Goal: Task Accomplishment & Management: Complete application form

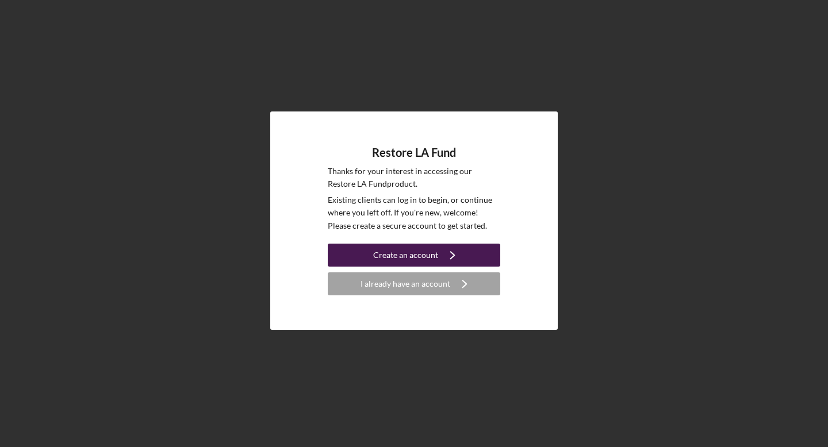
click at [438, 250] on icon "Icon/Navigate" at bounding box center [452, 255] width 29 height 29
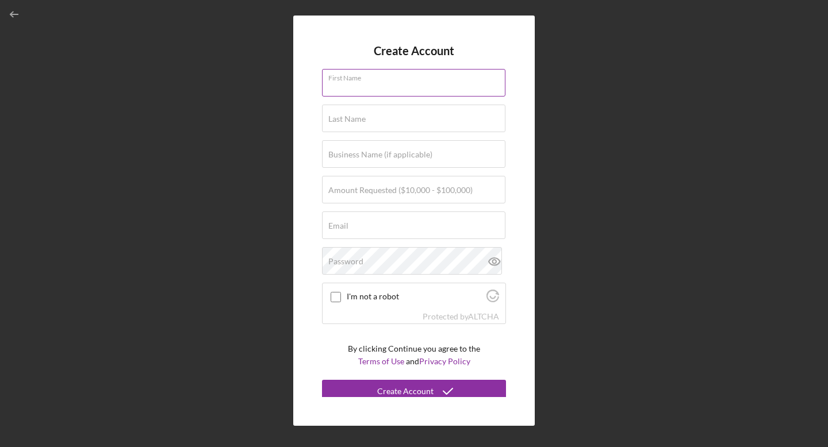
click at [425, 79] on div "First Name" at bounding box center [414, 83] width 184 height 29
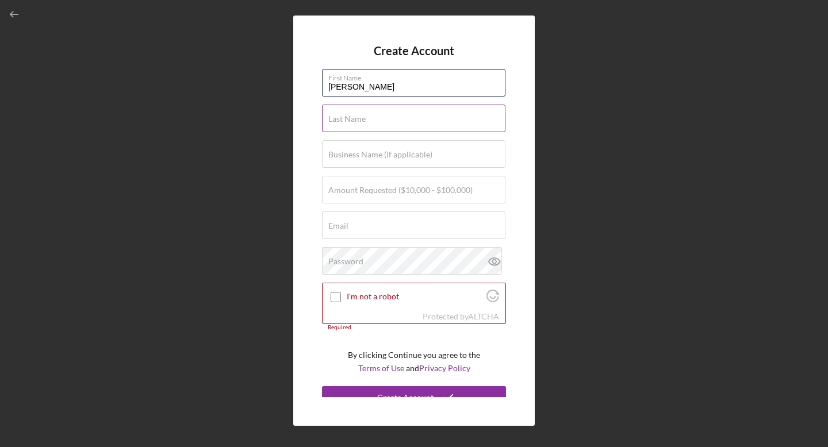
type input "[PERSON_NAME]"
click at [343, 118] on label "Last Name" at bounding box center [346, 118] width 37 height 9
click at [343, 118] on input "Last Name" at bounding box center [413, 119] width 183 height 28
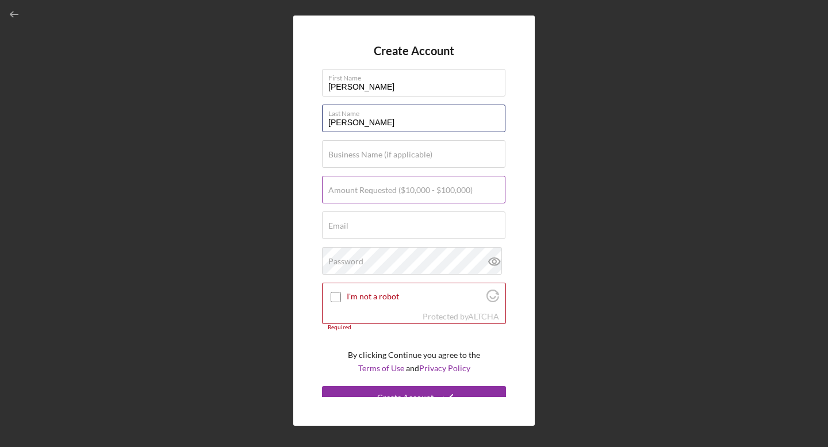
type input "[PERSON_NAME]"
click at [339, 188] on label "Amount Requested ($10,000 - $100,000)" at bounding box center [400, 190] width 144 height 9
click at [339, 188] on input "Amount Requested ($10,000 - $100,000)" at bounding box center [413, 190] width 183 height 28
click at [337, 198] on input "$80,000" at bounding box center [413, 190] width 183 height 28
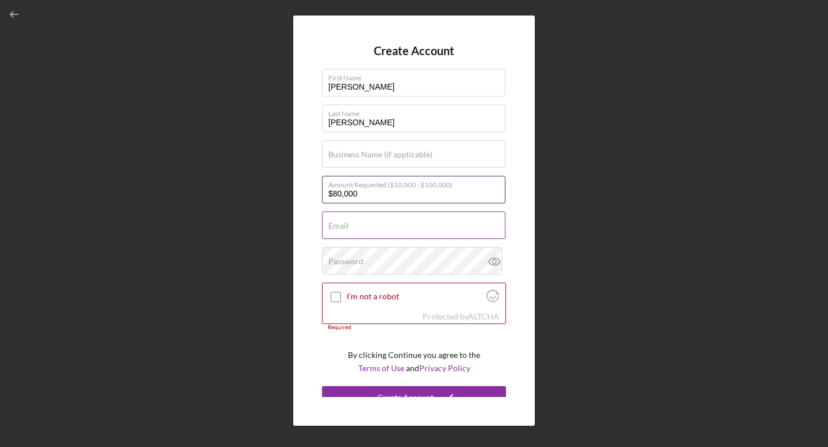
type input "$80,000"
click at [350, 224] on div "Email Required" at bounding box center [414, 226] width 184 height 29
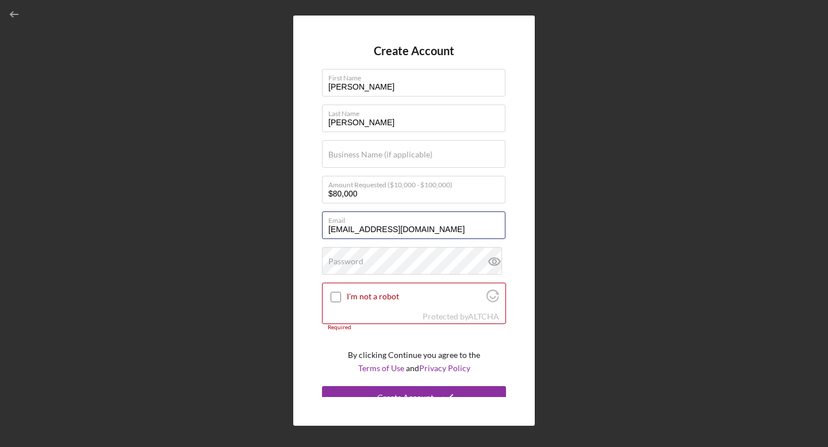
type input "[EMAIL_ADDRESS][DOMAIN_NAME]"
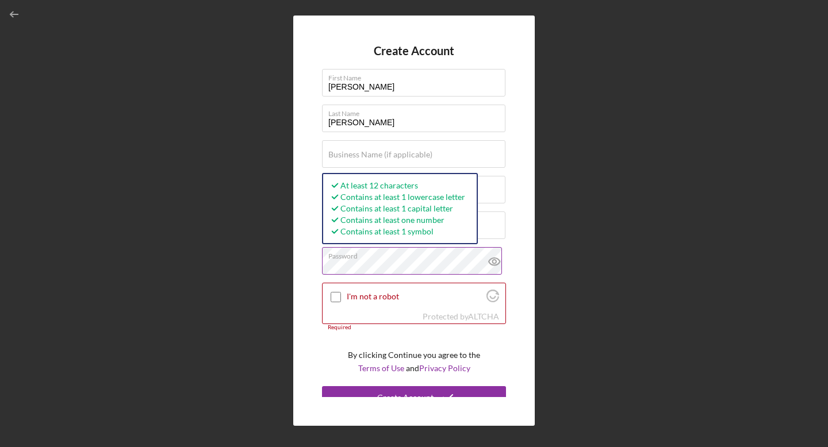
click at [492, 263] on icon at bounding box center [493, 261] width 3 height 3
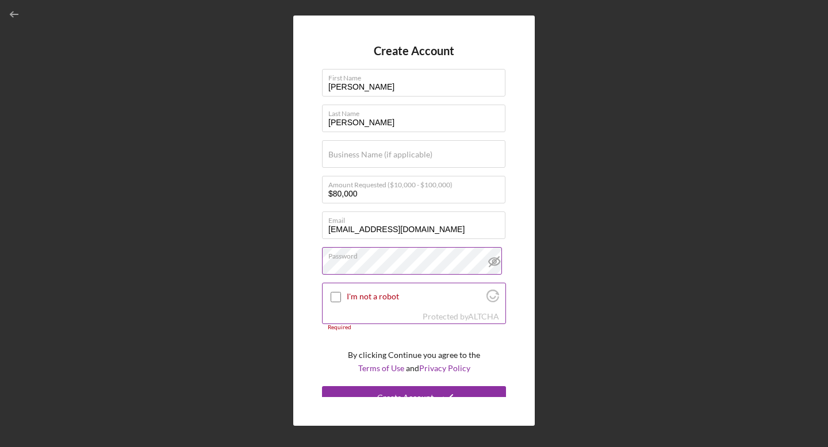
click at [335, 300] on input "I'm not a robot" at bounding box center [336, 297] width 10 height 10
checkbox input "true"
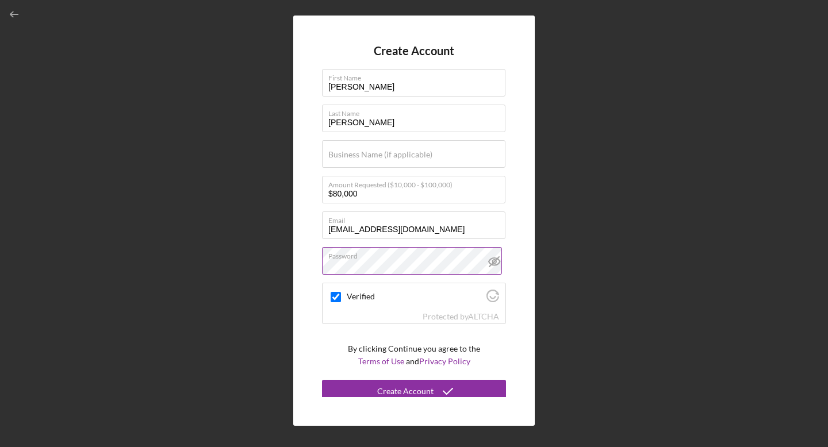
scroll to position [5, 0]
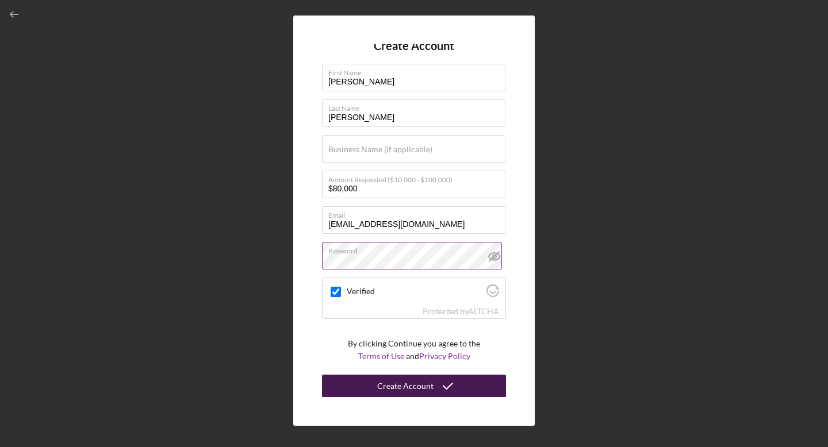
click at [389, 387] on div "Create Account" at bounding box center [405, 386] width 56 height 23
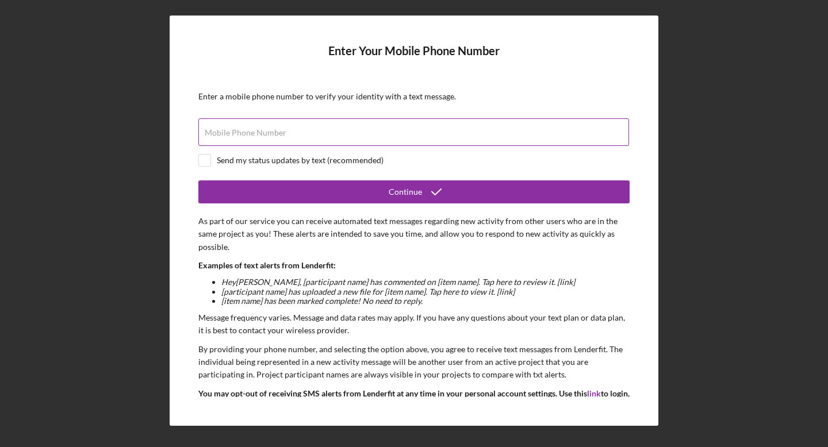
click at [579, 135] on input "Mobile Phone Number" at bounding box center [413, 132] width 431 height 28
type input "[PHONE_NUMBER]"
click at [205, 161] on input "checkbox" at bounding box center [205, 161] width 12 height 12
checkbox input "true"
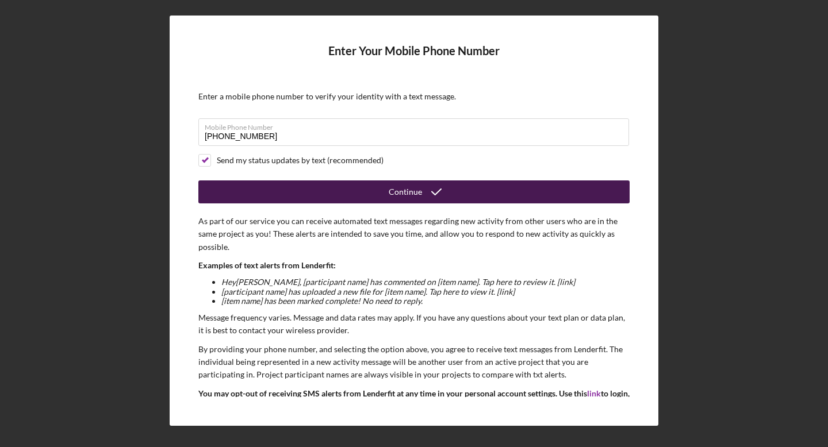
click at [358, 188] on button "Continue" at bounding box center [413, 192] width 431 height 23
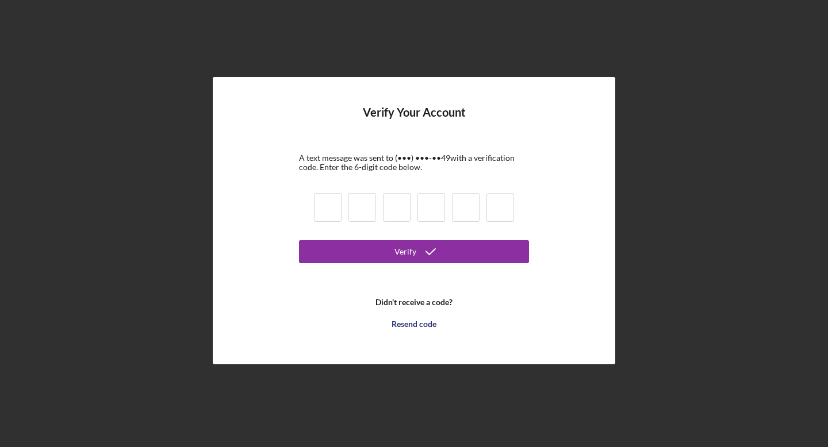
click at [336, 208] on input at bounding box center [328, 207] width 28 height 29
type input "4"
type input "6"
type input "0"
type input "9"
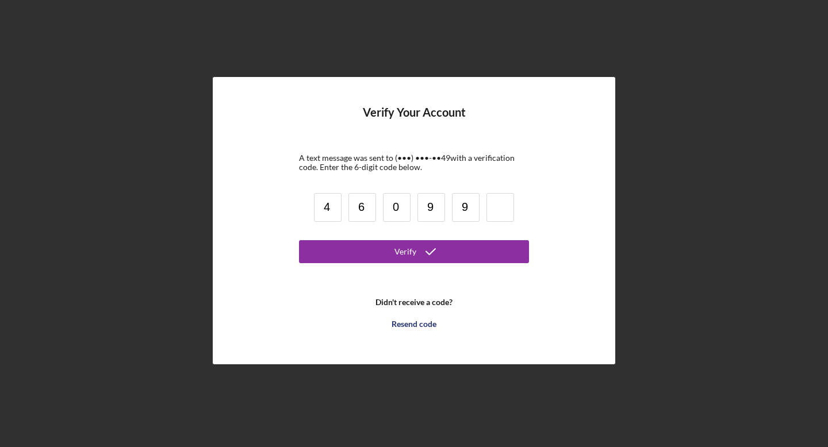
type input "9"
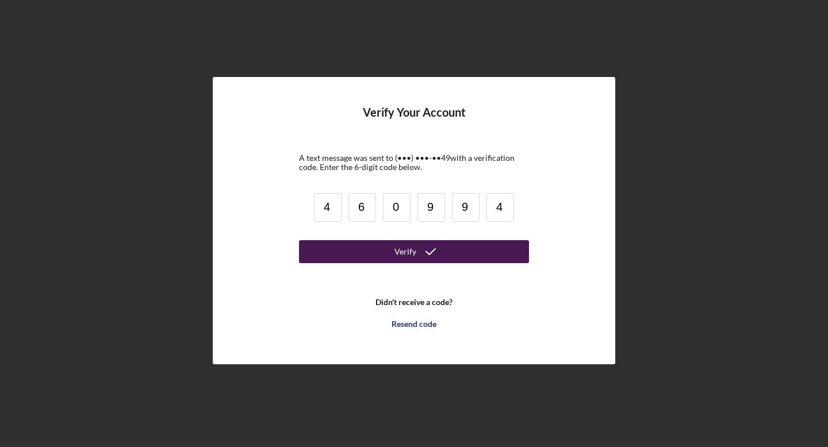
type input "4"
click at [354, 248] on button "Verify" at bounding box center [414, 251] width 230 height 23
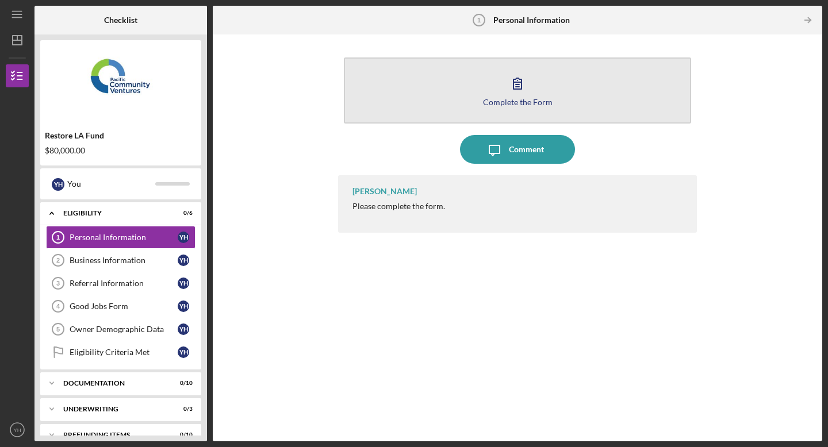
click at [511, 101] on div "Complete the Form" at bounding box center [518, 102] width 70 height 9
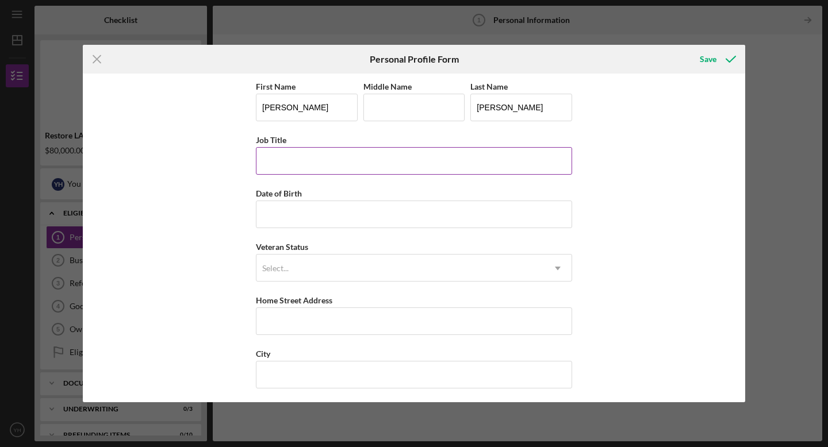
click at [478, 161] on input "Job Title" at bounding box center [414, 161] width 316 height 28
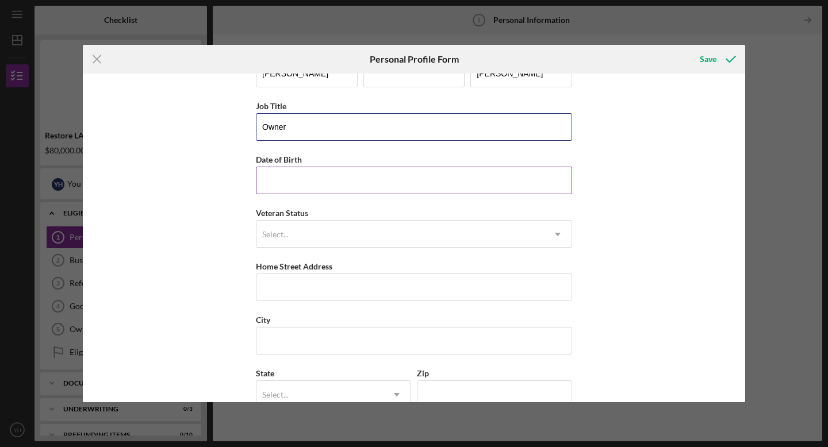
scroll to position [32, 0]
type input "Owner"
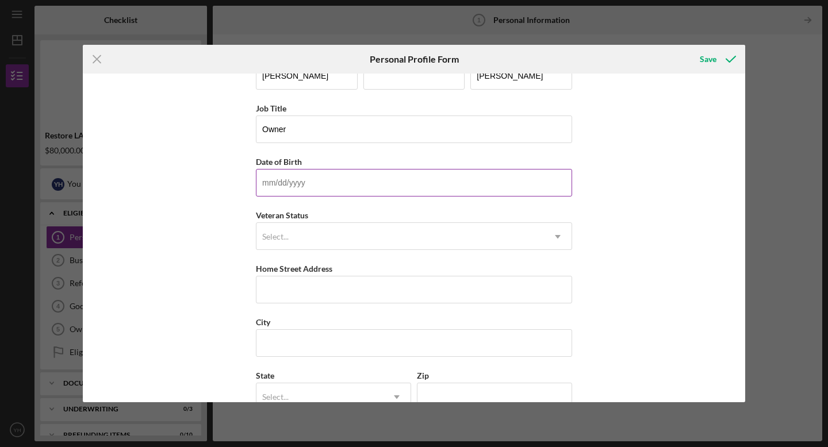
click at [436, 186] on input "Date of Birth" at bounding box center [414, 183] width 316 height 28
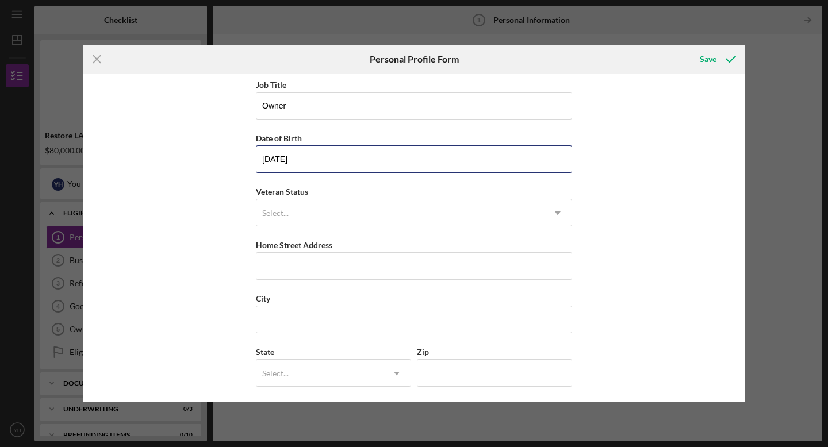
scroll to position [65, 0]
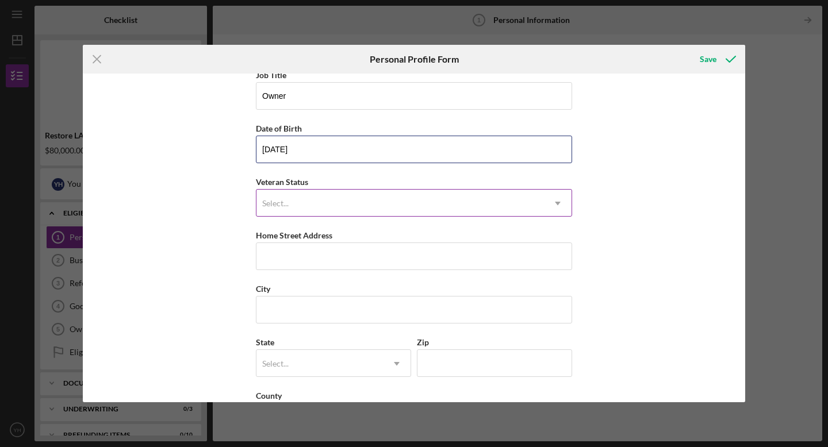
type input "[DATE]"
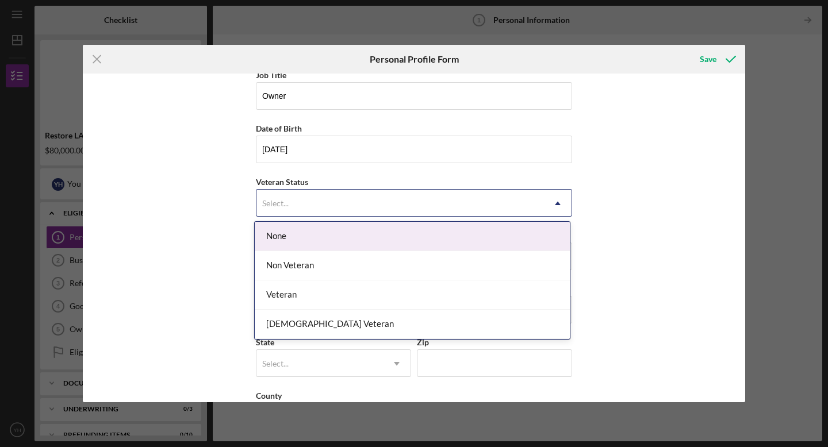
click at [439, 205] on div "Select..." at bounding box center [401, 203] width 288 height 26
click at [438, 237] on div "None" at bounding box center [412, 236] width 315 height 29
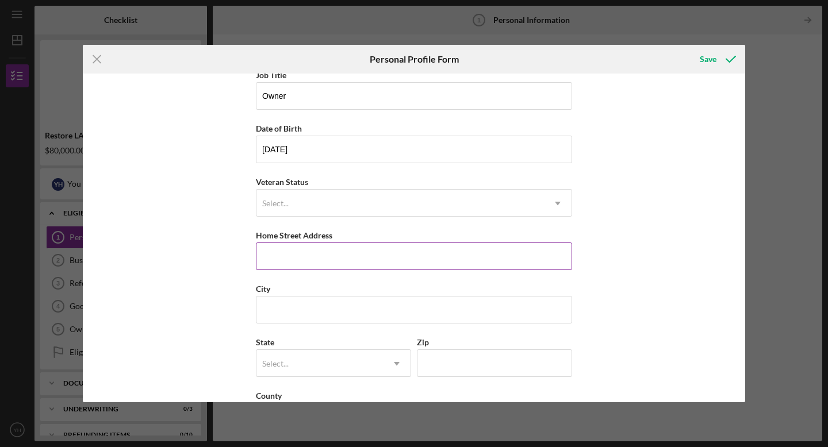
click at [431, 262] on input "Home Street Address" at bounding box center [414, 257] width 316 height 28
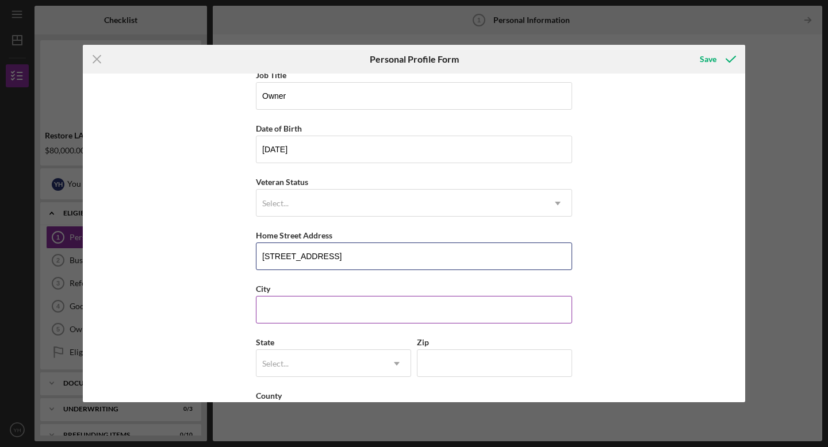
type input "[STREET_ADDRESS]"
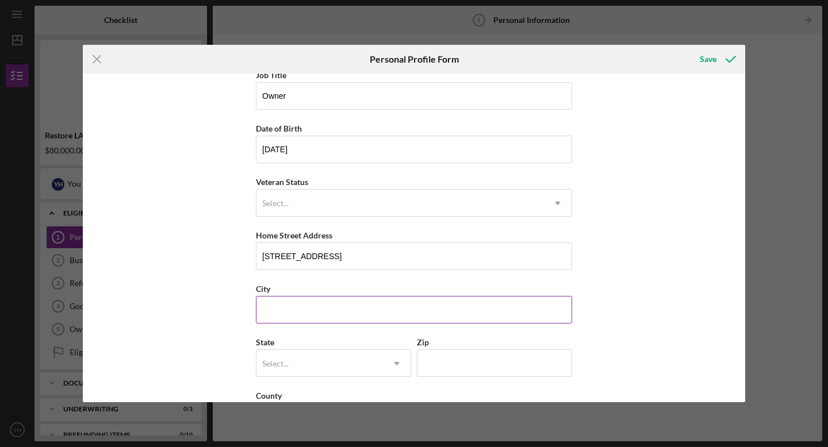
click at [407, 305] on input "City" at bounding box center [414, 310] width 316 height 28
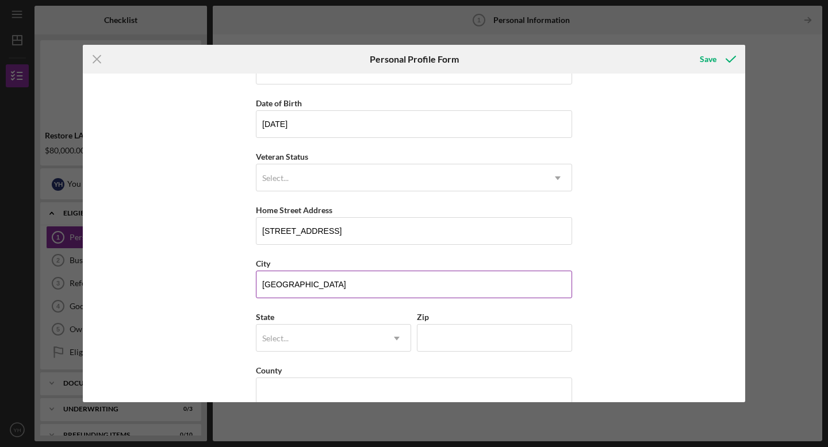
scroll to position [110, 0]
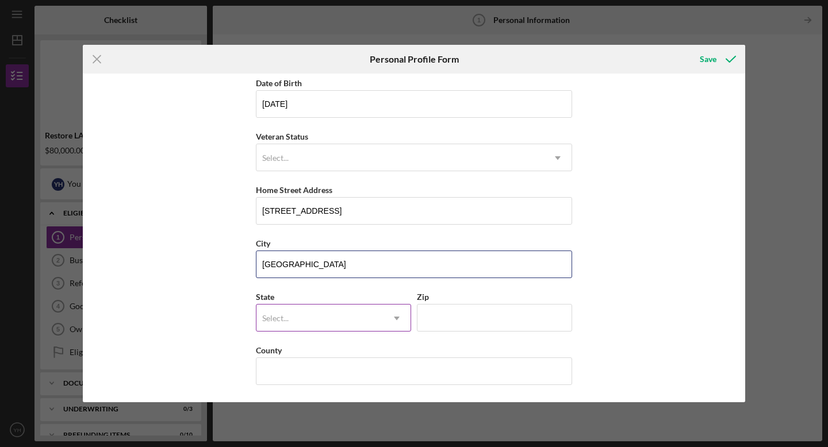
type input "[GEOGRAPHIC_DATA]"
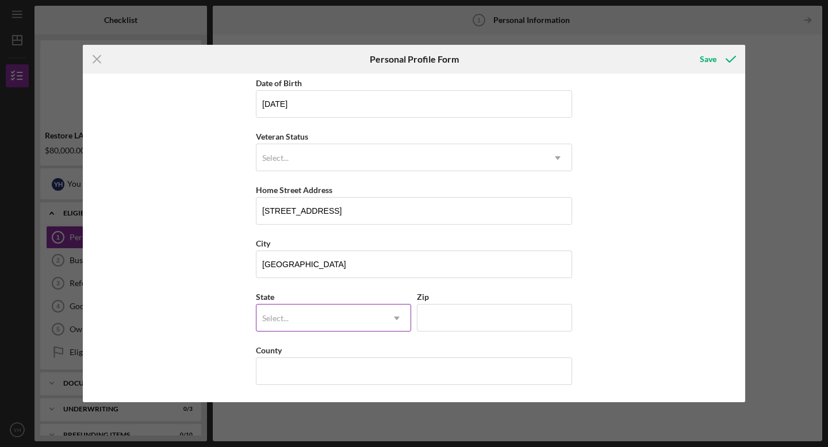
click at [396, 321] on icon "Icon/Dropdown Arrow" at bounding box center [397, 319] width 28 height 28
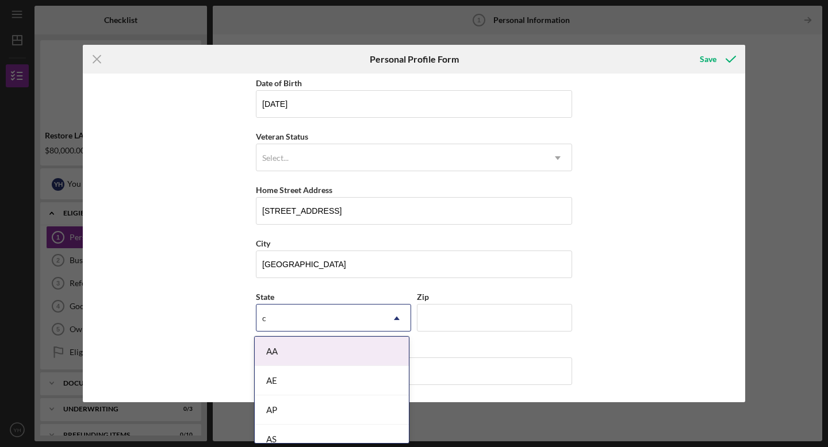
type input "c"
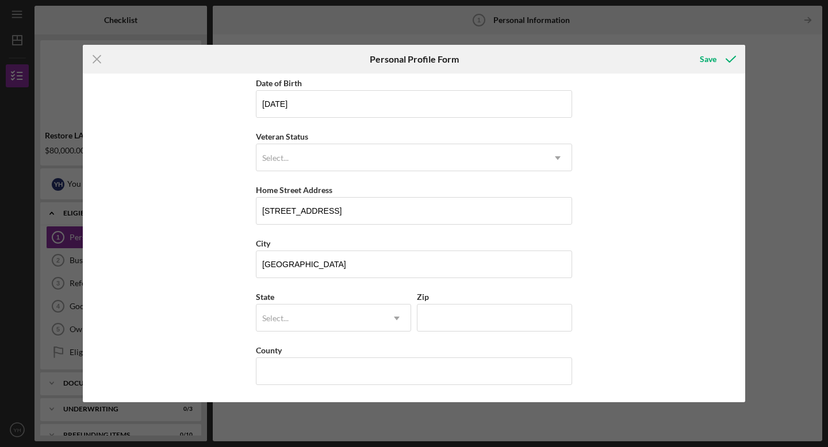
click at [483, 337] on div "State Select... Icon/Dropdown Arrow Zip" at bounding box center [414, 316] width 316 height 53
click at [391, 316] on icon "Icon/Dropdown Arrow" at bounding box center [397, 319] width 28 height 28
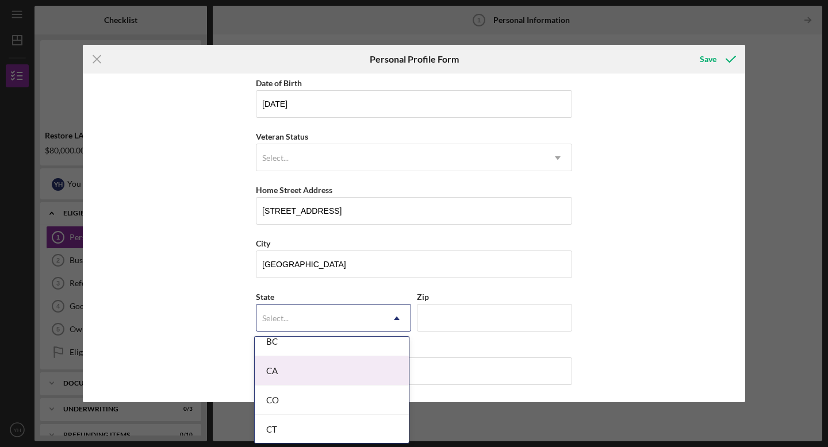
scroll to position [304, 0]
click at [384, 371] on div "CA" at bounding box center [332, 369] width 154 height 29
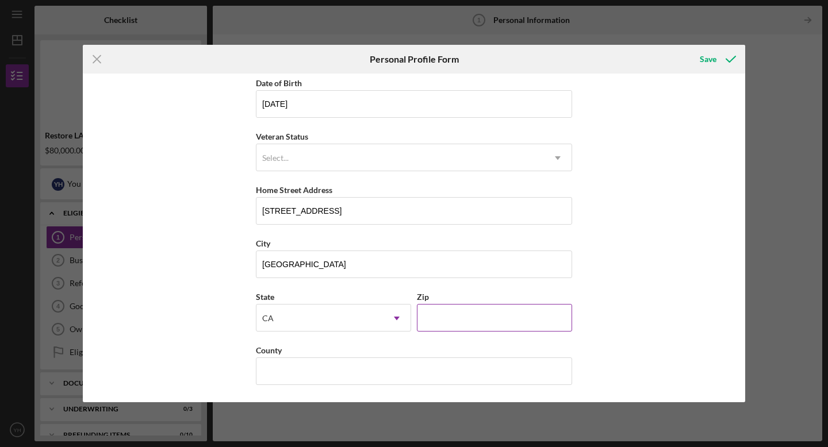
click at [440, 325] on input "Zip" at bounding box center [494, 318] width 155 height 28
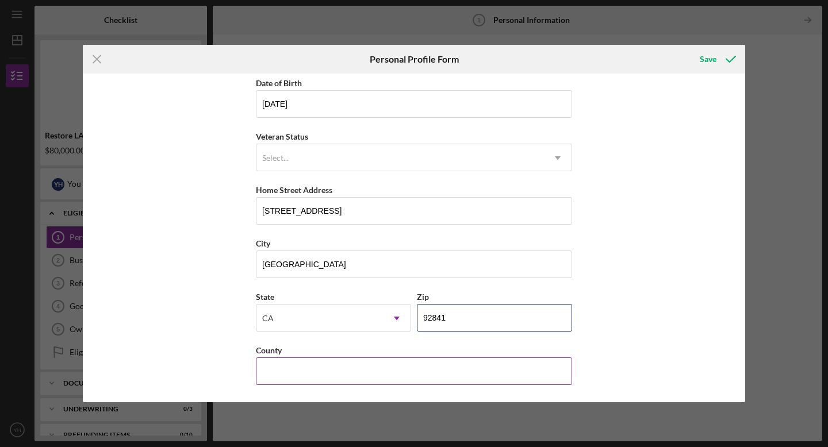
type input "92841"
click at [413, 370] on input "County" at bounding box center [414, 372] width 316 height 28
type input "United State"
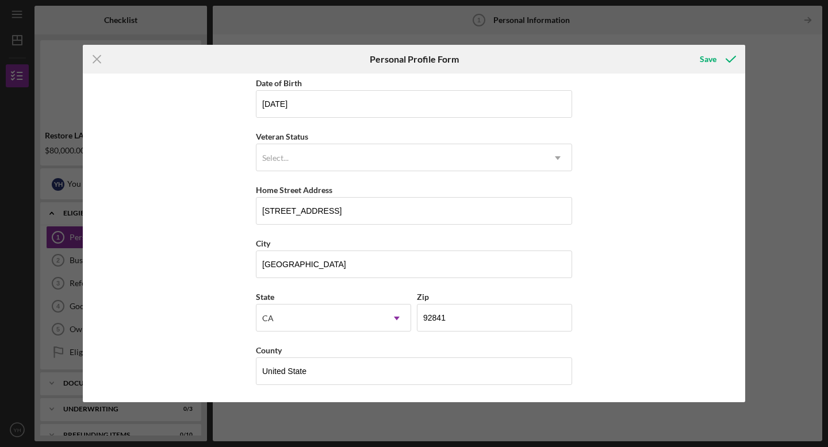
click at [656, 380] on div "First Name [PERSON_NAME] Middle Name Last Name [PERSON_NAME] Job Title Owner Da…" at bounding box center [414, 238] width 663 height 329
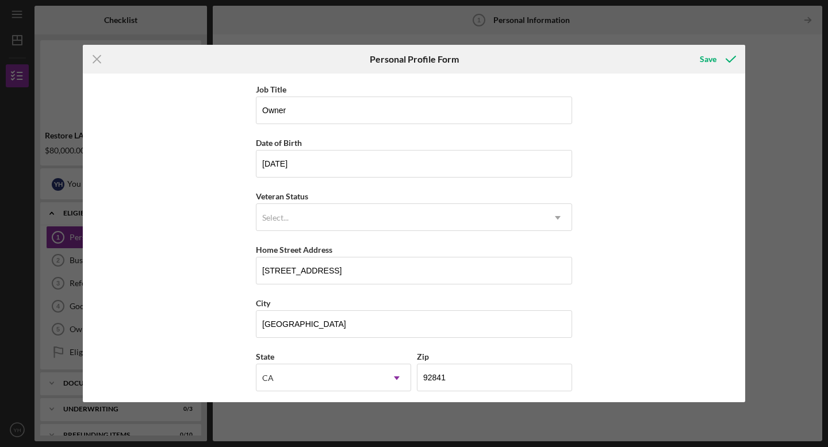
scroll to position [110, 0]
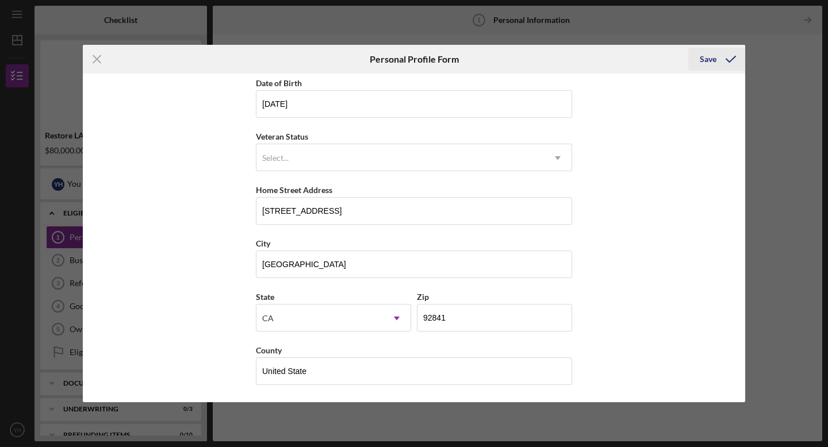
click at [729, 56] on icon "submit" at bounding box center [731, 59] width 29 height 29
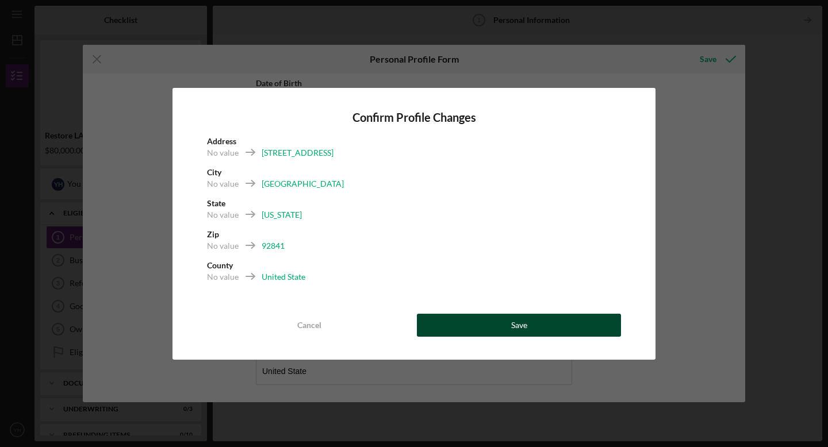
click at [595, 324] on button "Save" at bounding box center [519, 325] width 204 height 23
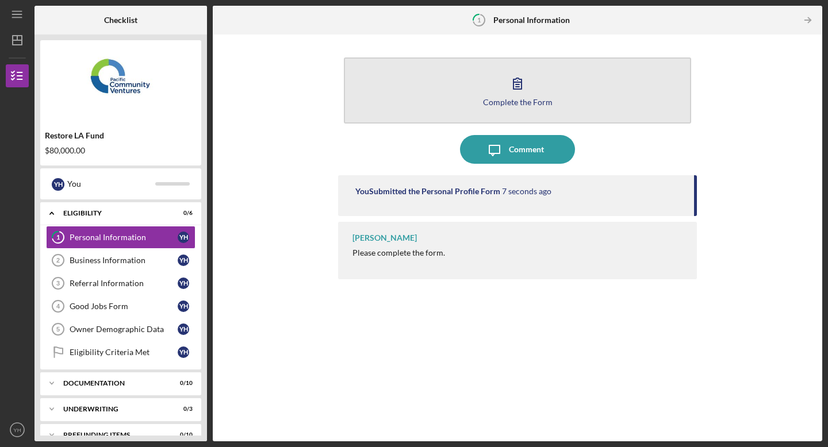
click at [538, 95] on button "Complete the Form Form" at bounding box center [517, 91] width 347 height 66
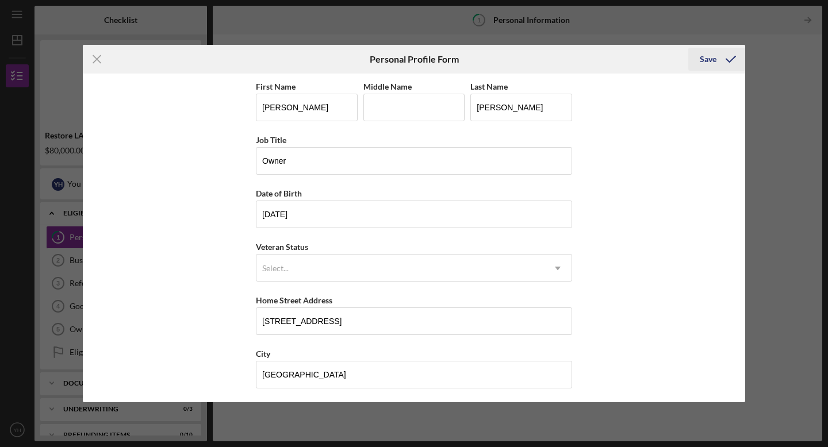
click at [721, 59] on icon "submit" at bounding box center [731, 59] width 29 height 29
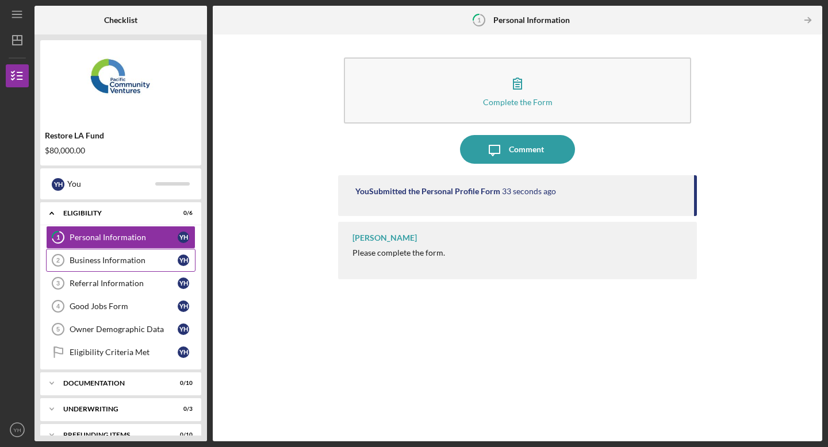
click at [139, 264] on div "Business Information" at bounding box center [124, 260] width 108 height 9
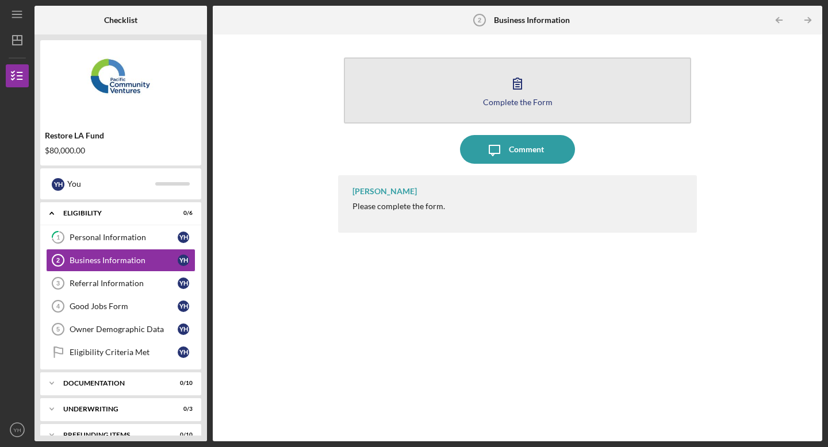
click at [502, 99] on div "Complete the Form" at bounding box center [518, 102] width 70 height 9
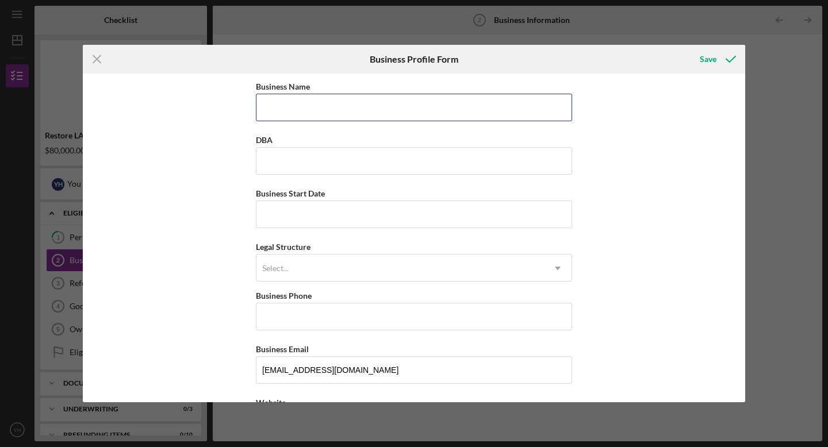
click at [500, 98] on input "Business Name" at bounding box center [414, 108] width 316 height 28
type input "TNL The Nail Lounge Inc"
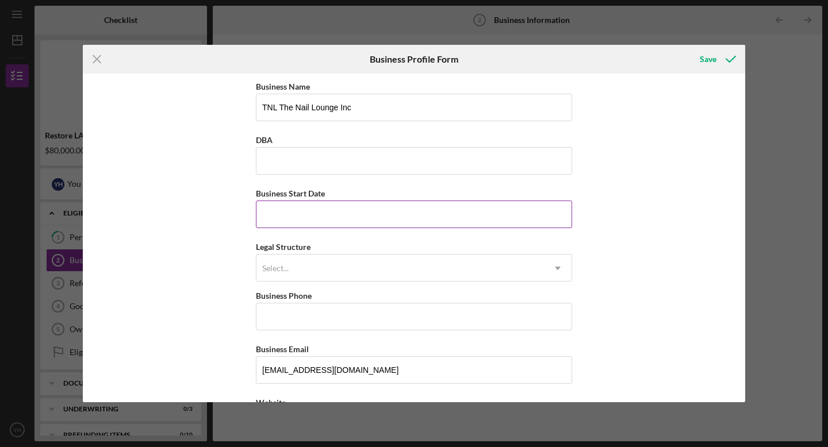
click at [407, 213] on input "Business Start Date" at bounding box center [414, 215] width 316 height 28
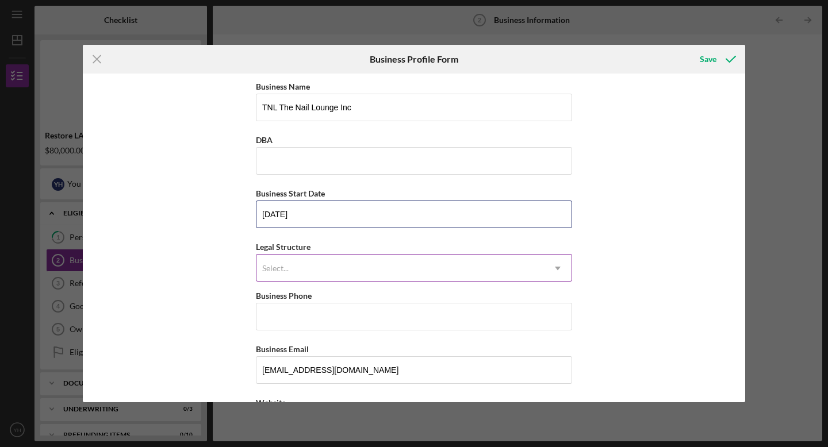
type input "[DATE]"
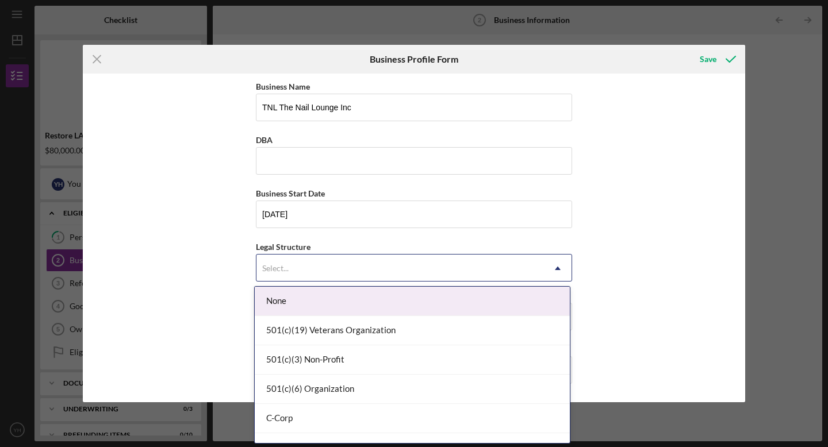
click at [507, 270] on div "Select..." at bounding box center [401, 268] width 288 height 26
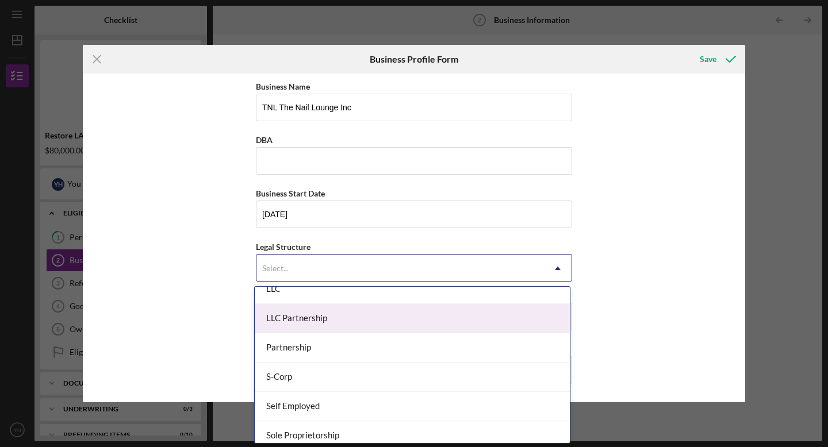
scroll to position [220, 0]
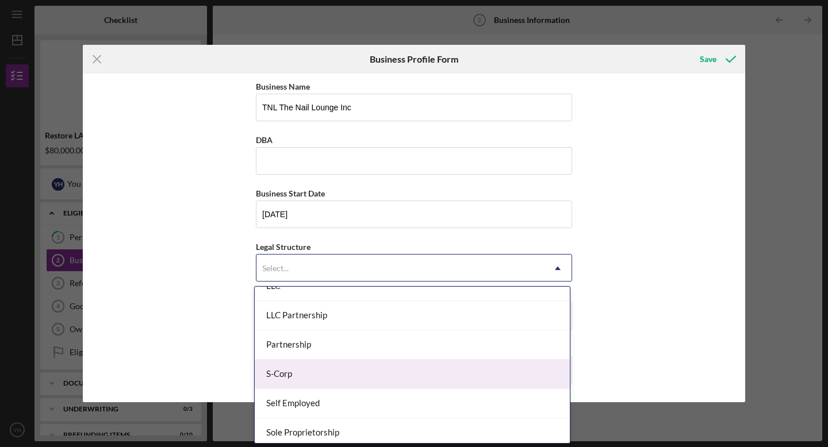
click at [507, 371] on div "S-Corp" at bounding box center [412, 374] width 315 height 29
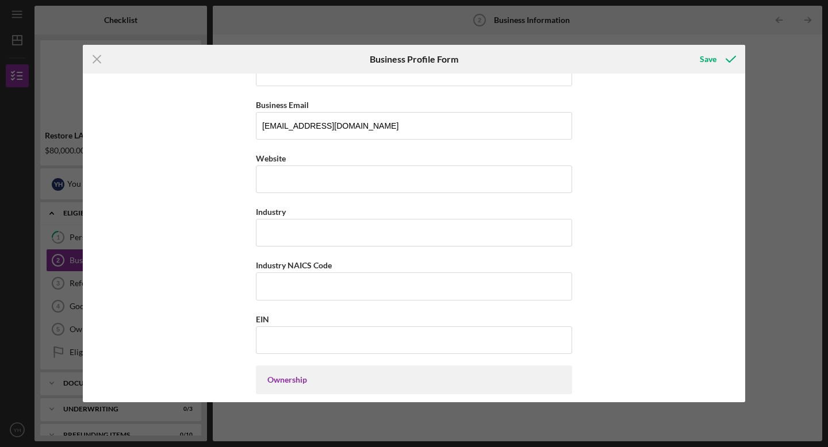
scroll to position [247, 0]
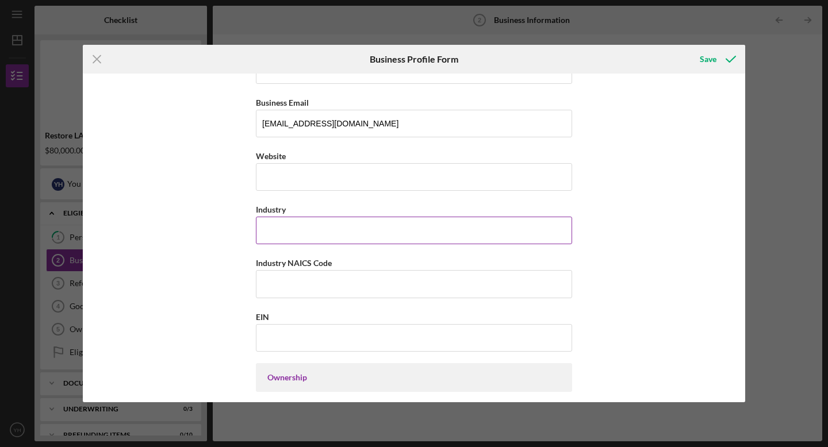
click at [491, 235] on input "Industry" at bounding box center [414, 231] width 316 height 28
type input "Nail Salon"
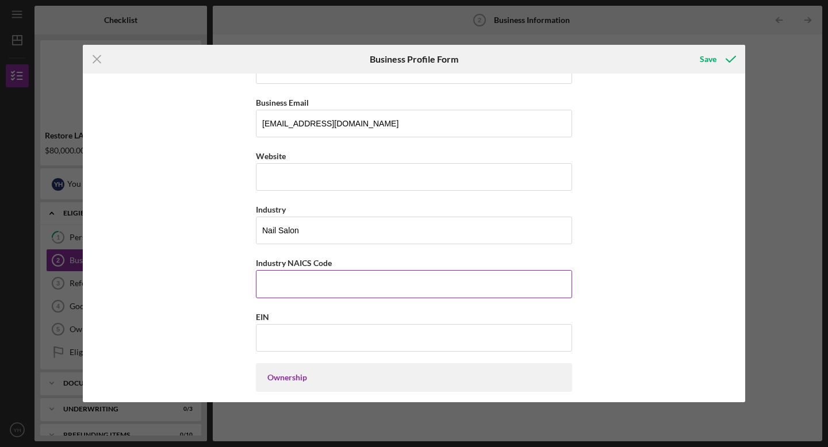
click at [370, 294] on input "Industry NAICS Code" at bounding box center [414, 284] width 316 height 28
paste input "812113"
type input "812113"
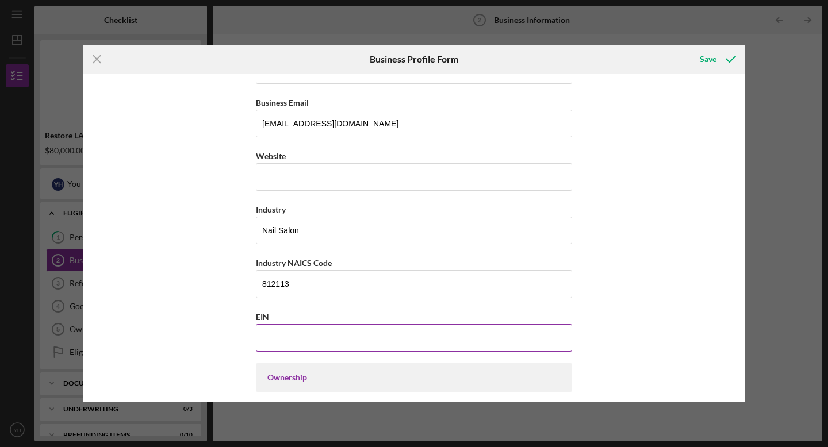
click at [357, 333] on input "EIN" at bounding box center [414, 338] width 316 height 28
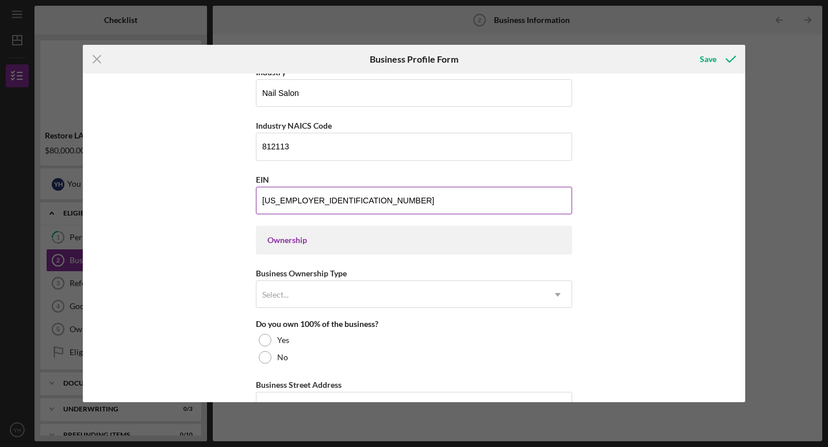
scroll to position [388, 0]
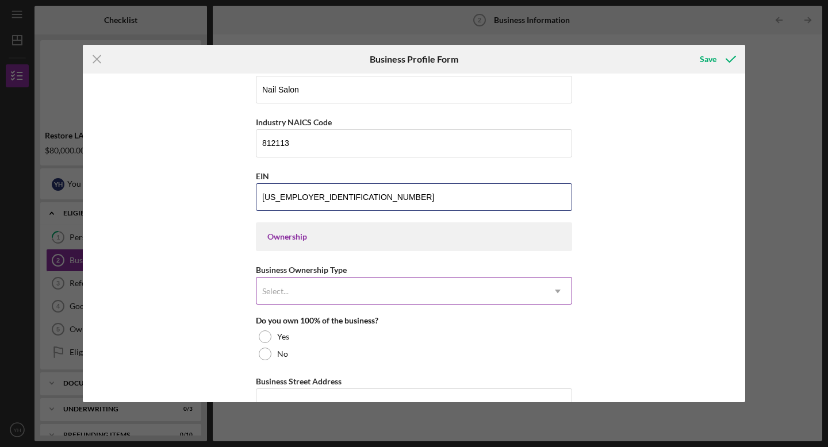
type input "[US_EMPLOYER_IDENTIFICATION_NUMBER]"
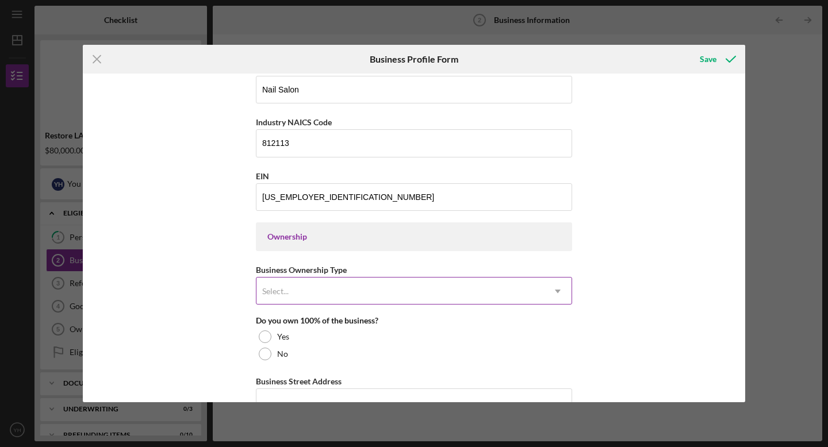
click at [307, 293] on div "Select..." at bounding box center [401, 291] width 288 height 26
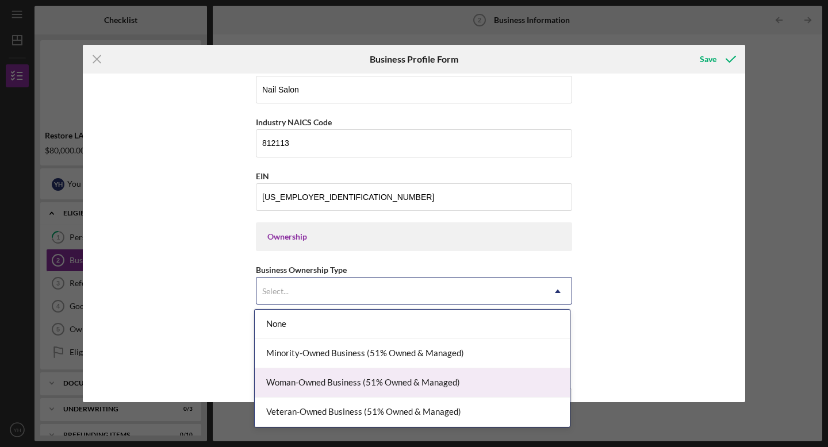
click at [316, 383] on div "Woman-Owned Business (51% Owned & Managed)" at bounding box center [412, 383] width 315 height 29
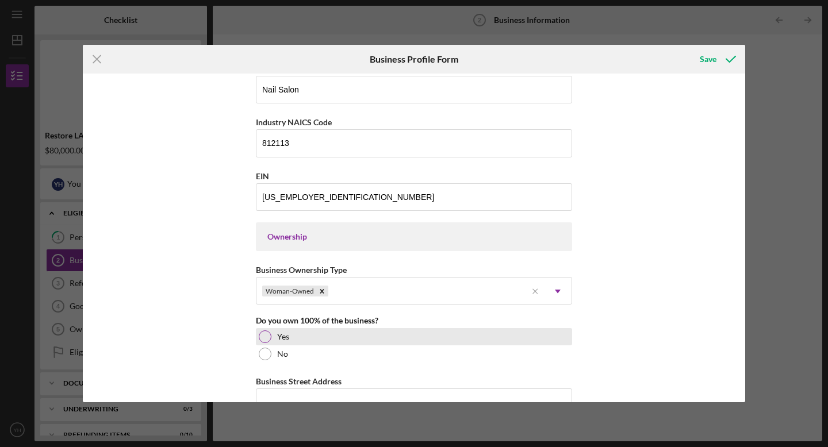
click at [260, 338] on div at bounding box center [265, 337] width 13 height 13
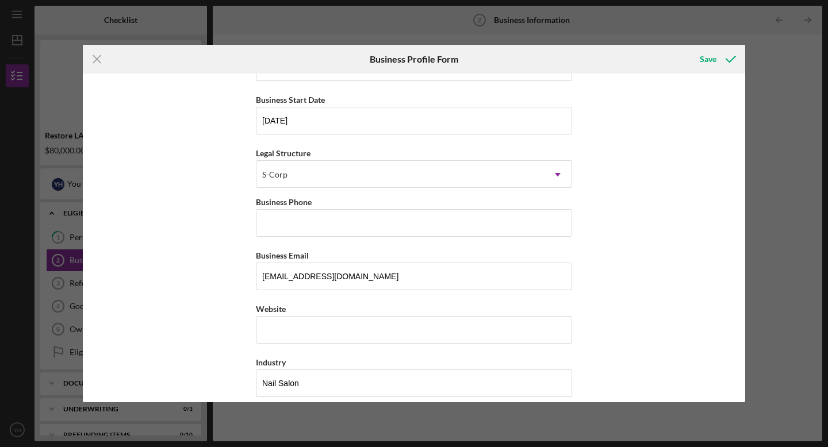
scroll to position [58, 0]
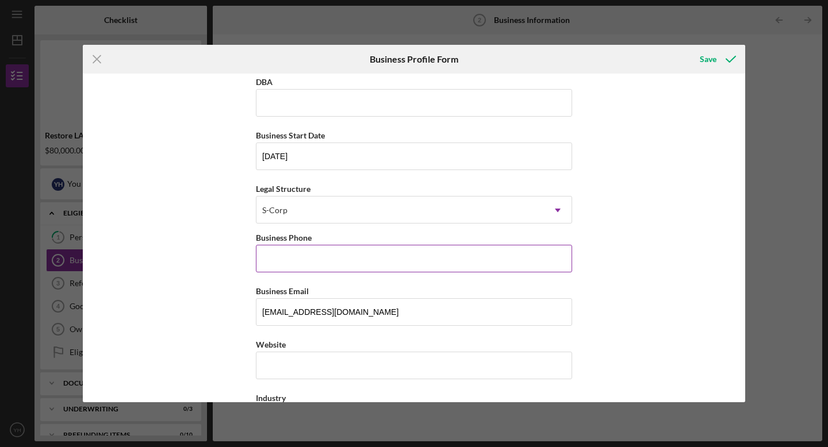
click at [310, 259] on input "Business Phone" at bounding box center [414, 259] width 316 height 28
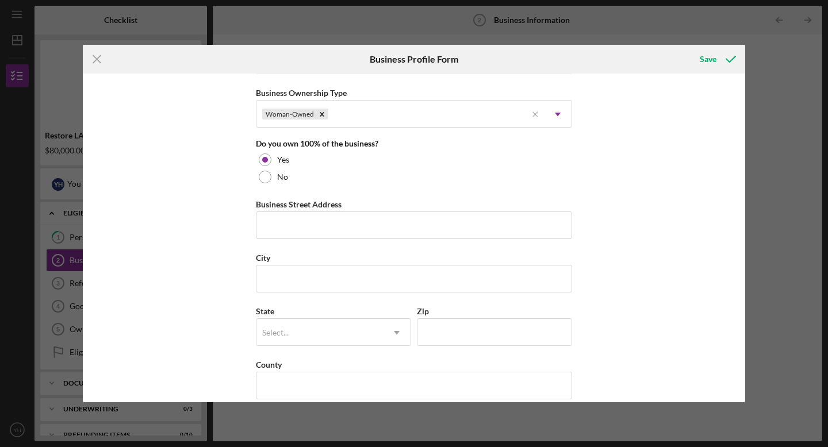
scroll to position [573, 0]
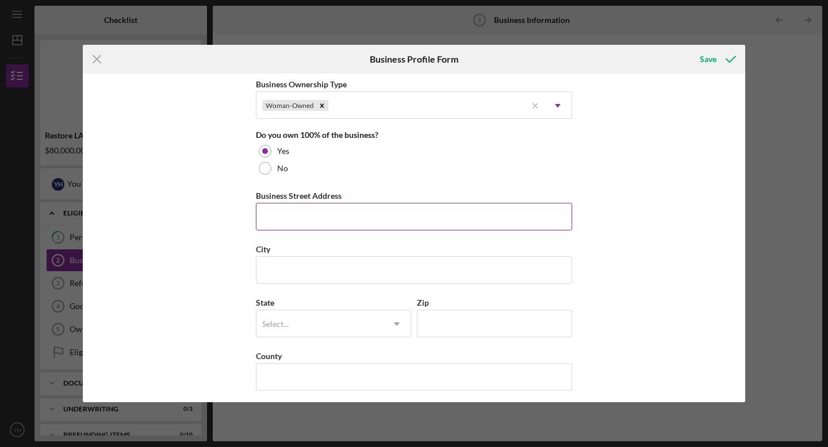
type input "[PHONE_NUMBER]"
click at [301, 222] on input "Business Street Address" at bounding box center [414, 217] width 316 height 28
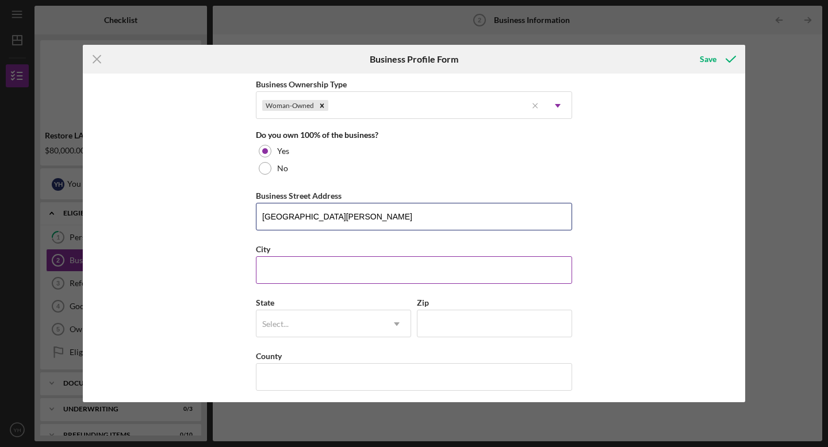
type input "[GEOGRAPHIC_DATA][PERSON_NAME]"
click at [282, 275] on input "City" at bounding box center [414, 271] width 316 height 28
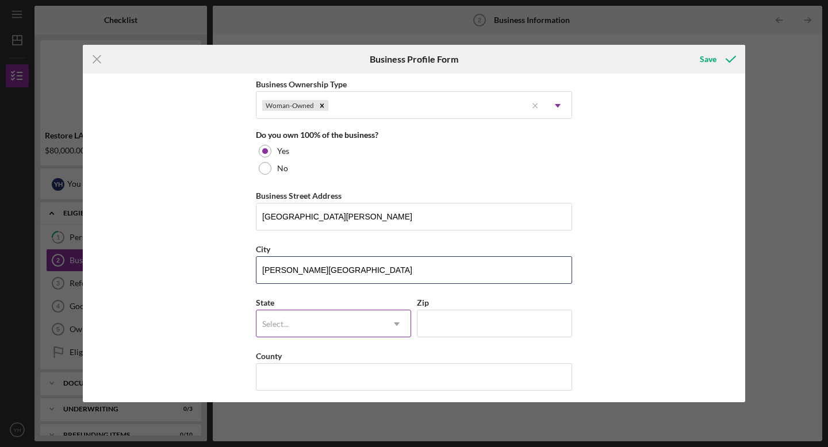
type input "[PERSON_NAME][GEOGRAPHIC_DATA]"
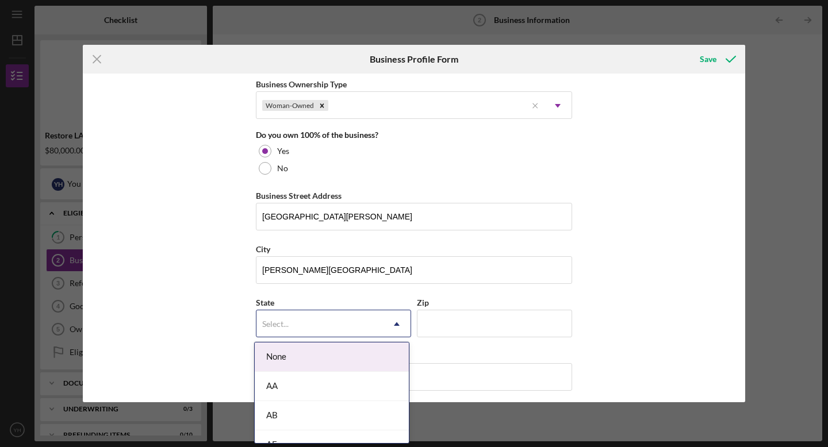
click at [275, 326] on div "Select..." at bounding box center [275, 324] width 26 height 9
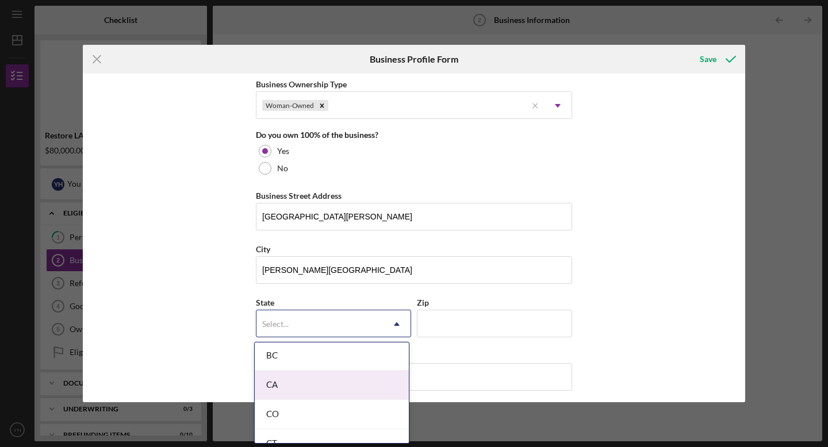
click at [288, 391] on div "CA" at bounding box center [332, 385] width 154 height 29
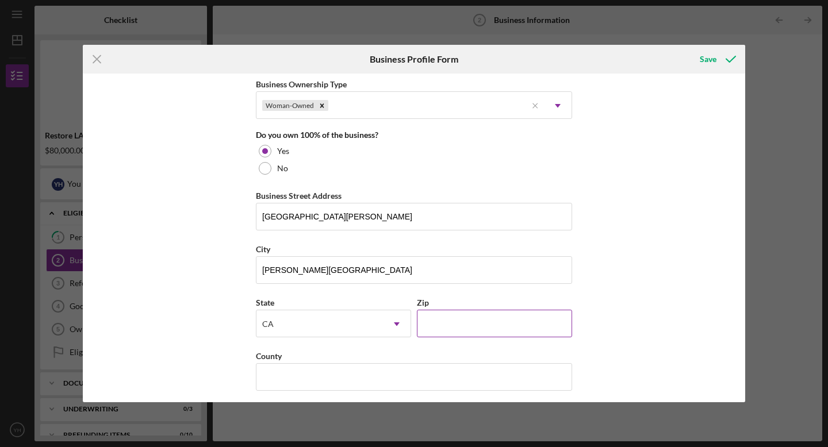
click at [451, 329] on input "Zip" at bounding box center [494, 324] width 155 height 28
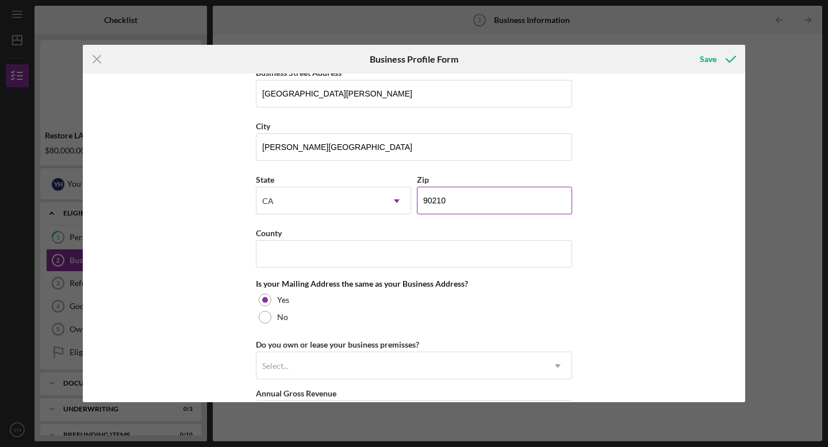
scroll to position [709, 0]
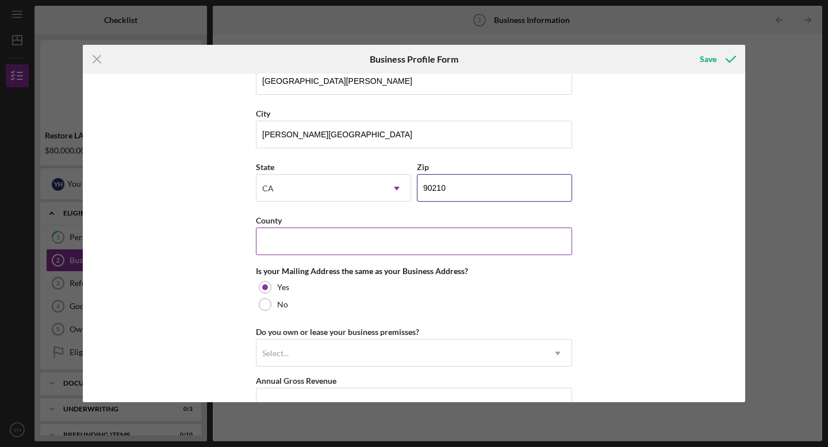
type input "90210"
click at [441, 246] on input "County" at bounding box center [414, 242] width 316 height 28
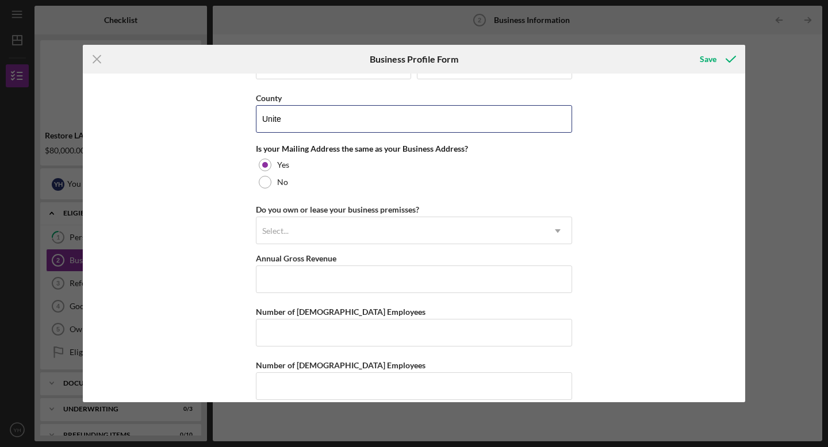
scroll to position [835, 0]
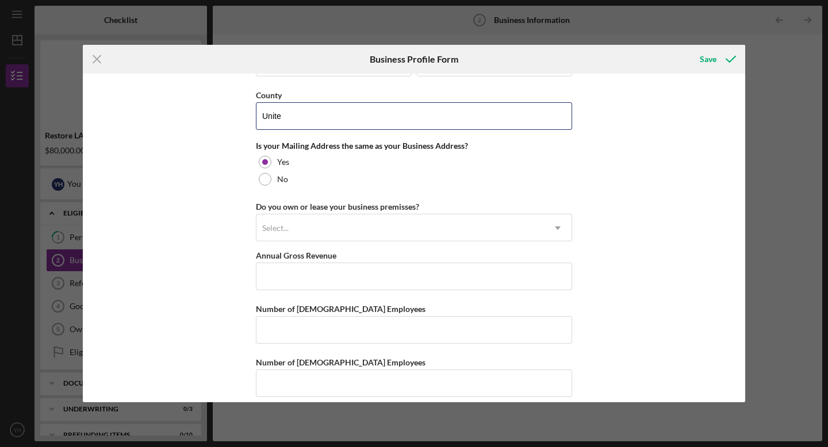
type input "Unite"
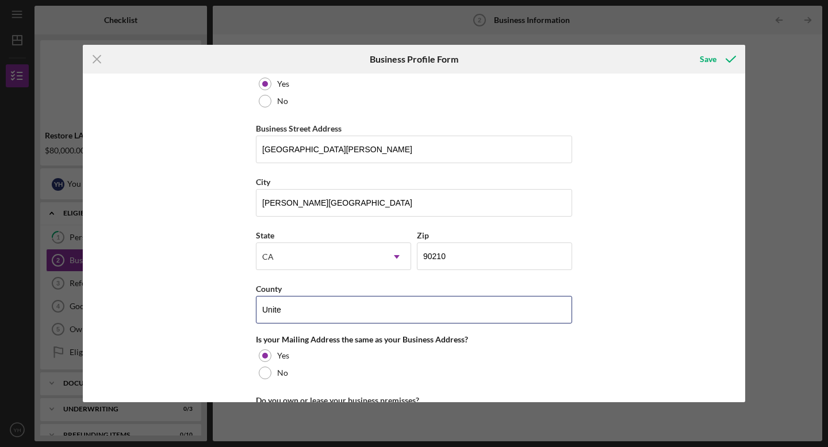
scroll to position [649, 0]
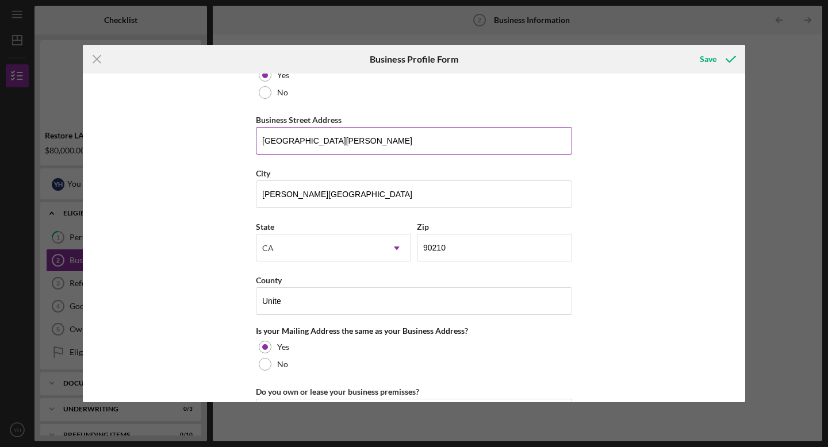
click at [278, 145] on input "[GEOGRAPHIC_DATA][PERSON_NAME]" at bounding box center [414, 141] width 316 height 28
click at [370, 146] on input "[GEOGRAPHIC_DATA][PERSON_NAME]" at bounding box center [414, 141] width 316 height 28
type input "[STREET_ADDRESS][PERSON_NAME]"
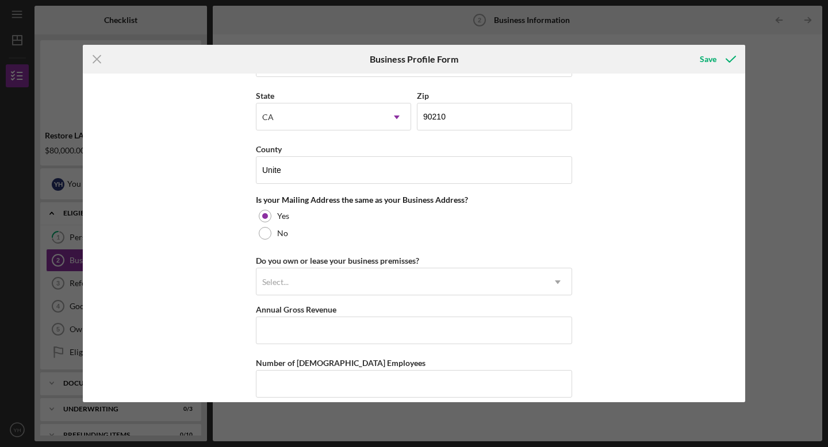
scroll to position [784, 0]
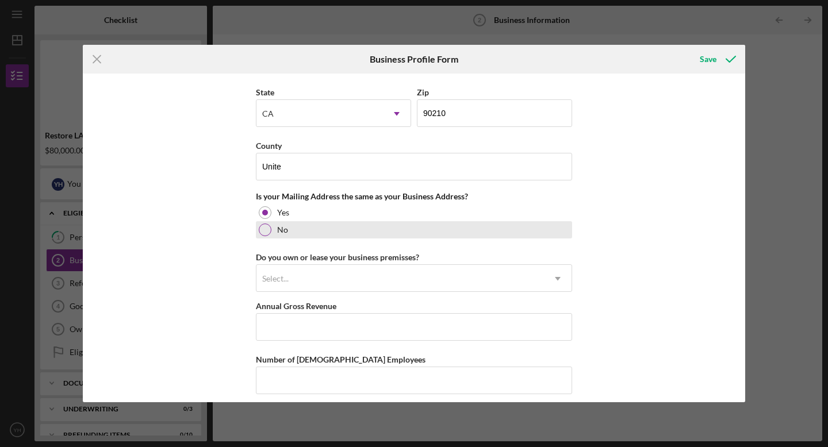
click at [268, 231] on div at bounding box center [265, 230] width 13 height 13
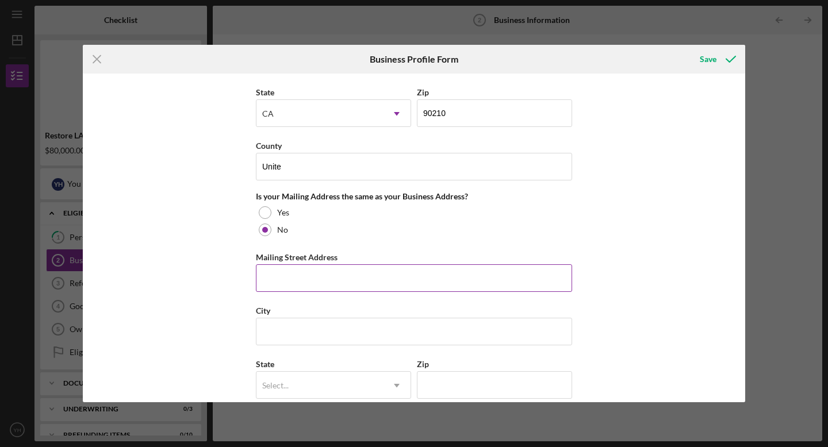
click at [481, 280] on input "Mailing Street Address" at bounding box center [414, 279] width 316 height 28
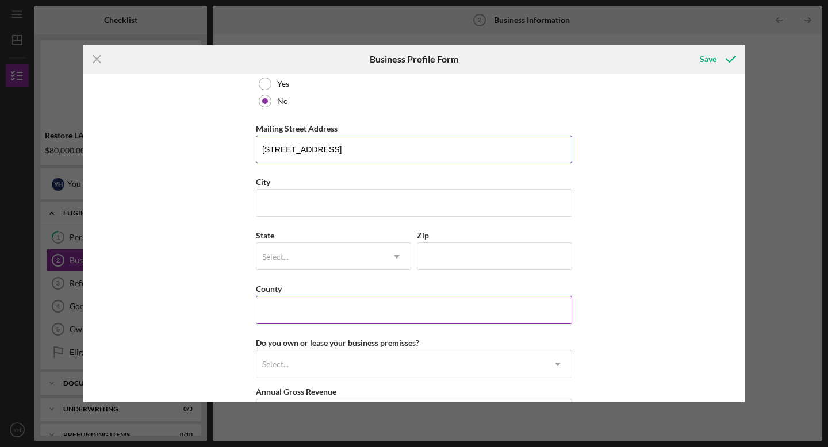
scroll to position [920, 0]
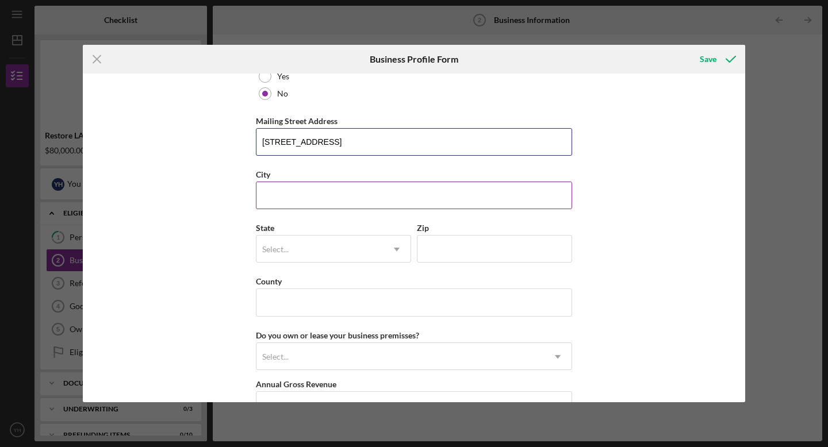
type input "[STREET_ADDRESS]"
click at [457, 202] on input "City" at bounding box center [414, 196] width 316 height 28
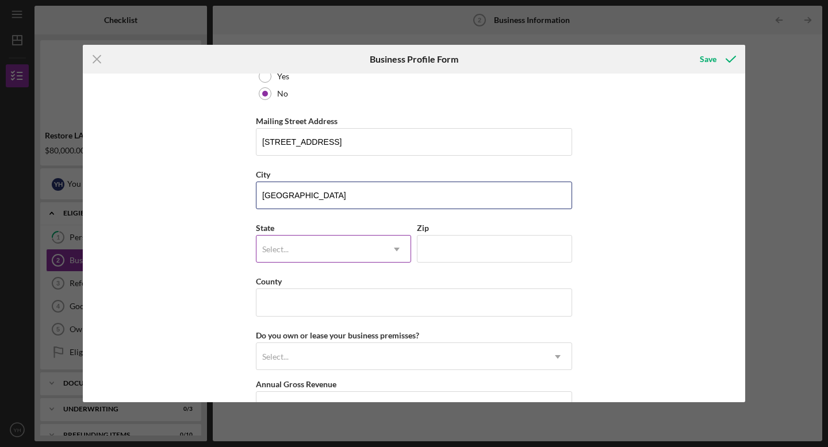
type input "[GEOGRAPHIC_DATA]"
click at [396, 245] on icon "Icon/Dropdown Arrow" at bounding box center [397, 250] width 28 height 28
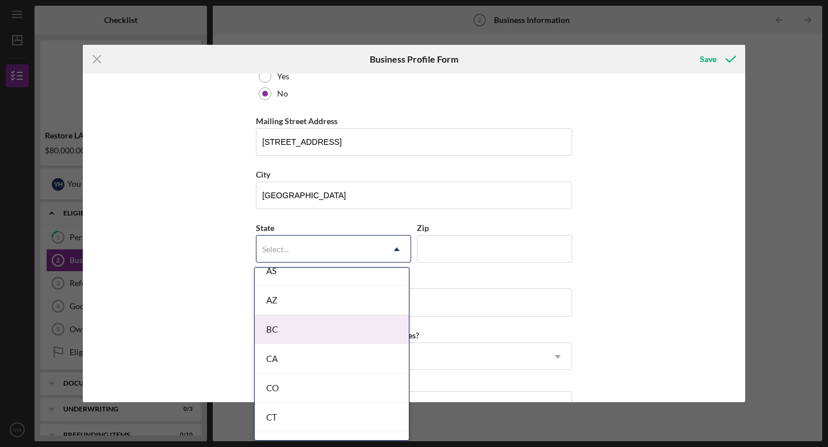
scroll to position [274, 0]
click at [364, 342] on div "CA" at bounding box center [332, 330] width 154 height 29
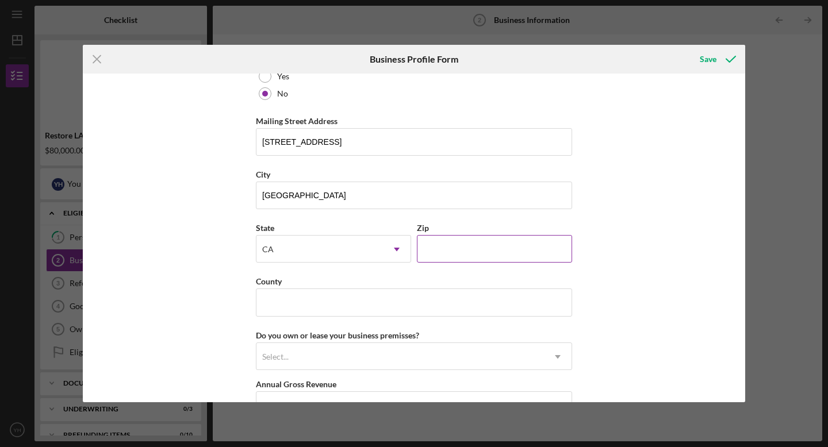
click at [458, 250] on input "Zip" at bounding box center [494, 249] width 155 height 28
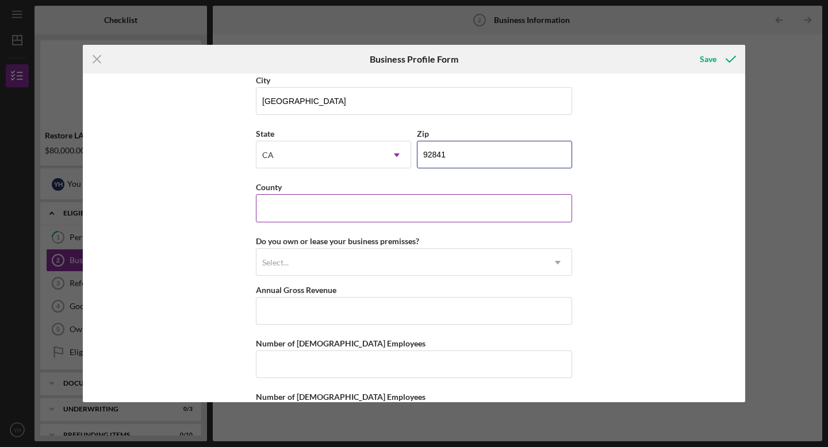
scroll to position [1016, 0]
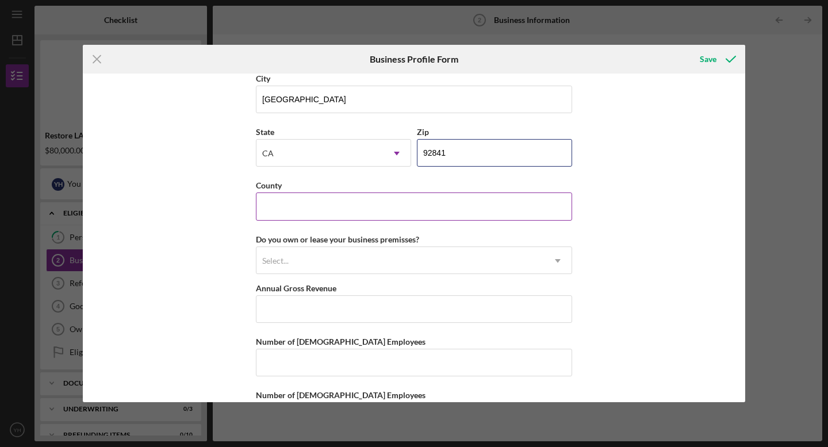
type input "92841"
click at [460, 211] on input "County" at bounding box center [414, 207] width 316 height 28
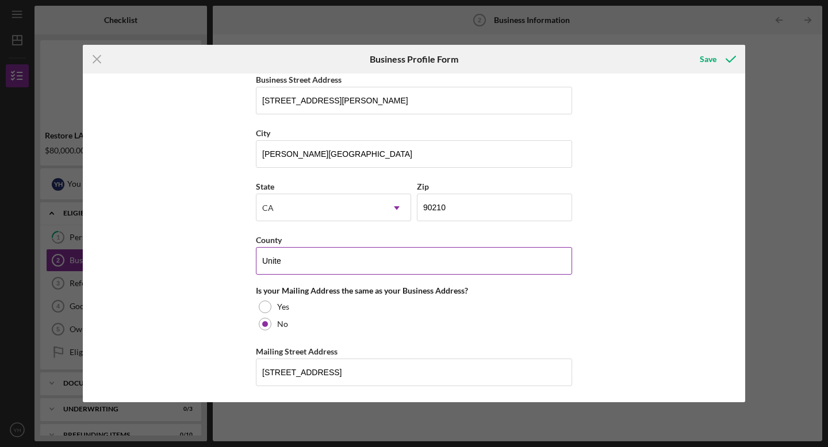
scroll to position [690, 0]
click at [301, 263] on input "Unite" at bounding box center [414, 261] width 316 height 28
type input "U"
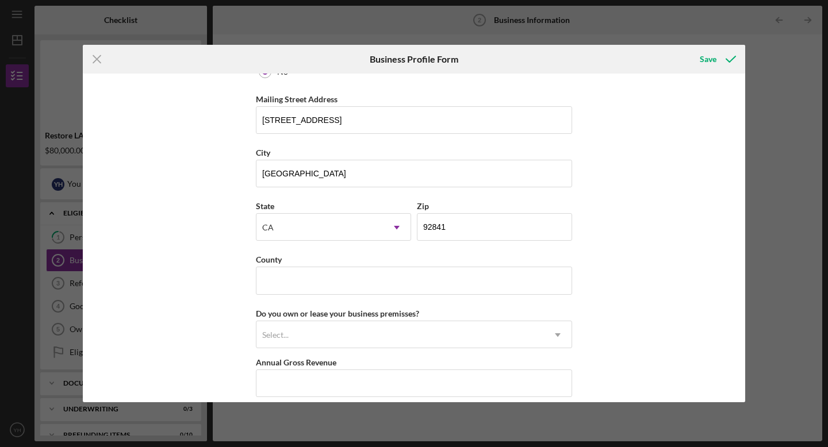
scroll to position [944, 0]
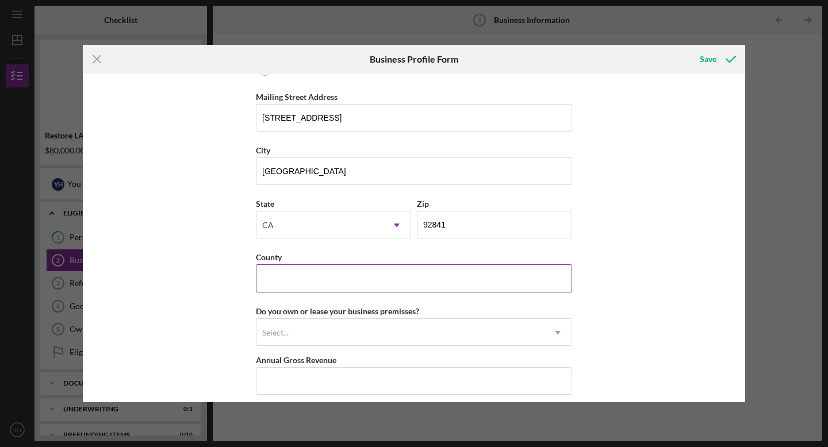
type input "[GEOGRAPHIC_DATA]"
click at [284, 289] on input "County" at bounding box center [414, 279] width 316 height 28
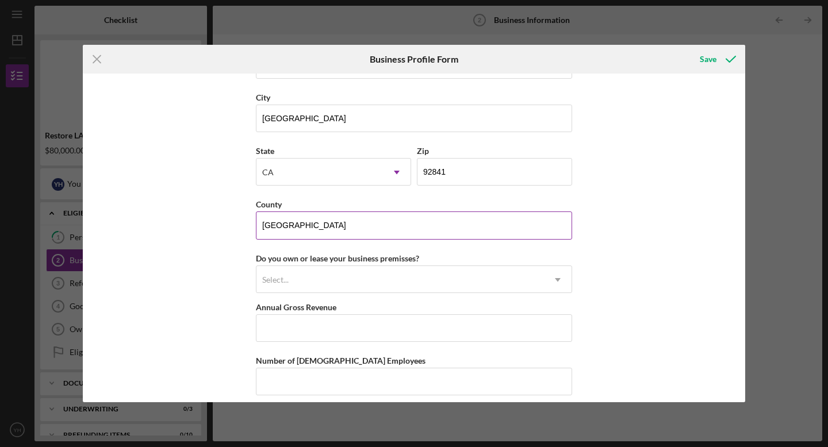
scroll to position [1061, 0]
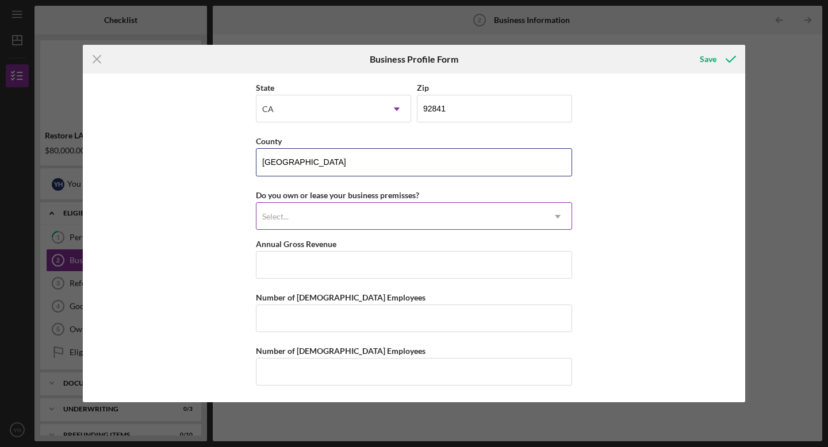
type input "[GEOGRAPHIC_DATA]"
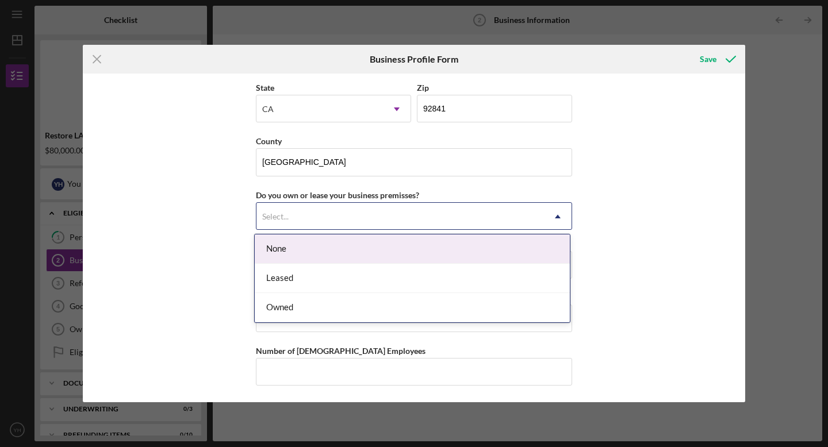
click at [324, 221] on div "Select..." at bounding box center [401, 217] width 288 height 26
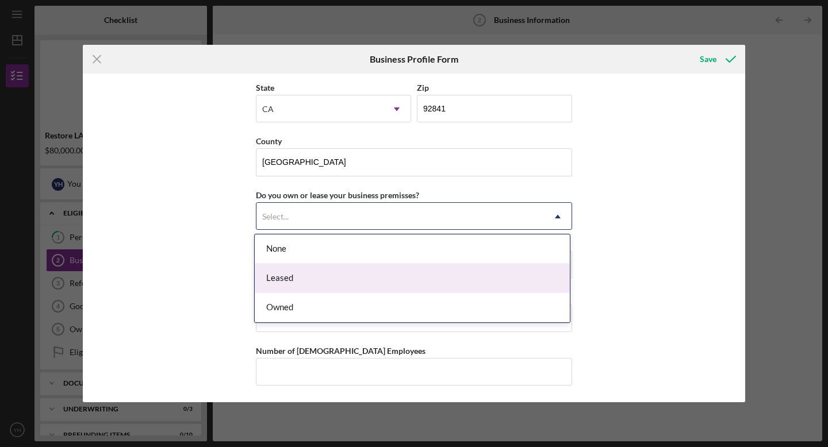
click at [318, 282] on div "Leased" at bounding box center [412, 278] width 315 height 29
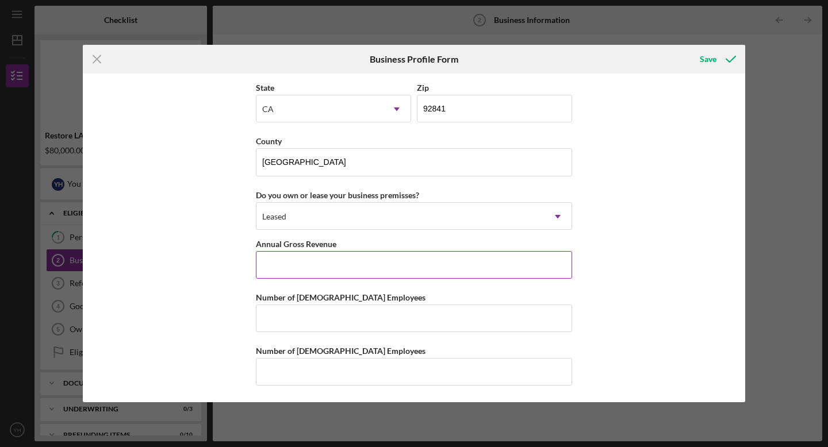
click at [318, 274] on input "Annual Gross Revenue" at bounding box center [414, 265] width 316 height 28
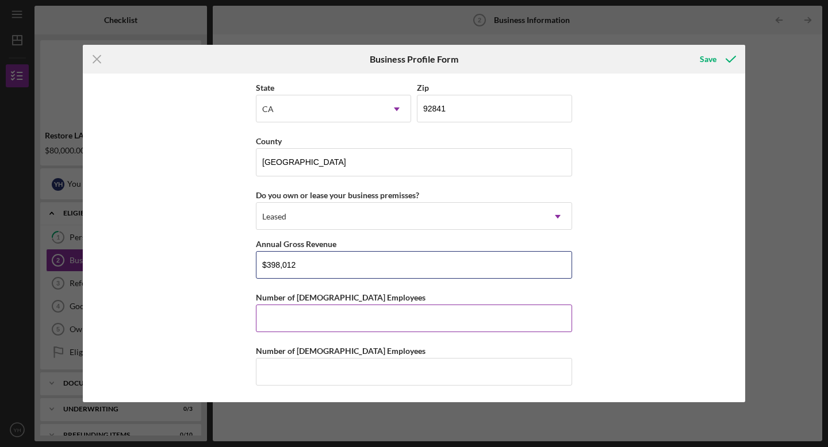
type input "$398,012"
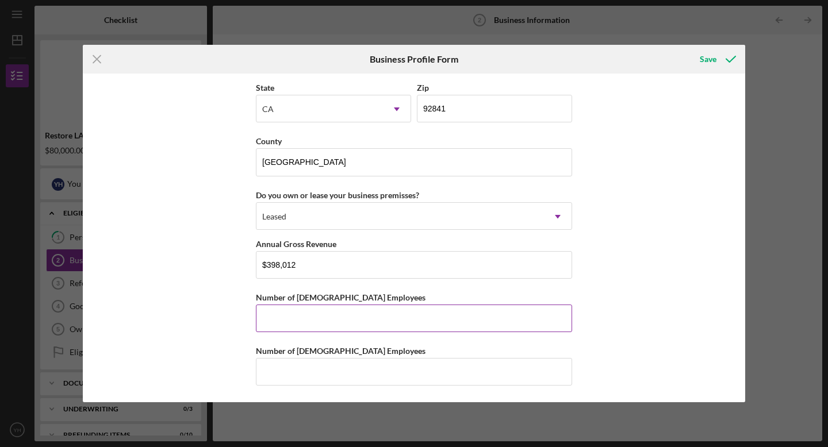
click at [320, 324] on input "Number of [DEMOGRAPHIC_DATA] Employees" at bounding box center [414, 319] width 316 height 28
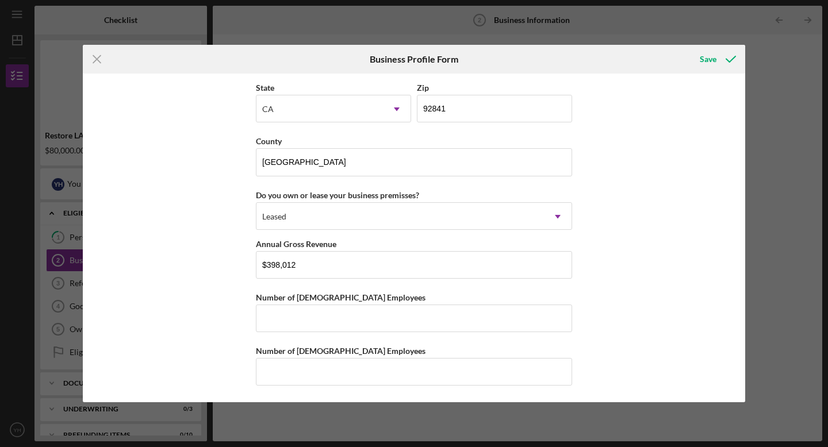
click at [741, 339] on div "Business Name TNL The Nail Lounge Inc DBA Business Start Date [DATE] Legal Stru…" at bounding box center [414, 238] width 663 height 329
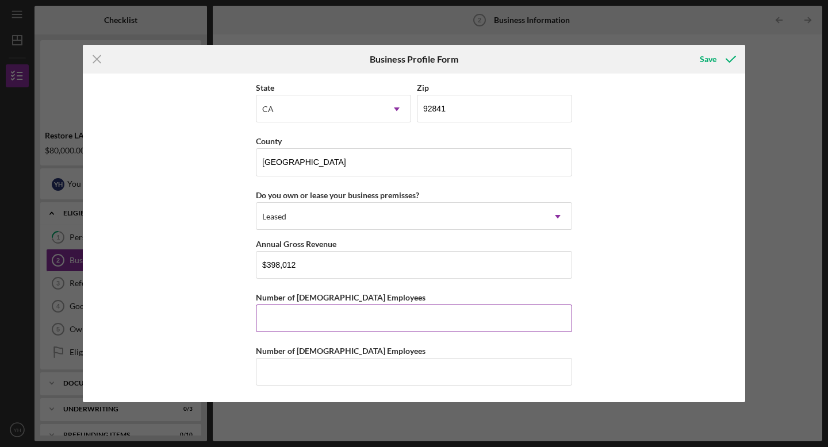
click at [488, 317] on input "Number of [DEMOGRAPHIC_DATA] Employees" at bounding box center [414, 319] width 316 height 28
type input "3"
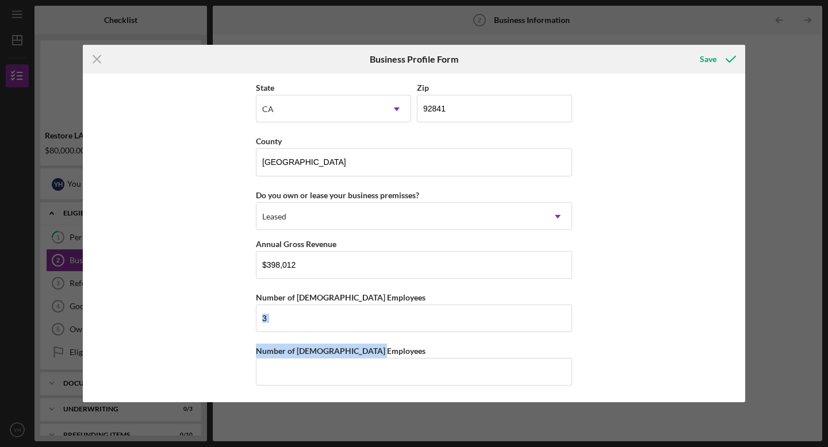
drag, startPoint x: 745, startPoint y: 347, endPoint x: 742, endPoint y: 322, distance: 25.5
click at [742, 322] on div "Business Name TNL The Nail Lounge Inc DBA Business Start Date [DATE] Legal Stru…" at bounding box center [414, 238] width 663 height 329
drag, startPoint x: 741, startPoint y: 350, endPoint x: 741, endPoint y: 364, distance: 14.4
click at [741, 364] on div "Business Name TNL The Nail Lounge Inc DBA Business Start Date [DATE] Legal Stru…" at bounding box center [414, 238] width 663 height 329
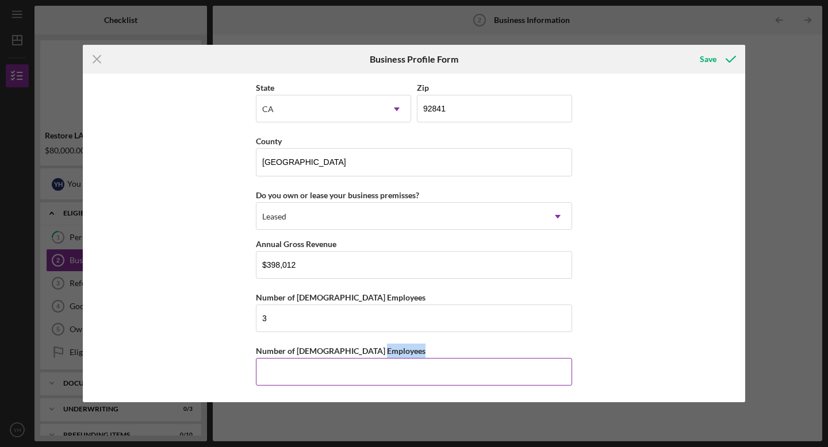
click at [510, 378] on input "Number of [DEMOGRAPHIC_DATA] Employees" at bounding box center [414, 372] width 316 height 28
type input "3"
click at [713, 60] on div "Save" at bounding box center [708, 59] width 17 height 23
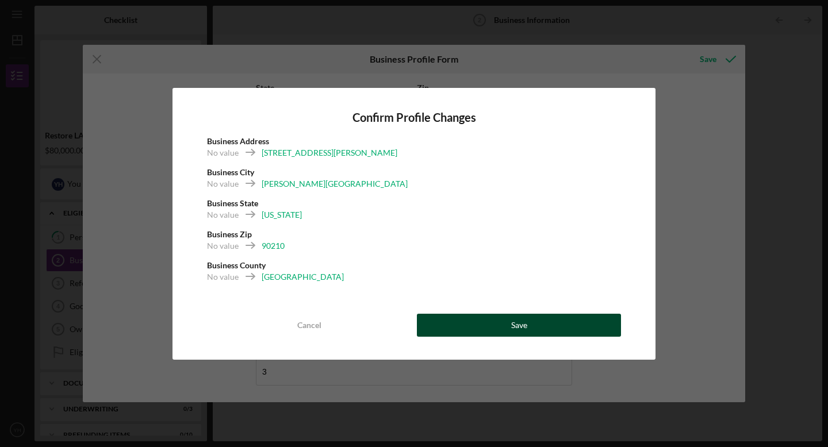
click at [508, 327] on button "Save" at bounding box center [519, 325] width 204 height 23
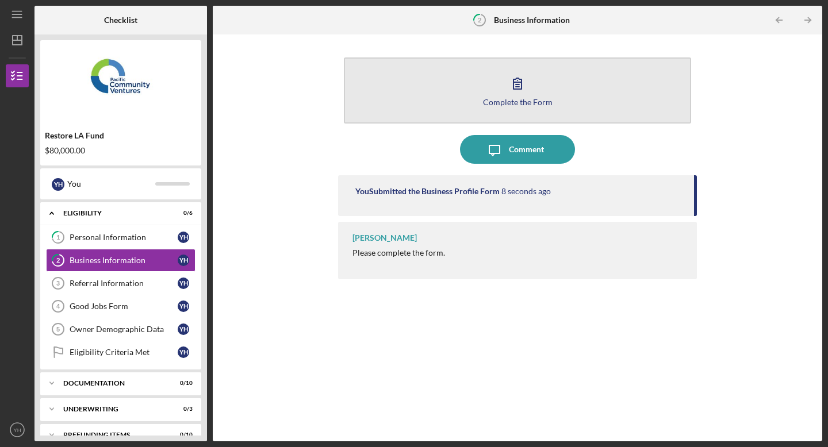
click at [497, 109] on button "Complete the Form Form" at bounding box center [517, 91] width 347 height 66
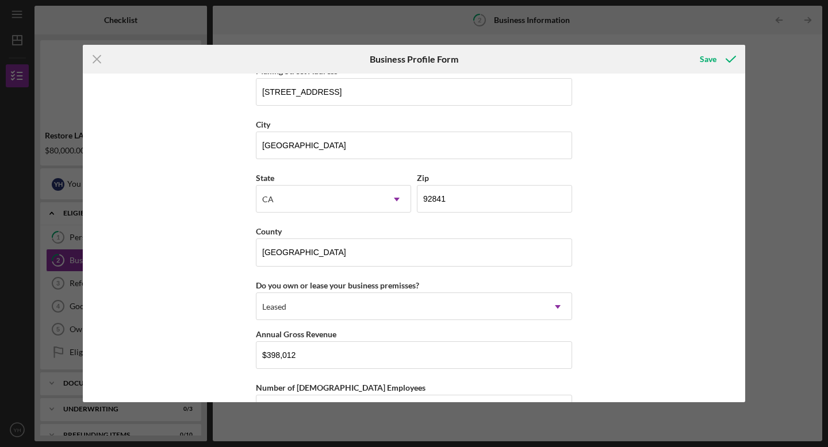
scroll to position [1061, 0]
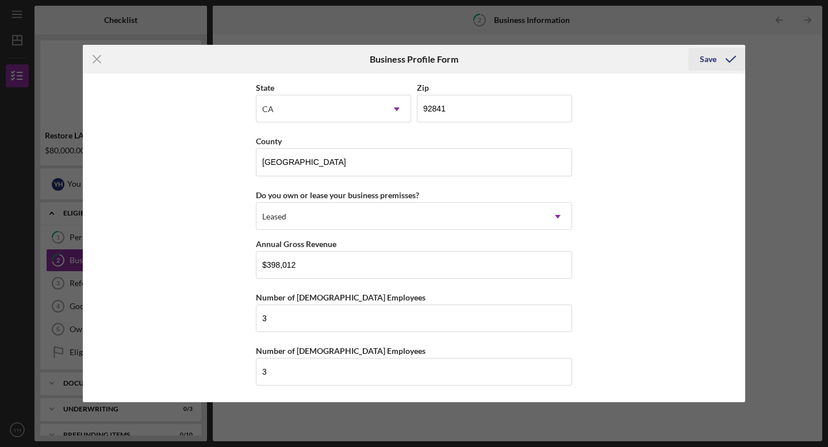
click at [713, 59] on div "Save" at bounding box center [708, 59] width 17 height 23
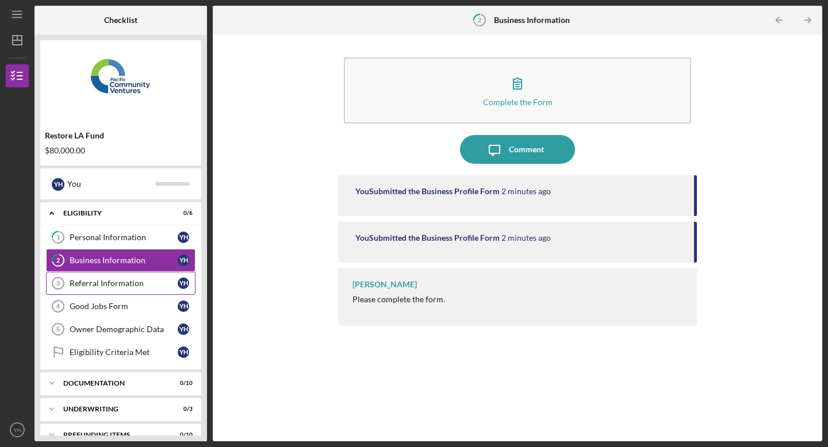
click at [162, 282] on div "Referral Information" at bounding box center [124, 283] width 108 height 9
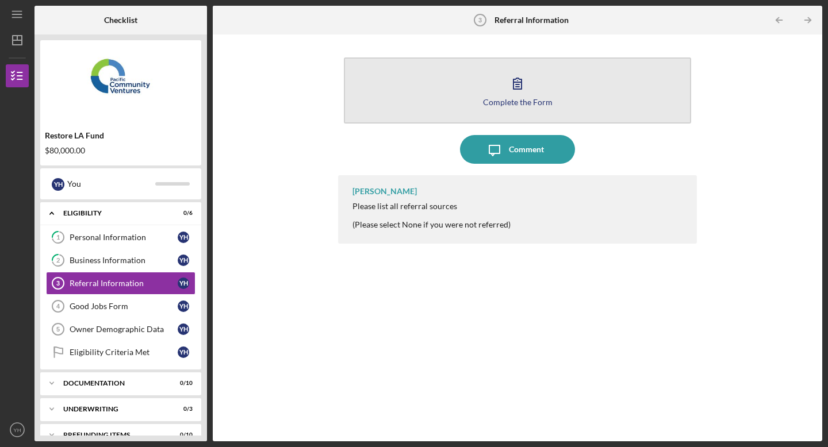
click at [526, 91] on icon "button" at bounding box center [517, 83] width 29 height 29
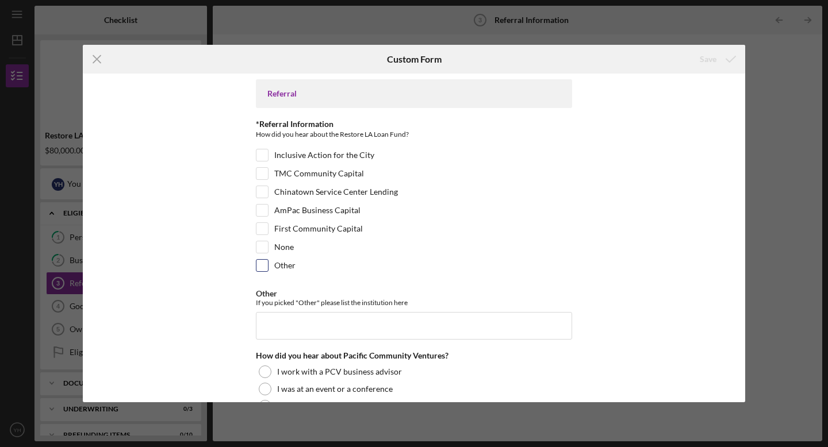
click at [264, 269] on input "Other" at bounding box center [263, 266] width 12 height 12
checkbox input "true"
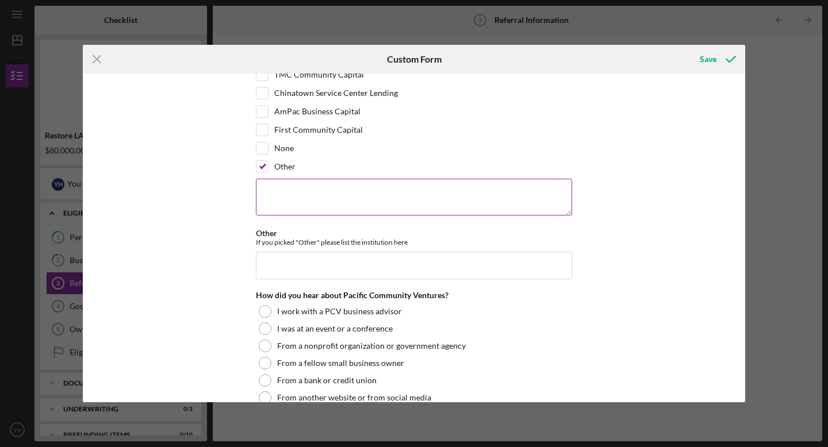
scroll to position [108, 0]
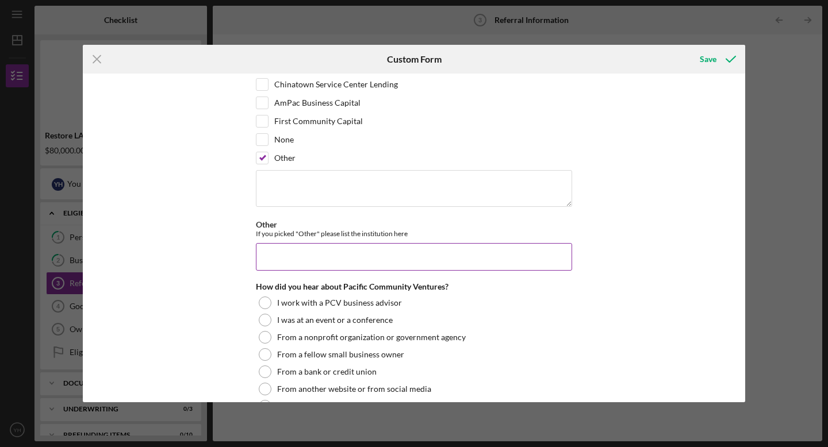
click at [277, 258] on input "Other" at bounding box center [414, 257] width 316 height 28
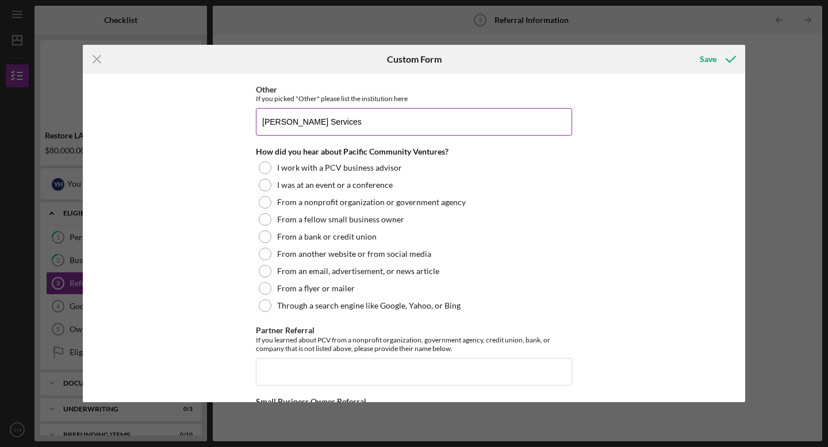
scroll to position [246, 0]
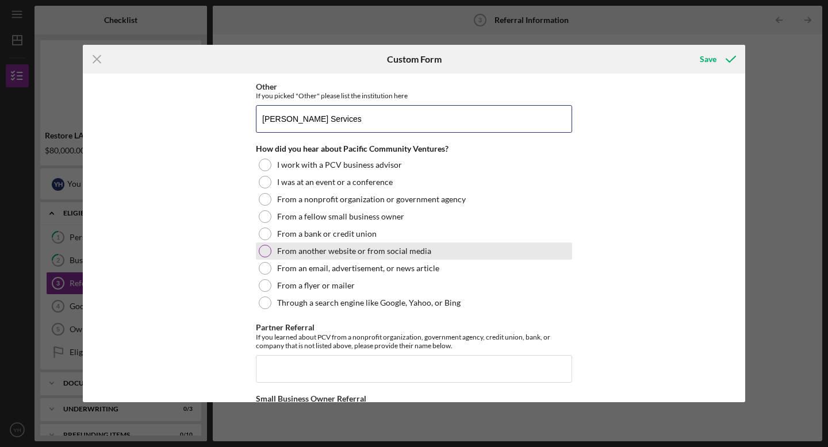
type input "[PERSON_NAME] Services"
click at [267, 248] on div at bounding box center [265, 251] width 13 height 13
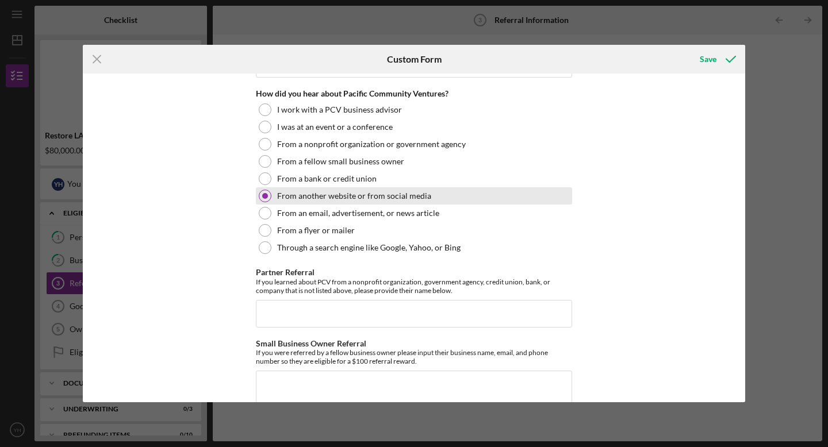
scroll to position [343, 0]
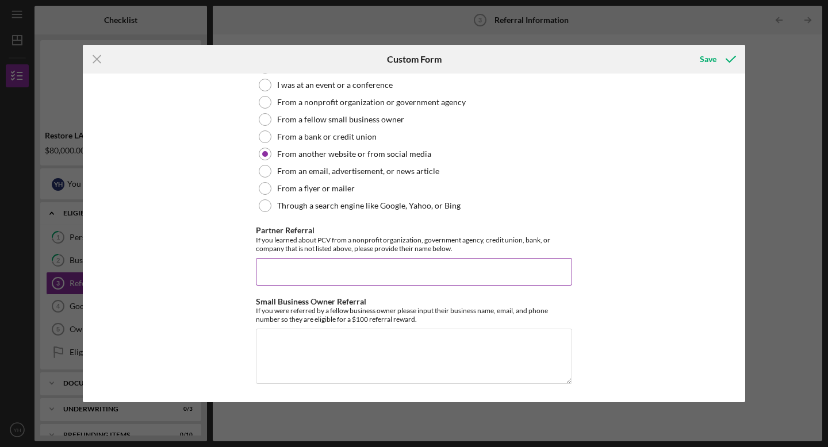
click at [273, 277] on input "Partner Referral" at bounding box center [414, 272] width 316 height 28
type input "l"
type input "[PERSON_NAME] Services"
click at [271, 339] on textarea "Small Business Owner Referral" at bounding box center [414, 356] width 316 height 55
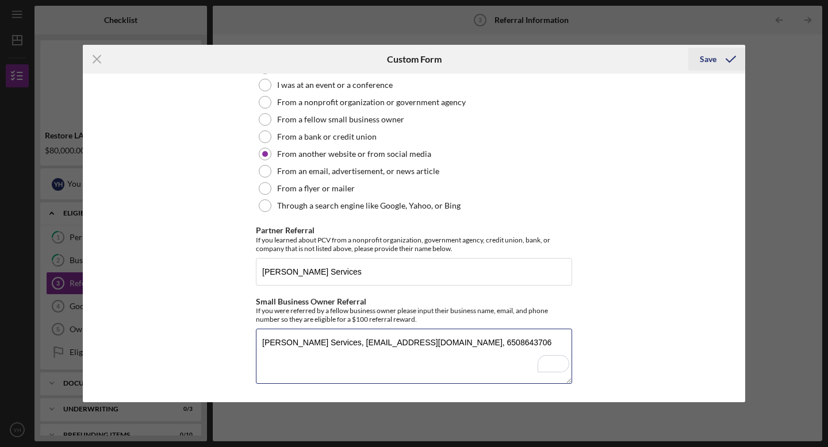
type textarea "[PERSON_NAME] Services, [EMAIL_ADDRESS][DOMAIN_NAME], 6508643706"
click at [708, 56] on div "Save" at bounding box center [708, 59] width 17 height 23
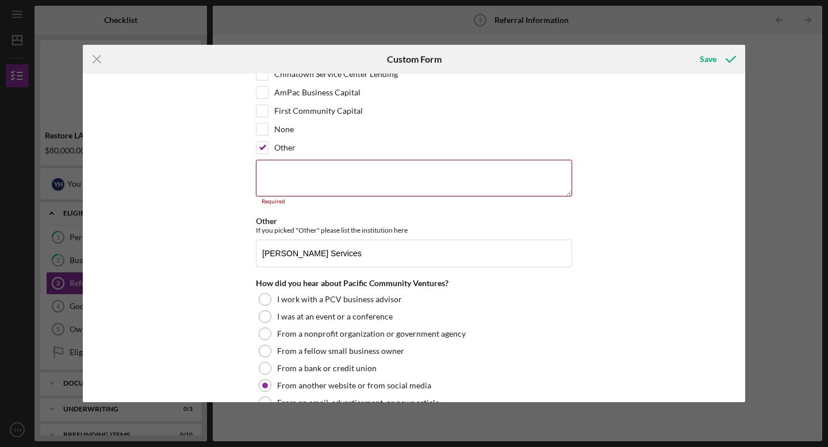
scroll to position [109, 0]
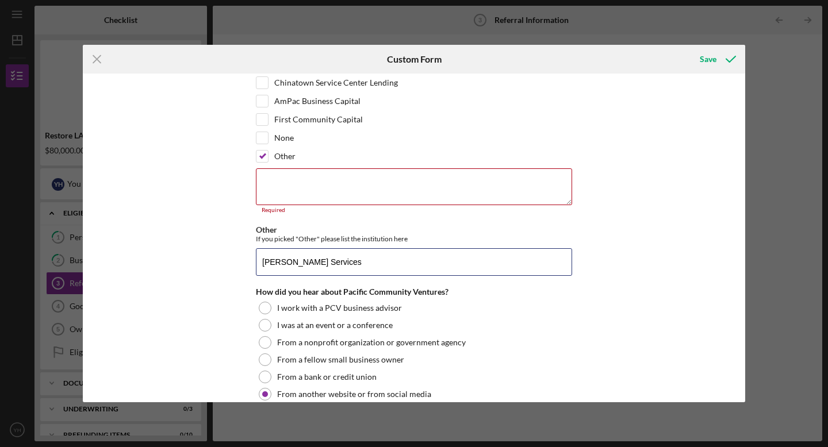
drag, startPoint x: 343, startPoint y: 266, endPoint x: 246, endPoint y: 262, distance: 97.8
click at [246, 262] on div "Referral *Referral Information How did you hear about the Restore LA Loan Fund?…" at bounding box center [414, 238] width 663 height 329
click at [296, 183] on textarea at bounding box center [414, 187] width 316 height 37
paste textarea "[PERSON_NAME] Services"
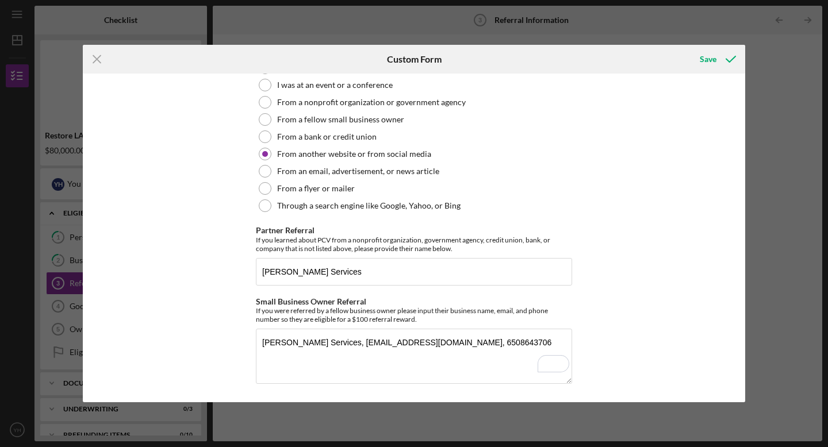
scroll to position [0, 0]
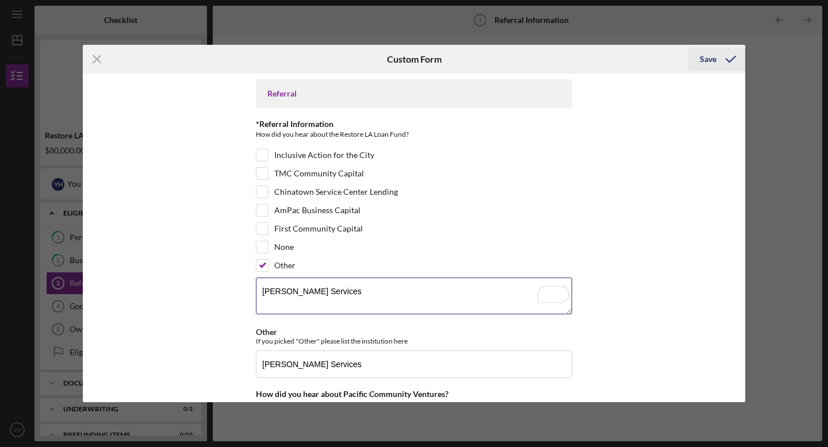
type textarea "[PERSON_NAME] Services"
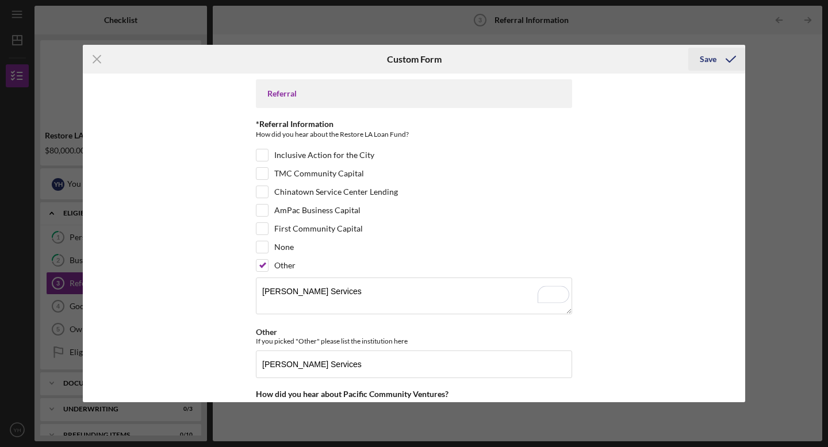
click at [706, 55] on div "Save" at bounding box center [708, 59] width 17 height 23
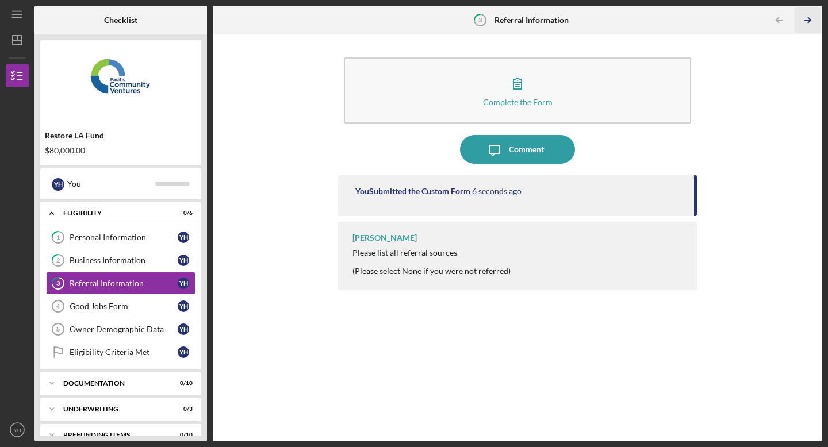
click at [808, 19] on icon "Icon/Table Pagination Arrow" at bounding box center [808, 20] width 26 height 26
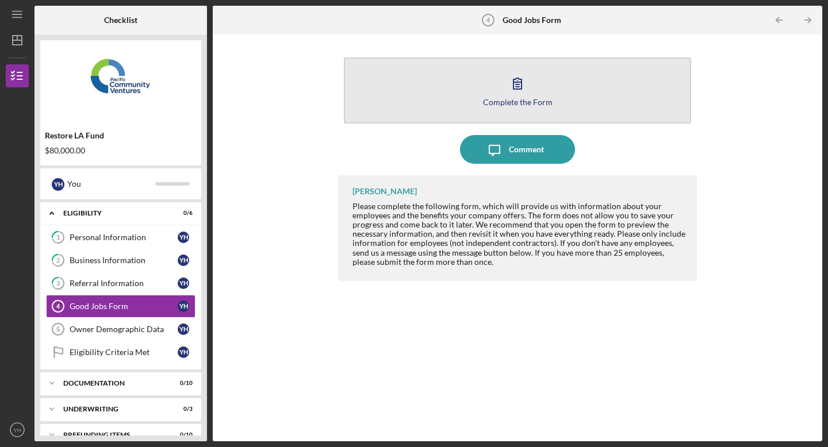
click at [523, 104] on div "Complete the Form" at bounding box center [518, 102] width 70 height 9
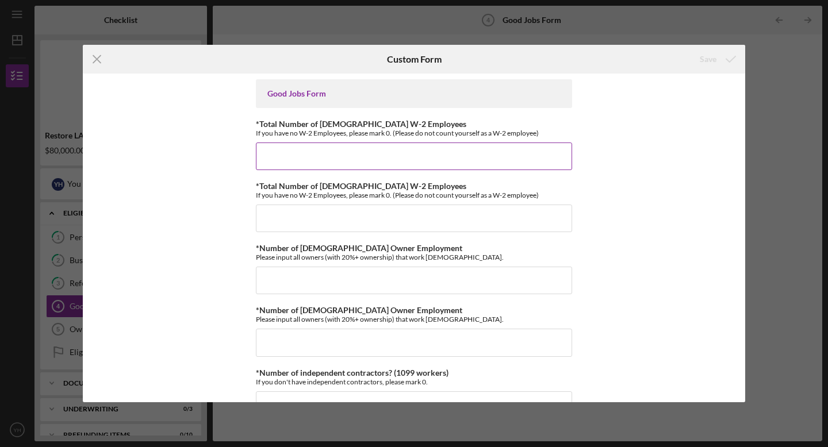
click at [504, 154] on input "*Total Number of [DEMOGRAPHIC_DATA] W-2 Employees" at bounding box center [414, 157] width 316 height 28
type input "3"
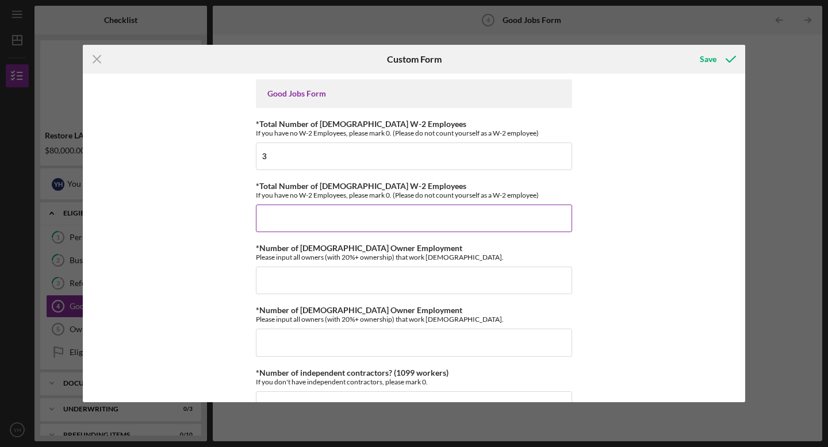
click at [469, 220] on input "*Total Number of [DEMOGRAPHIC_DATA] W-2 Employees" at bounding box center [414, 219] width 316 height 28
type input "3"
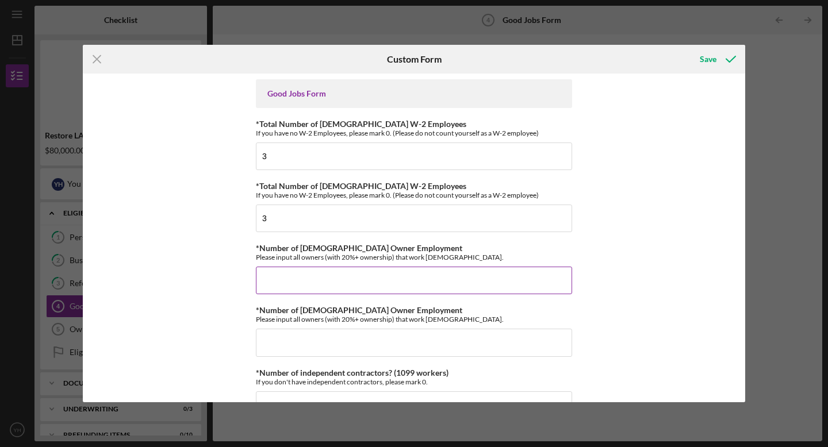
click at [450, 290] on input "*Number of [DEMOGRAPHIC_DATA] Owner Employment" at bounding box center [414, 281] width 316 height 28
type input "1"
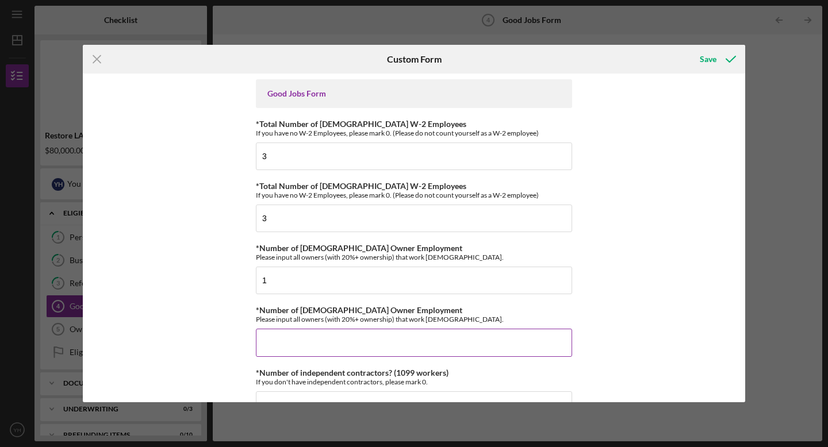
click at [429, 343] on input "*Number of [DEMOGRAPHIC_DATA] Owner Employment" at bounding box center [414, 343] width 316 height 28
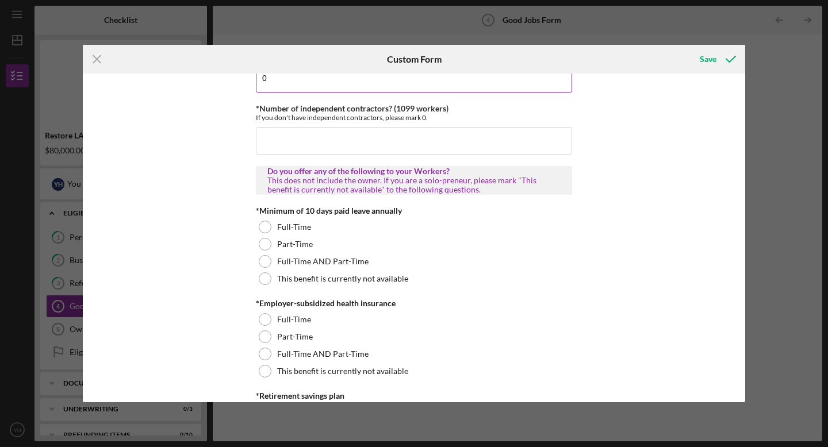
scroll to position [248, 0]
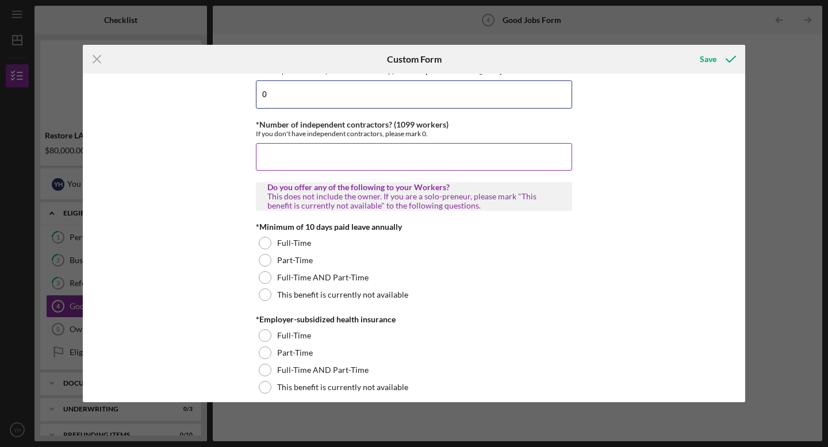
type input "0"
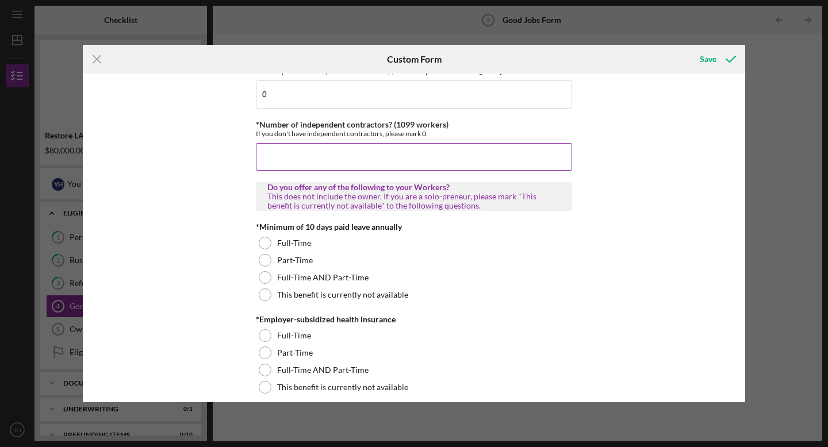
click at [435, 156] on input "*Number of independent contractors? (1099 workers)" at bounding box center [414, 157] width 316 height 28
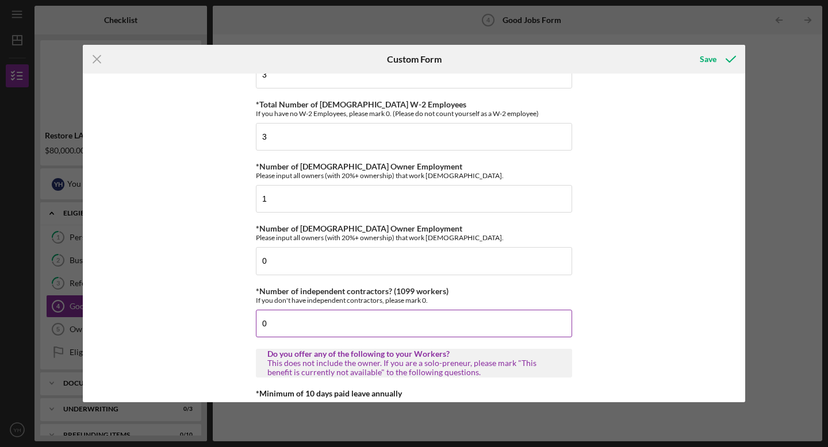
scroll to position [0, 0]
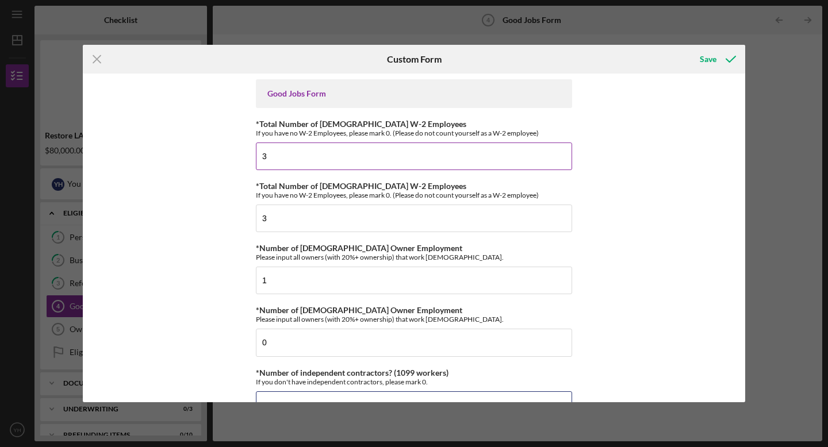
type input "0"
click at [360, 160] on input "3" at bounding box center [414, 157] width 316 height 28
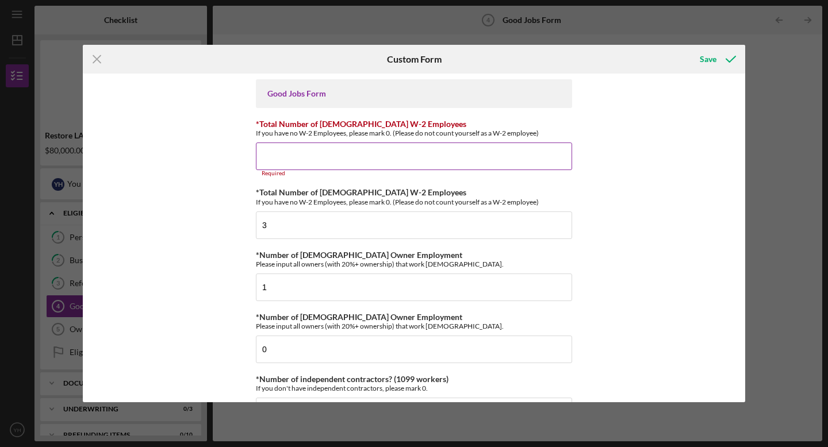
type input "2"
type input "1"
click at [313, 230] on input "3" at bounding box center [414, 226] width 316 height 28
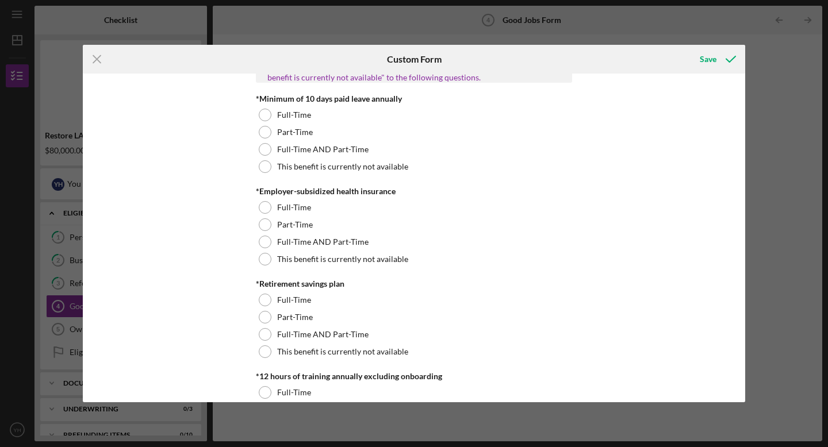
scroll to position [382, 0]
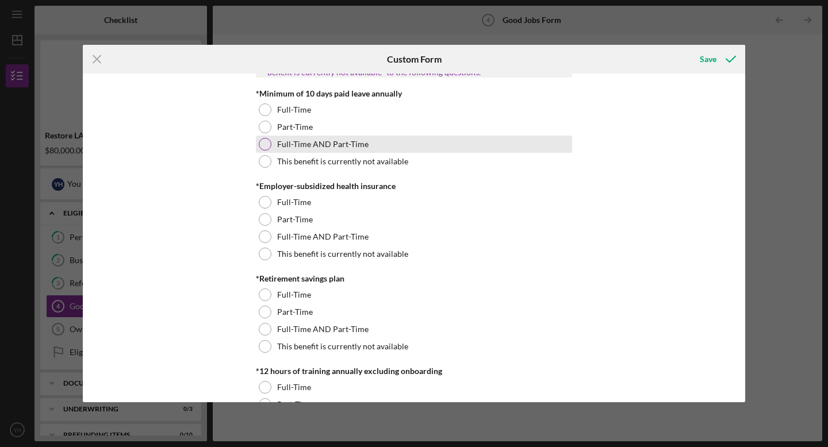
click at [267, 142] on div at bounding box center [265, 144] width 13 height 13
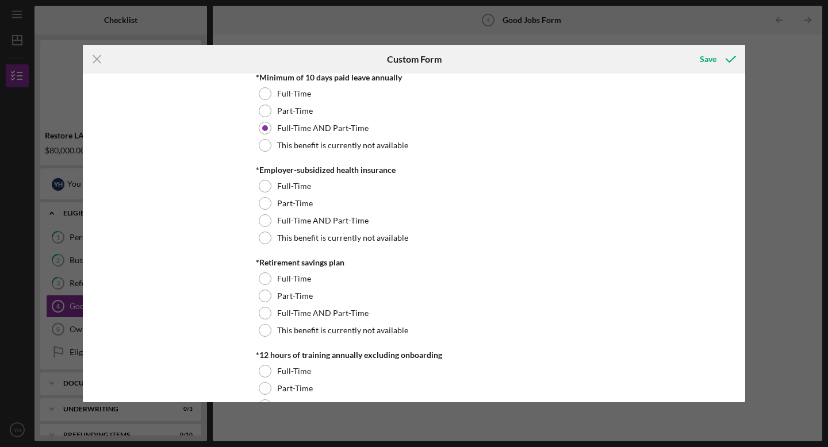
scroll to position [399, 0]
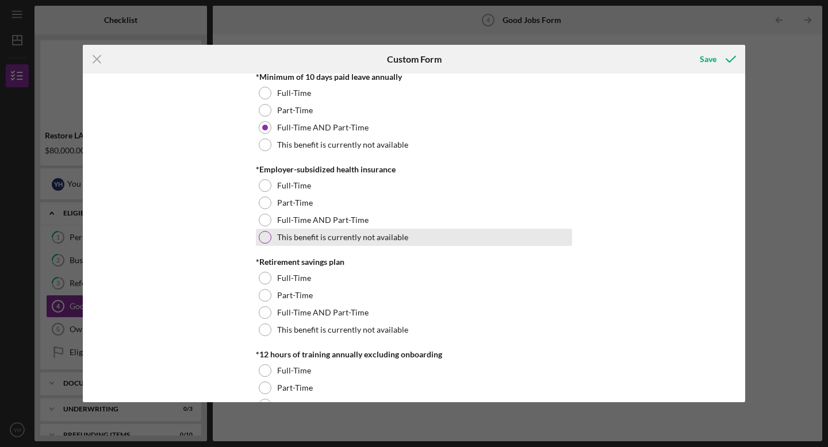
click at [260, 239] on div at bounding box center [265, 237] width 13 height 13
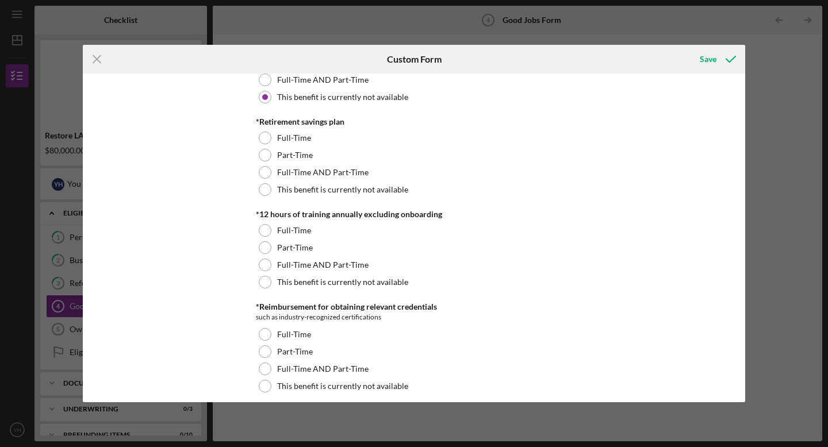
scroll to position [541, 0]
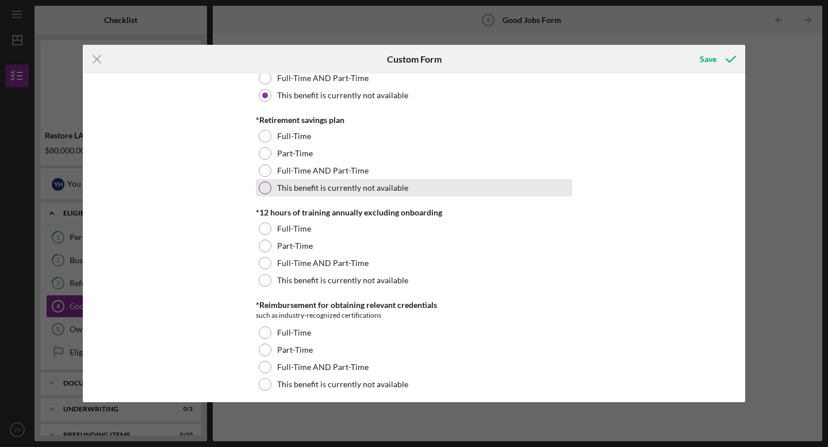
click at [263, 189] on div at bounding box center [265, 188] width 13 height 13
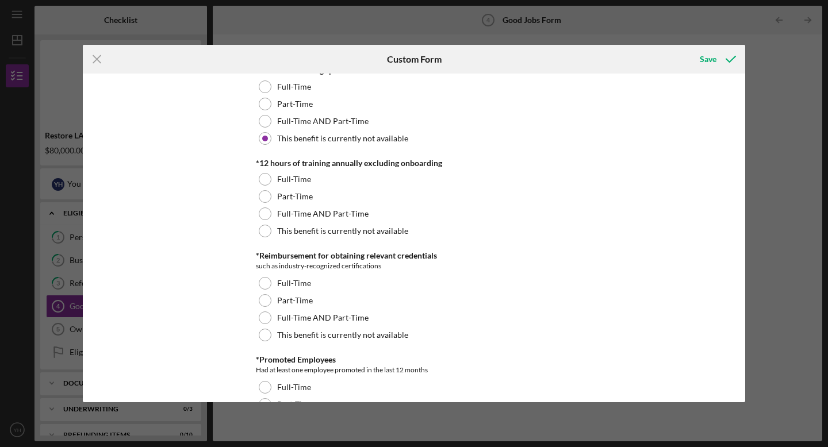
scroll to position [591, 0]
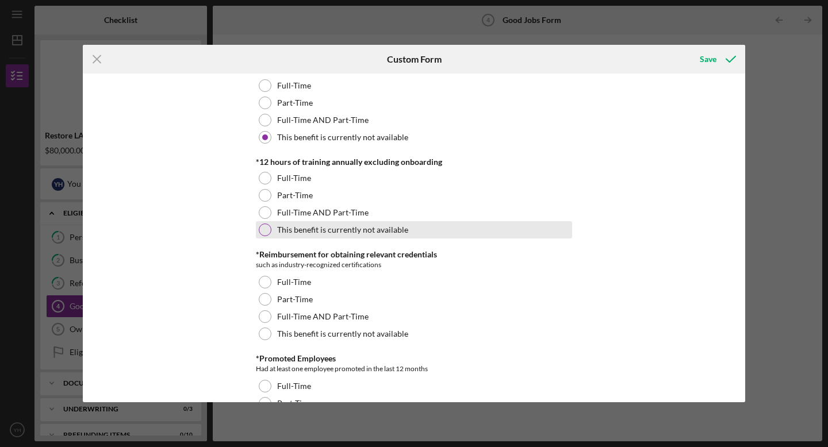
click at [265, 234] on div at bounding box center [265, 230] width 13 height 13
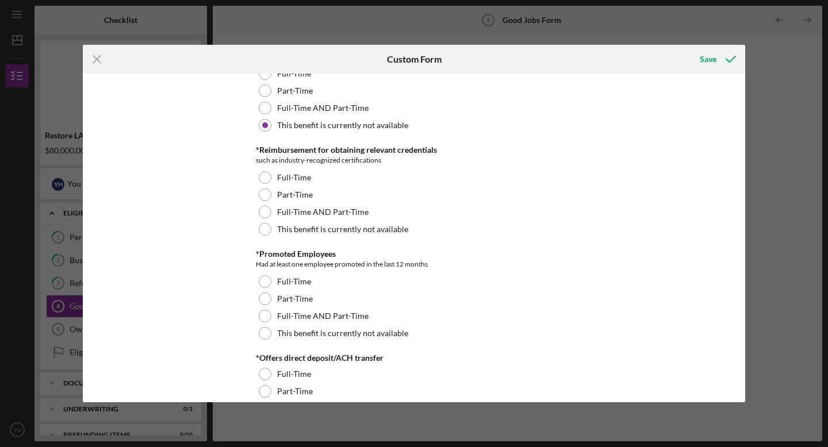
scroll to position [698, 0]
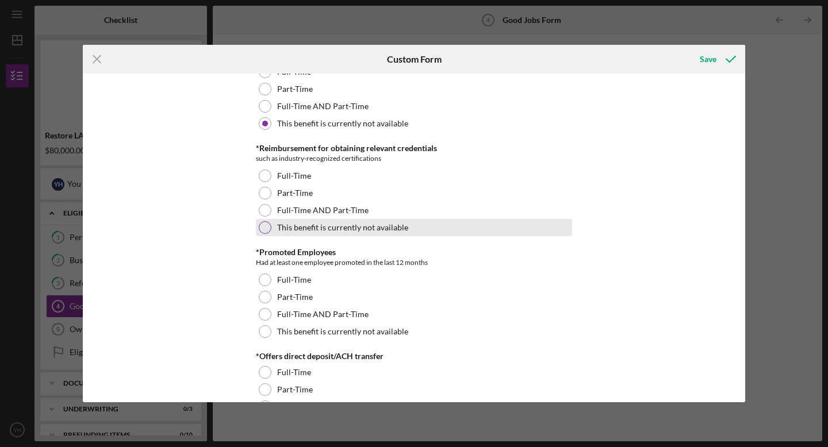
click at [266, 231] on div at bounding box center [265, 227] width 13 height 13
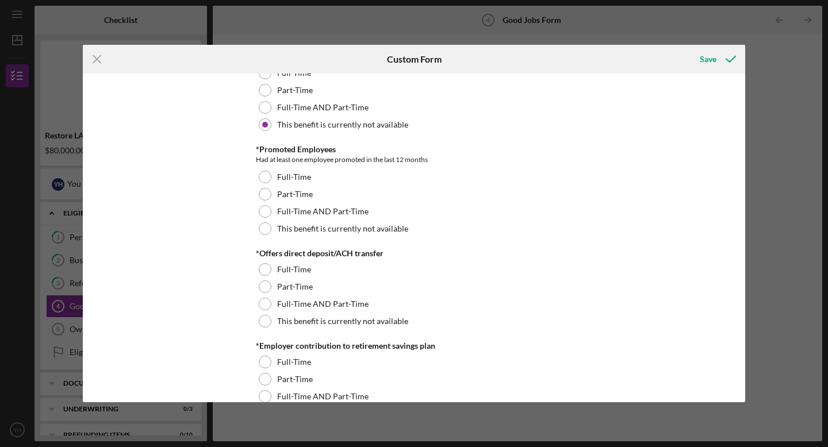
scroll to position [818, 0]
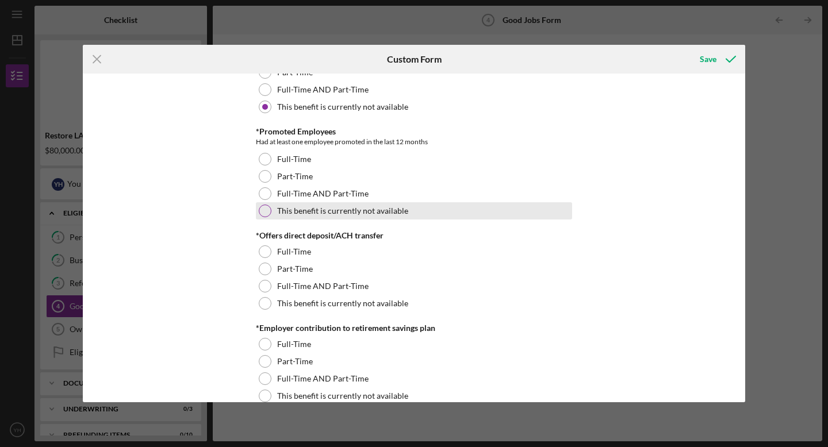
click at [268, 212] on div at bounding box center [265, 211] width 13 height 13
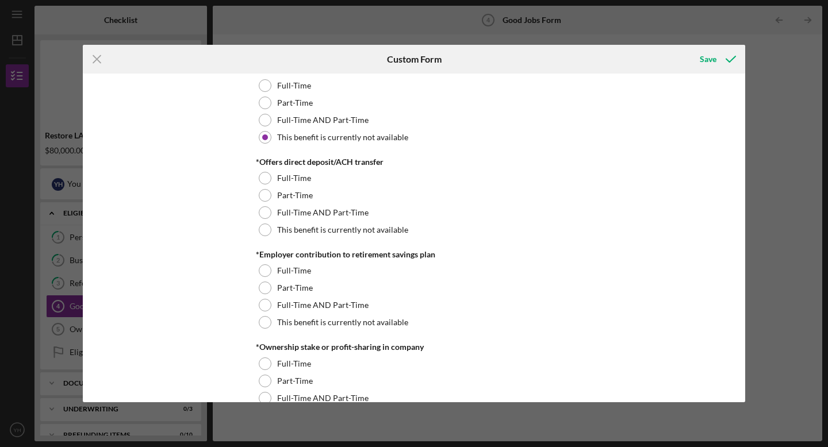
scroll to position [894, 0]
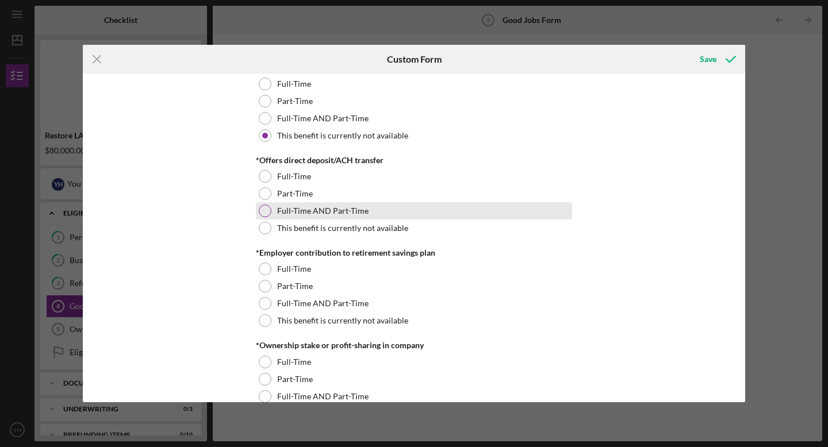
click at [264, 212] on div at bounding box center [265, 211] width 13 height 13
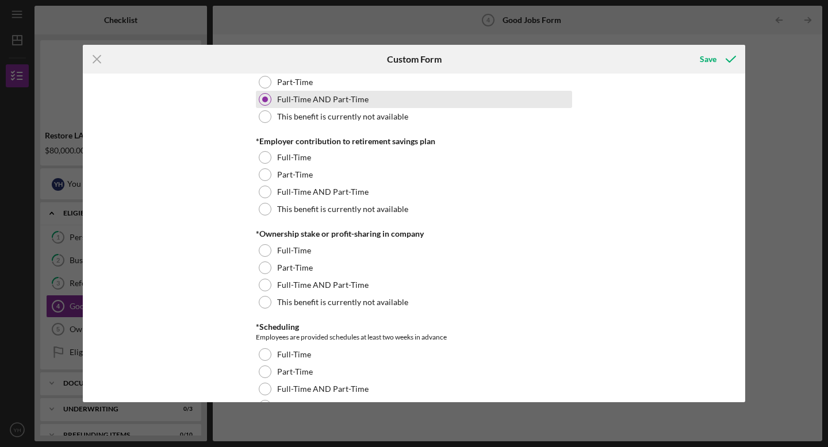
scroll to position [1010, 0]
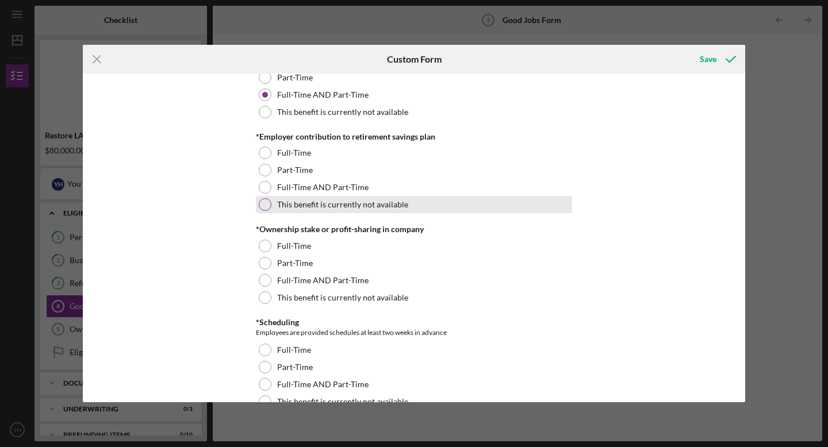
click at [261, 203] on div at bounding box center [265, 204] width 13 height 13
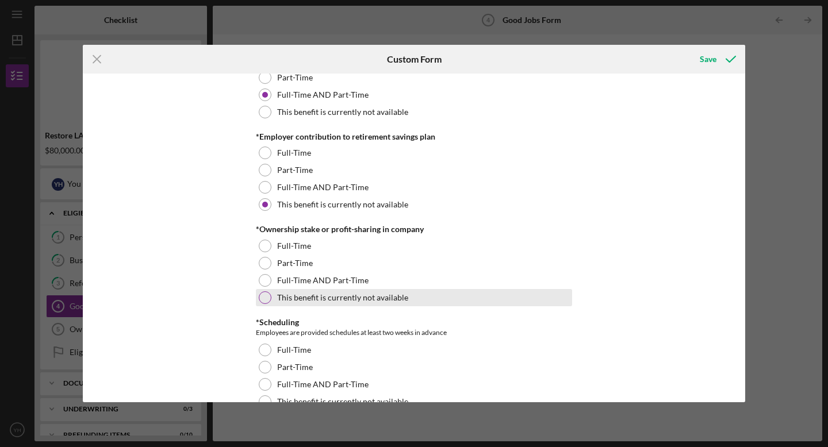
click at [265, 296] on div at bounding box center [265, 298] width 13 height 13
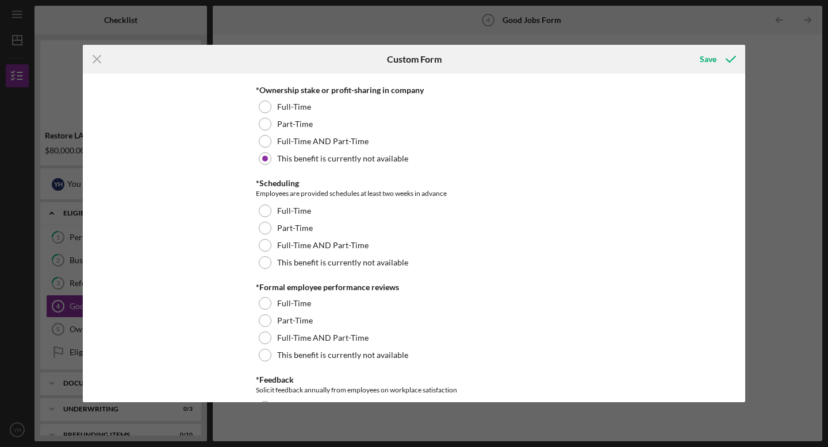
scroll to position [1152, 0]
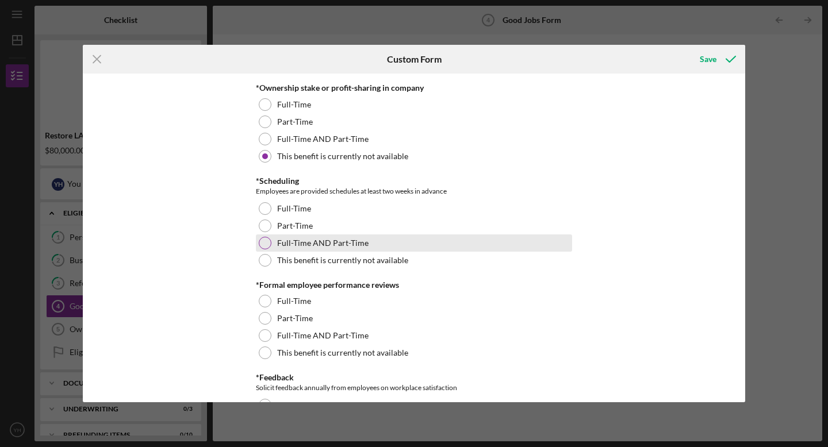
click at [267, 246] on div at bounding box center [265, 243] width 13 height 13
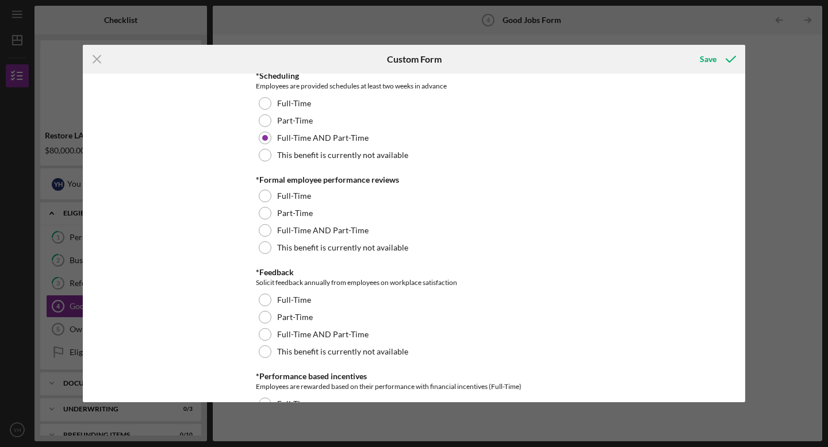
scroll to position [1263, 0]
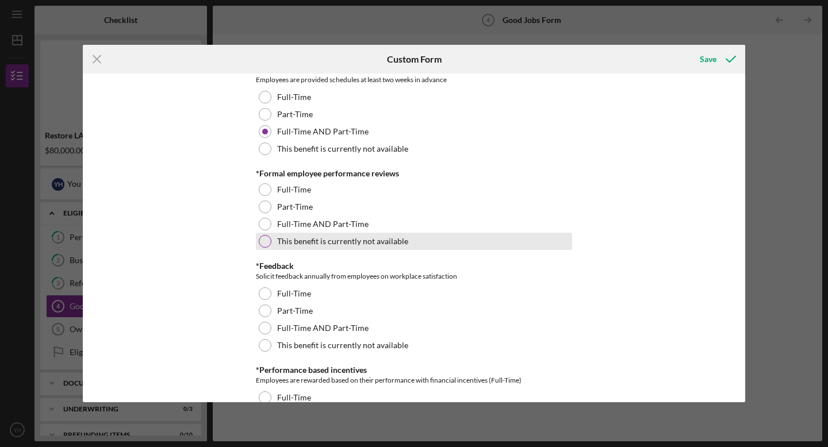
click at [263, 240] on div at bounding box center [265, 241] width 13 height 13
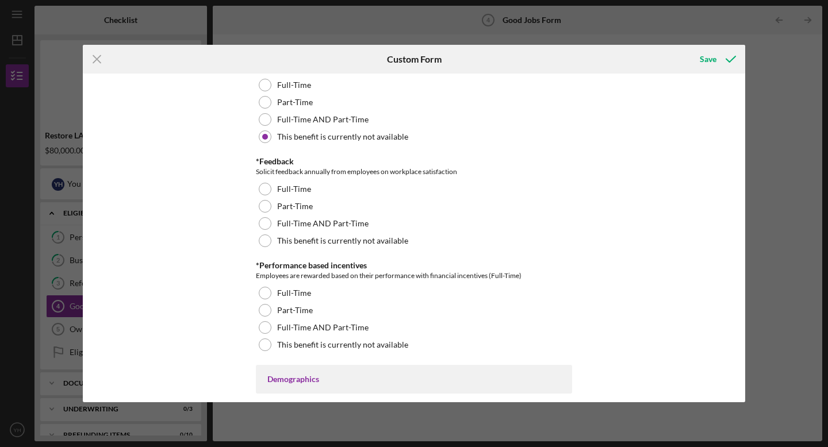
scroll to position [1368, 0]
click at [265, 241] on div at bounding box center [265, 240] width 13 height 13
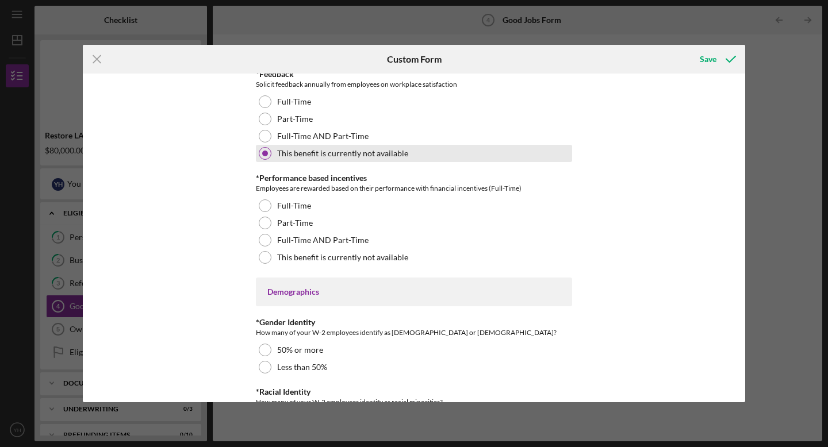
scroll to position [1456, 0]
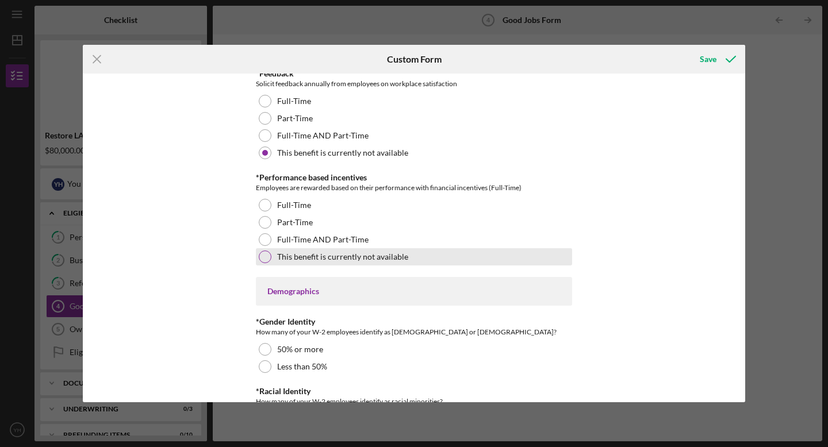
click at [265, 253] on div at bounding box center [265, 257] width 13 height 13
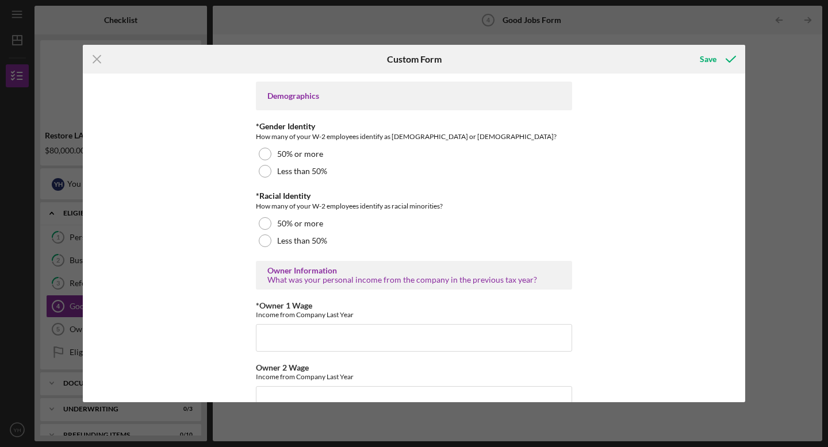
scroll to position [1654, 0]
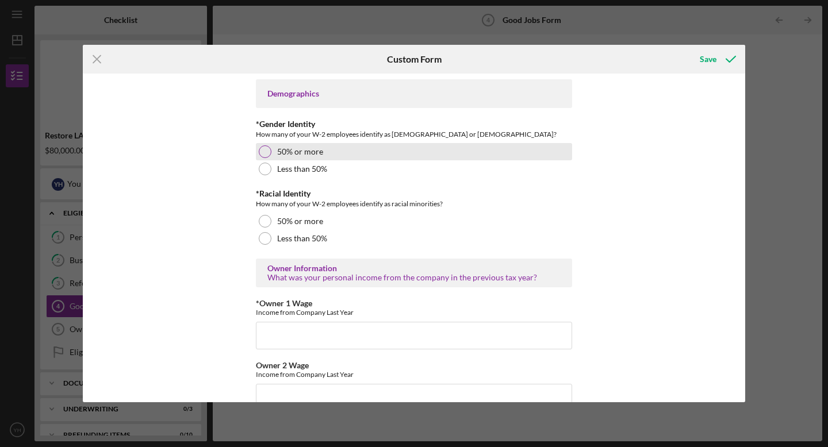
click at [260, 156] on div at bounding box center [265, 152] width 13 height 13
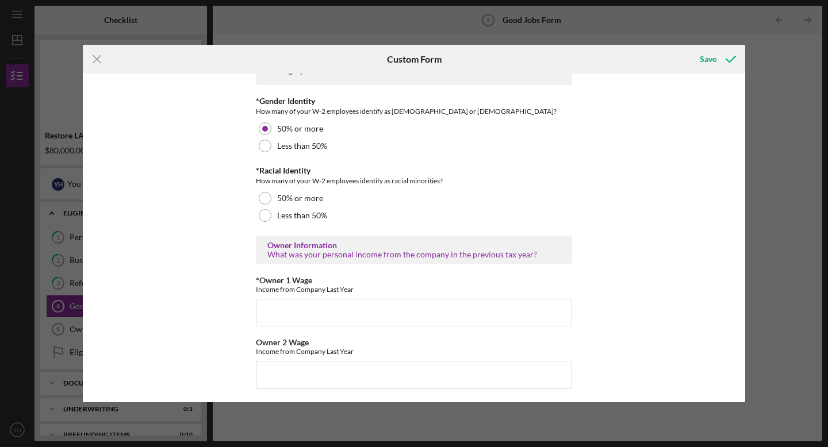
scroll to position [1678, 0]
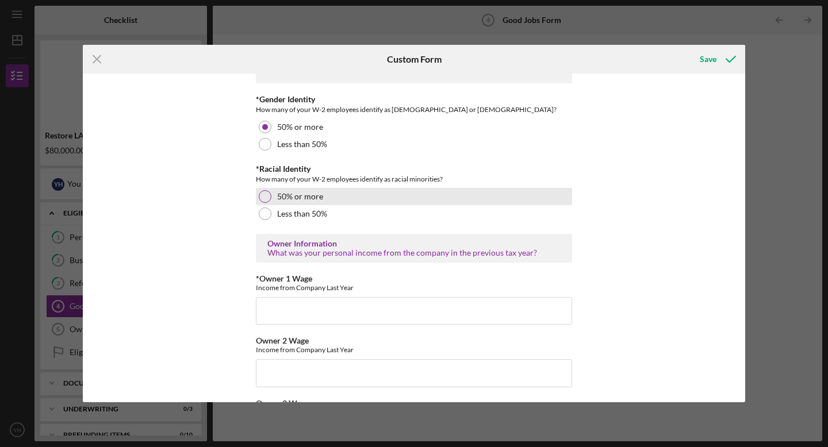
click at [262, 194] on div at bounding box center [265, 196] width 13 height 13
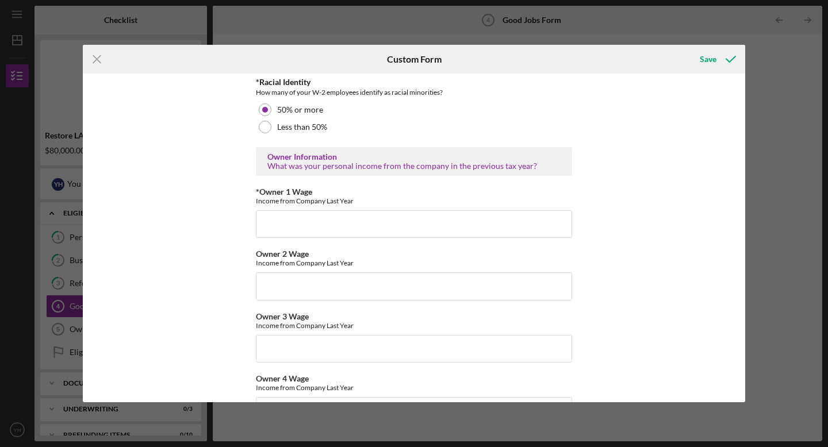
scroll to position [1769, 0]
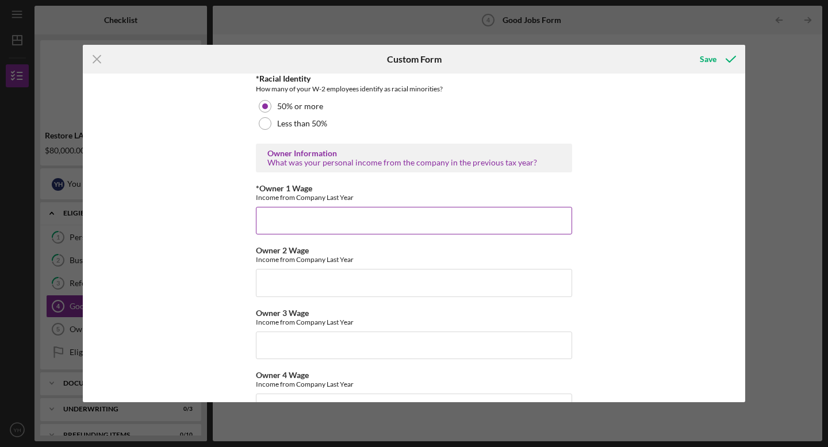
click at [275, 227] on input "*Owner 1 Wage" at bounding box center [414, 221] width 316 height 28
type input "50000"
click at [673, 342] on div "Good Jobs Form *Total Number of [DEMOGRAPHIC_DATA] W-2 Employees If you have no…" at bounding box center [414, 238] width 663 height 329
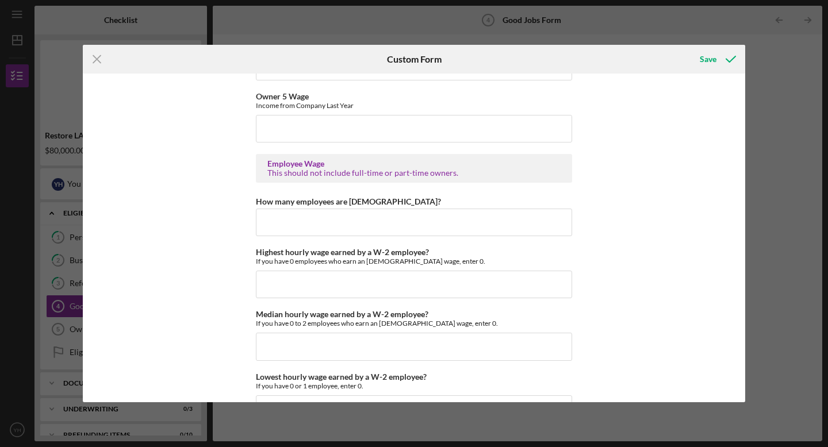
scroll to position [2112, 0]
click at [542, 230] on input "How many employees are [DEMOGRAPHIC_DATA]?" at bounding box center [414, 221] width 316 height 28
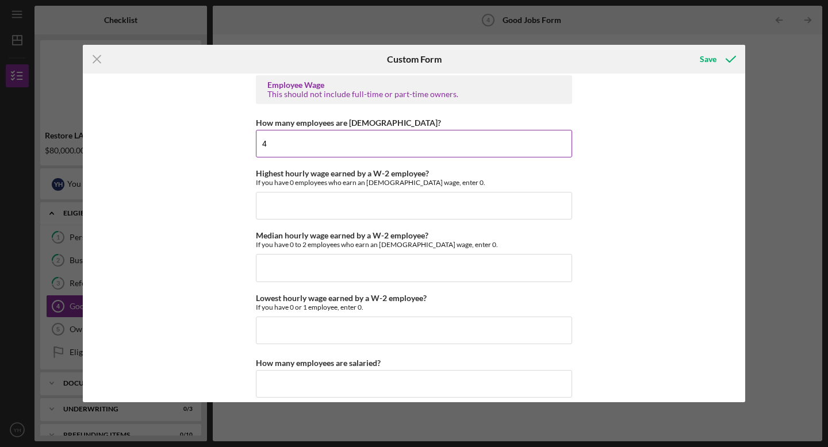
scroll to position [2192, 0]
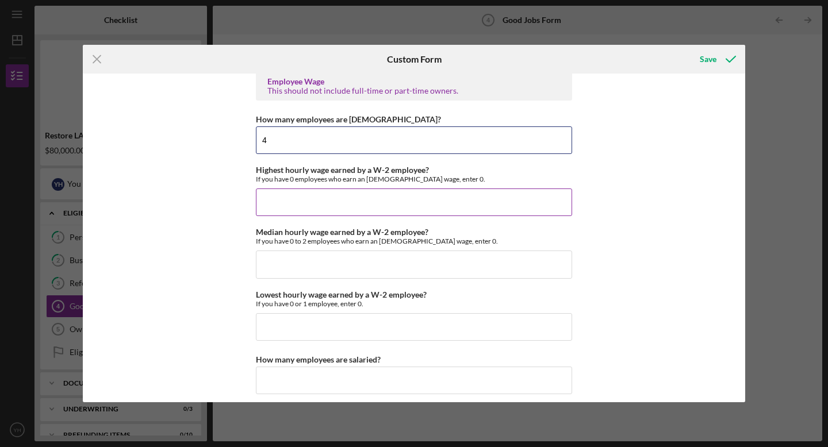
type input "4"
click at [512, 205] on input "Highest hourly wage earned by a W-2 employee?" at bounding box center [414, 203] width 316 height 28
type input "1"
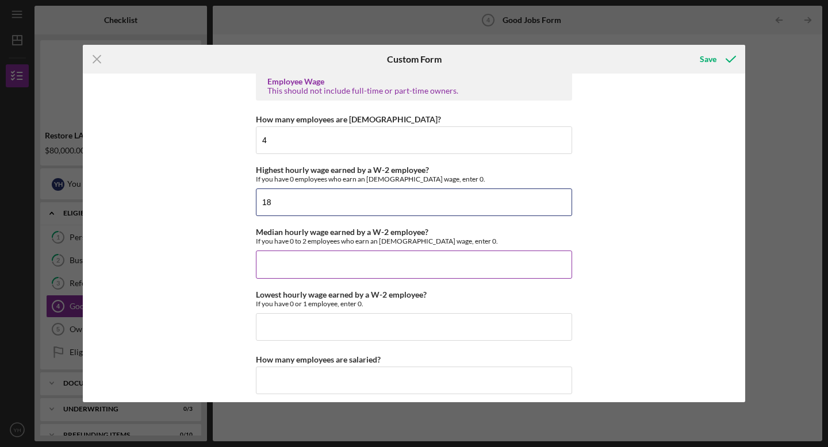
type input "$18"
click at [380, 267] on input "Median hourly wage earned by a W-2 employee?" at bounding box center [414, 265] width 316 height 28
type input "n"
type input "a"
type input "n"
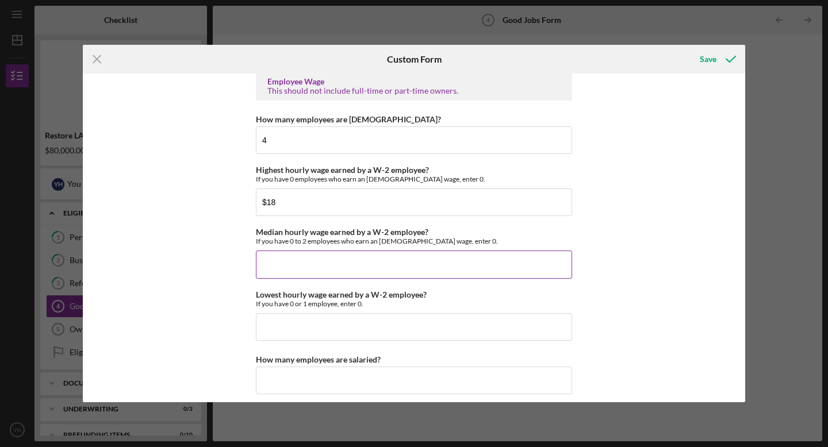
type input "a"
type input "na"
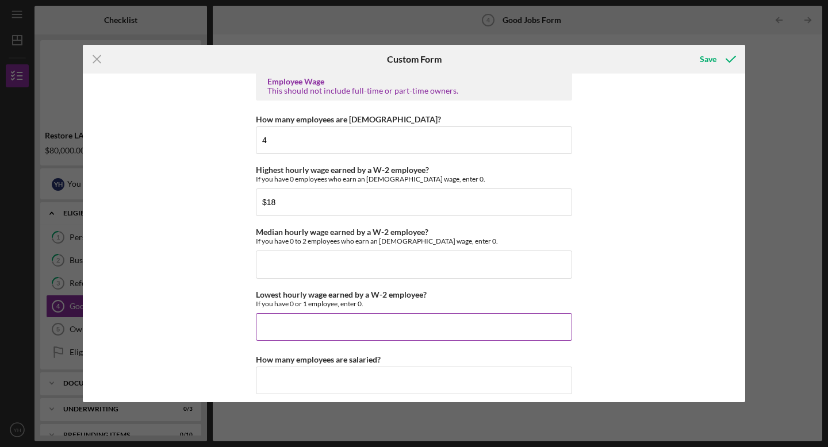
click at [367, 328] on input "Lowest hourly wage earned by a W-2 employee?" at bounding box center [414, 327] width 316 height 28
type input "na"
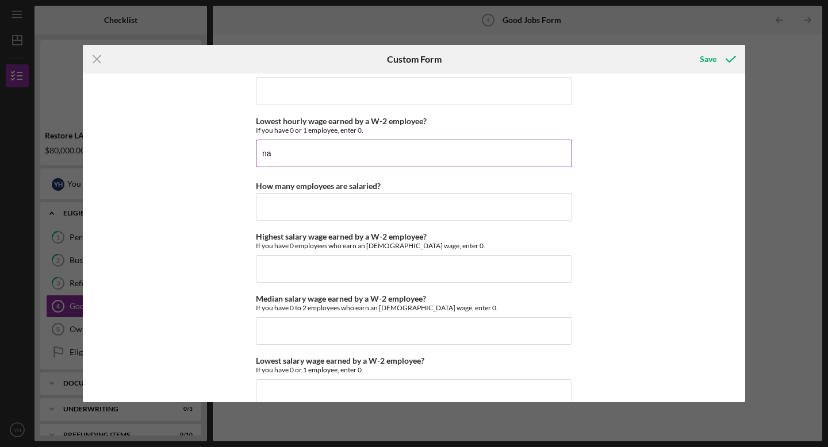
scroll to position [2372, 0]
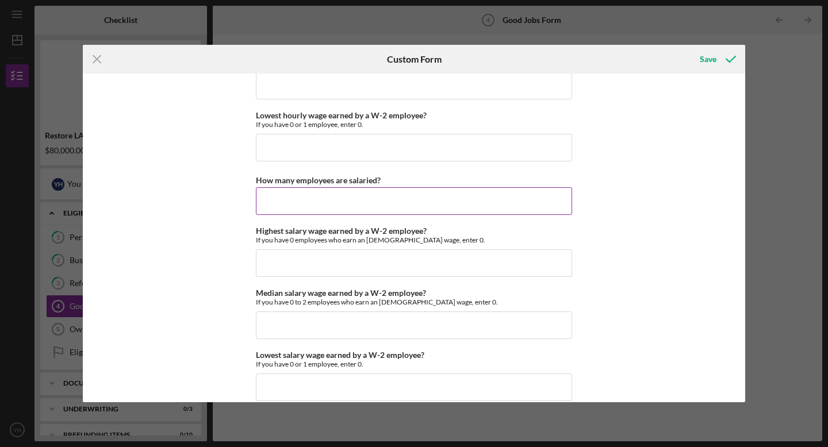
click at [362, 204] on input "How many employees are salaried?" at bounding box center [414, 202] width 316 height 28
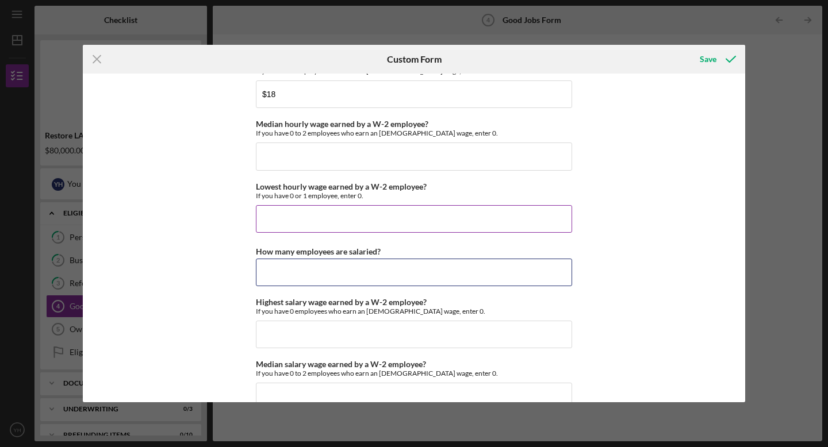
scroll to position [2300, 0]
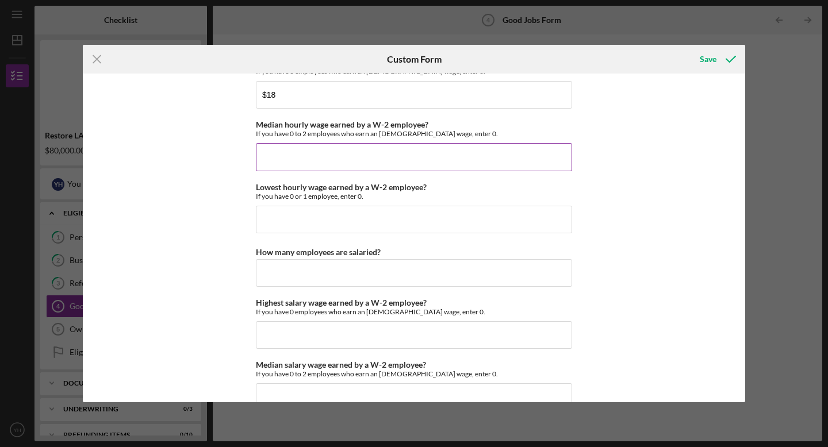
click at [346, 156] on input "Median hourly wage earned by a W-2 employee?" at bounding box center [414, 157] width 316 height 28
type input "$0"
click at [325, 216] on input "Lowest hourly wage earned by a W-2 employee?" at bounding box center [414, 220] width 316 height 28
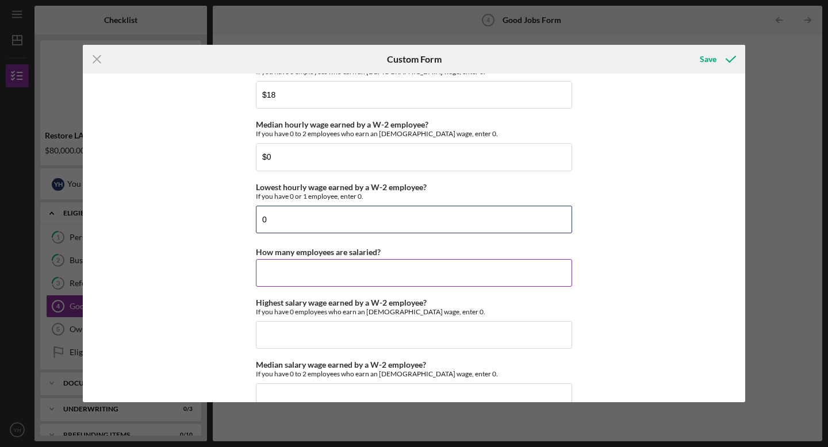
type input "$0"
click at [327, 276] on input "How many employees are salaried?" at bounding box center [414, 273] width 316 height 28
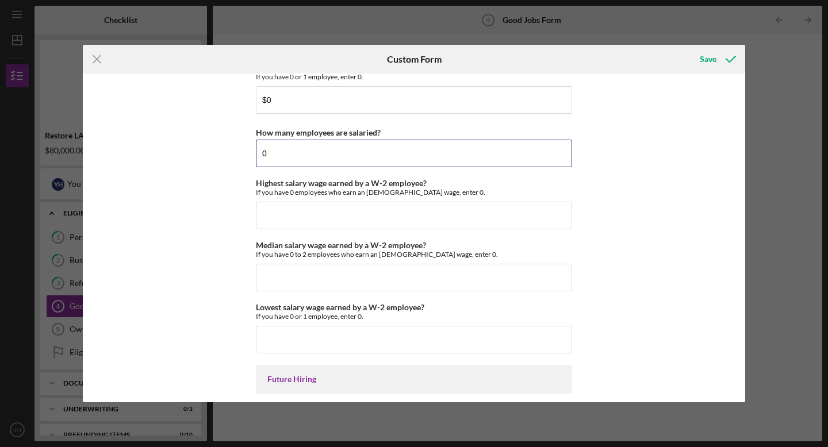
scroll to position [2421, 0]
type input "0"
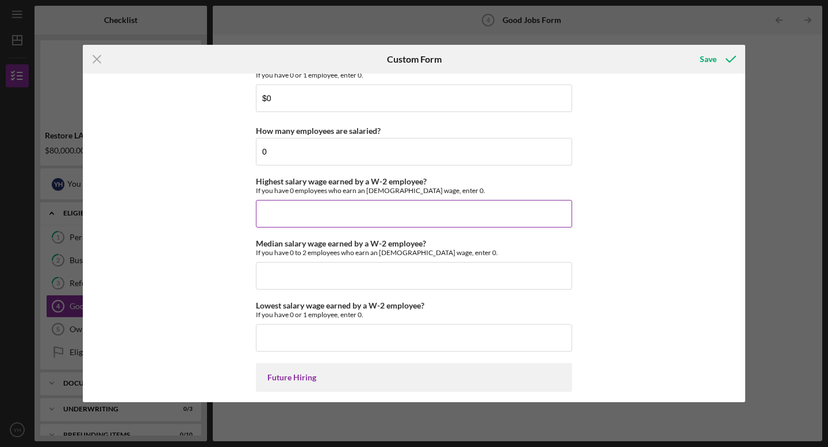
click at [322, 224] on input "Highest salary wage earned by a W-2 employee?" at bounding box center [414, 214] width 316 height 28
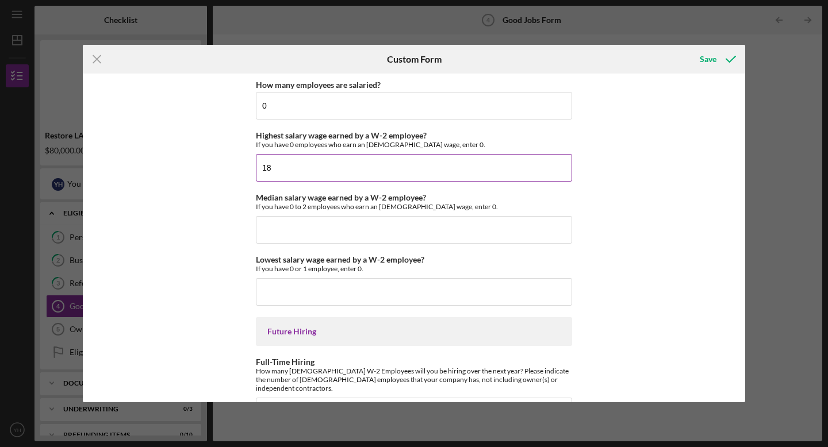
scroll to position [2510, 0]
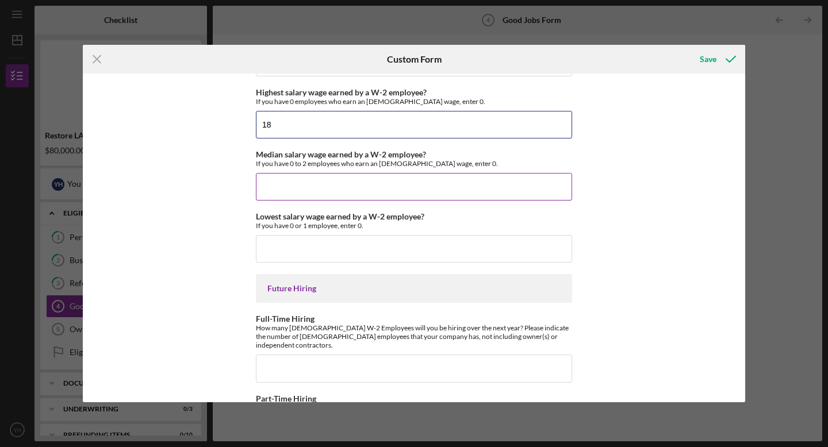
type input "$18"
click at [318, 191] on input "Median salary wage earned by a W-2 employee?" at bounding box center [414, 187] width 316 height 28
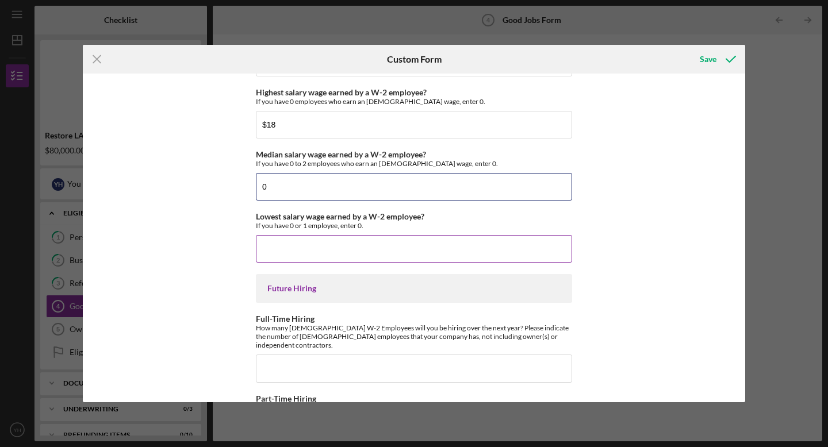
type input "$0"
click at [320, 258] on input "Lowest salary wage earned by a W-2 employee?" at bounding box center [414, 249] width 316 height 28
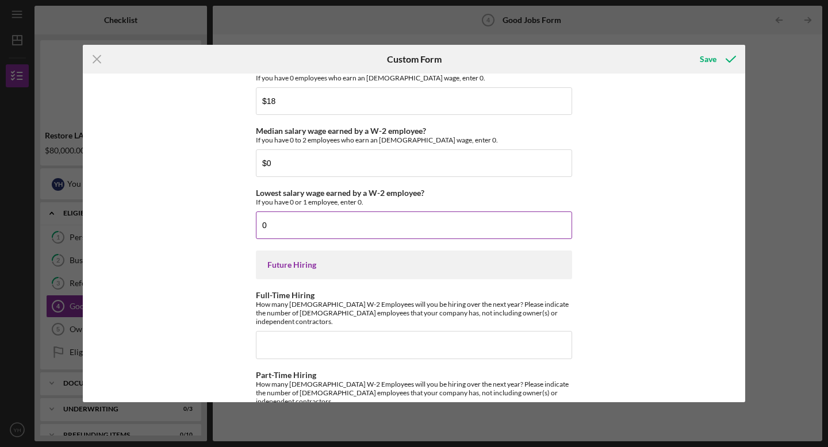
scroll to position [2569, 0]
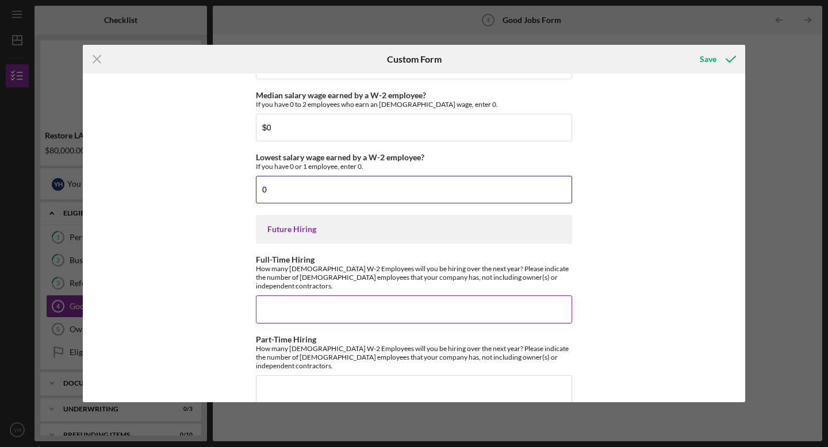
type input "$0"
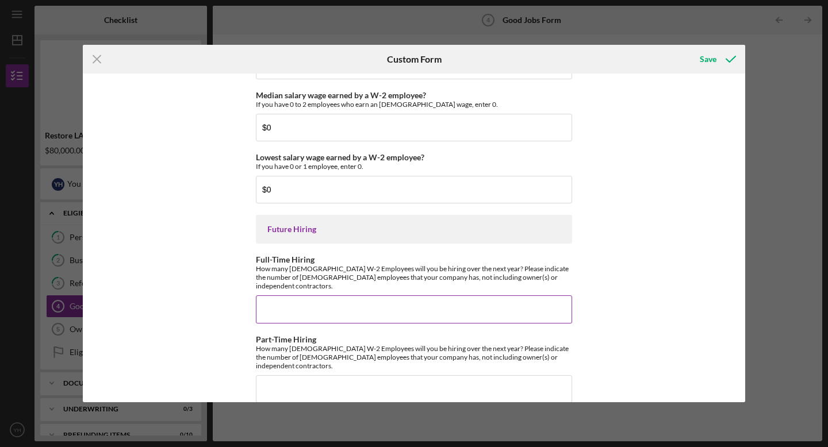
click at [372, 303] on input "Full-Time Hiring" at bounding box center [414, 310] width 316 height 28
type input "1"
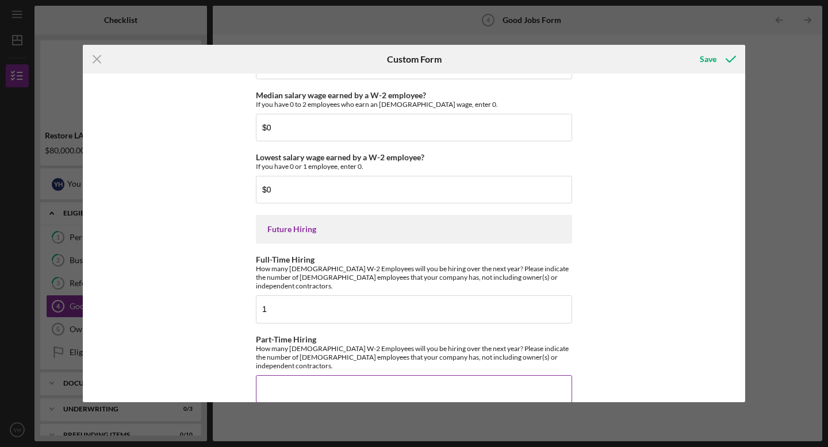
click at [364, 379] on input "Part-Time Hiring" at bounding box center [414, 390] width 316 height 28
type input "2"
type input "1"
click at [713, 58] on div "Save" at bounding box center [708, 59] width 17 height 23
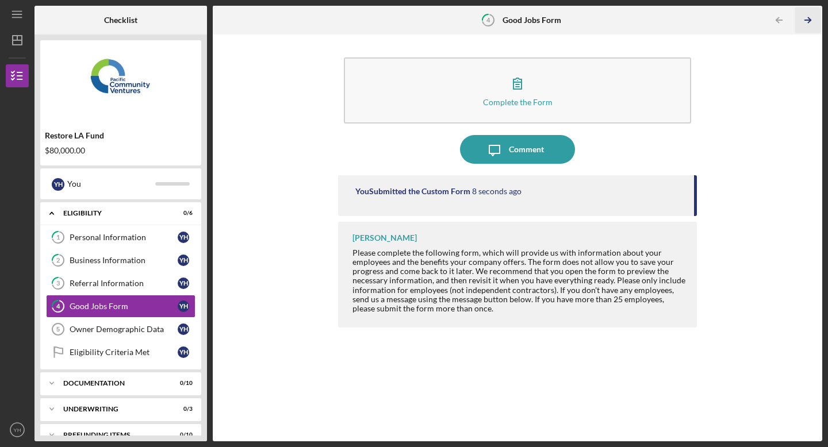
click at [808, 18] on icon "Icon/Table Pagination Arrow" at bounding box center [808, 20] width 26 height 26
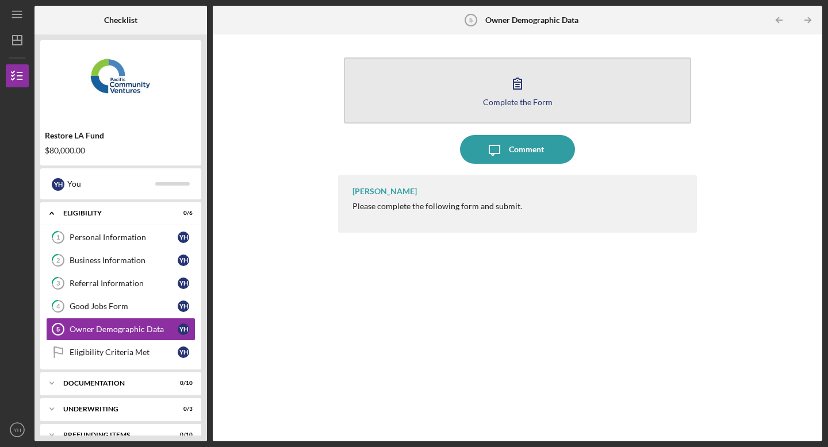
click at [527, 90] on icon "button" at bounding box center [517, 83] width 29 height 29
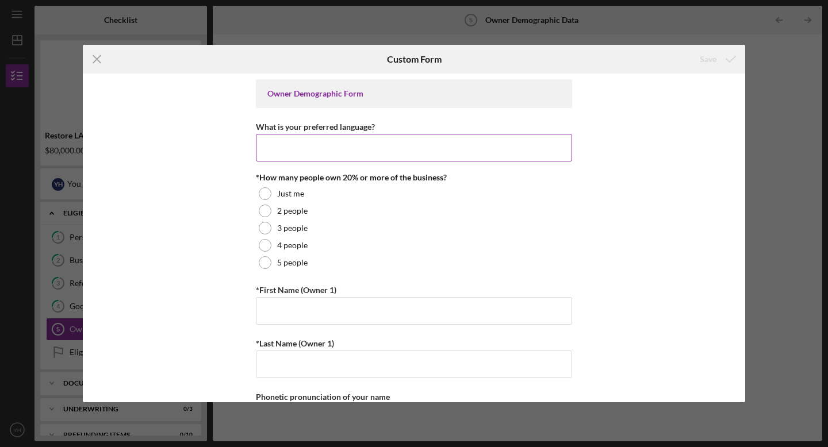
click at [521, 144] on input "What is your preferred language?" at bounding box center [414, 148] width 316 height 28
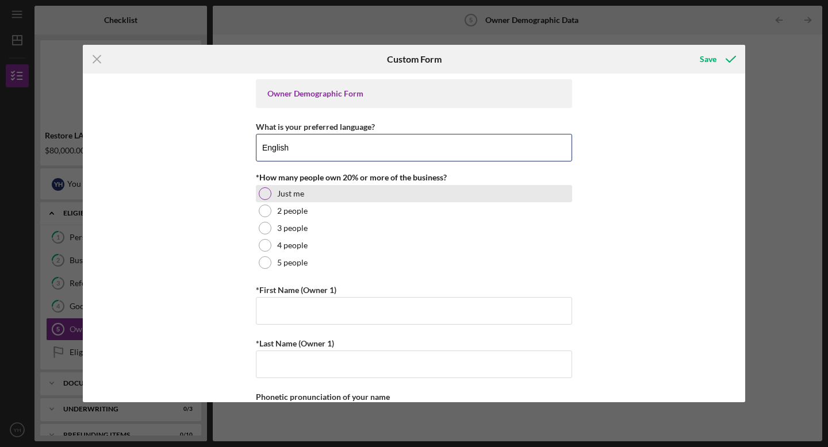
type input "English"
click at [262, 189] on div at bounding box center [265, 194] width 13 height 13
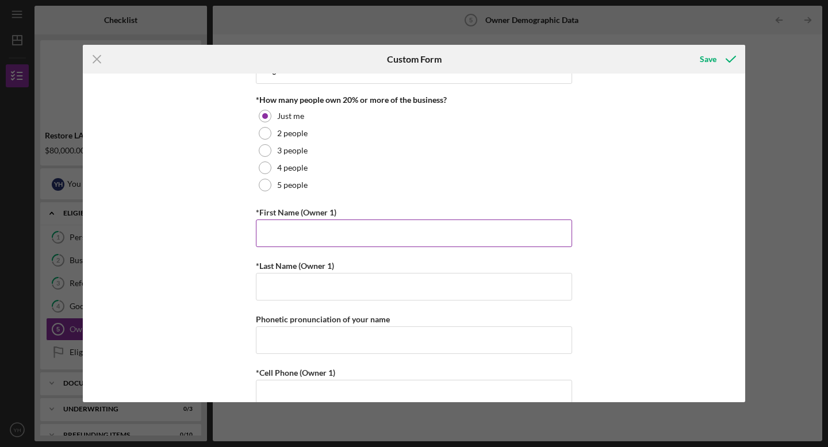
scroll to position [81, 0]
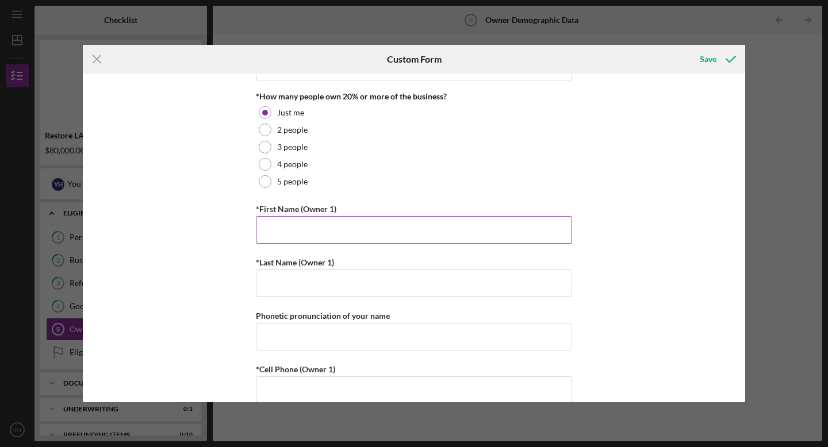
click at [270, 238] on input "*First Name (Owner 1)" at bounding box center [414, 230] width 316 height 28
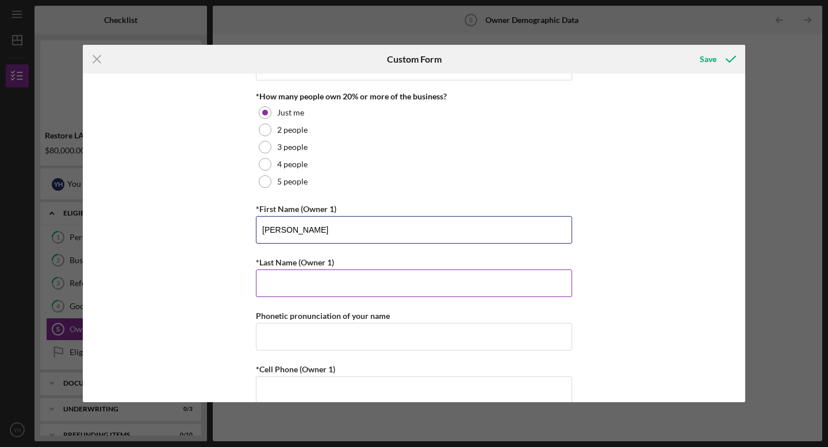
type input "[PERSON_NAME]"
click at [262, 290] on input "*Last Name (Owner 1)" at bounding box center [414, 284] width 316 height 28
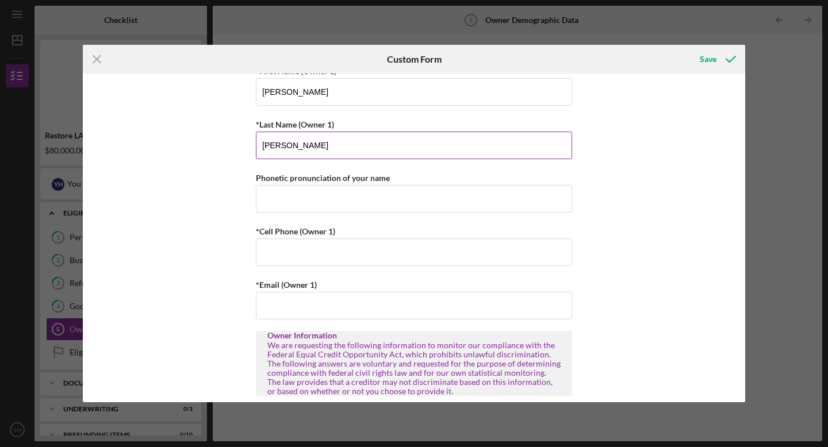
scroll to position [220, 0]
type input "[PERSON_NAME]"
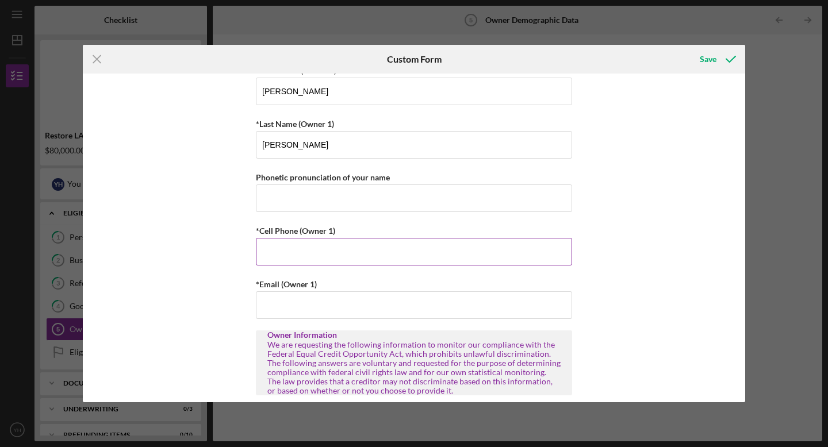
click at [271, 262] on input "*Cell Phone (Owner 1)" at bounding box center [414, 252] width 316 height 28
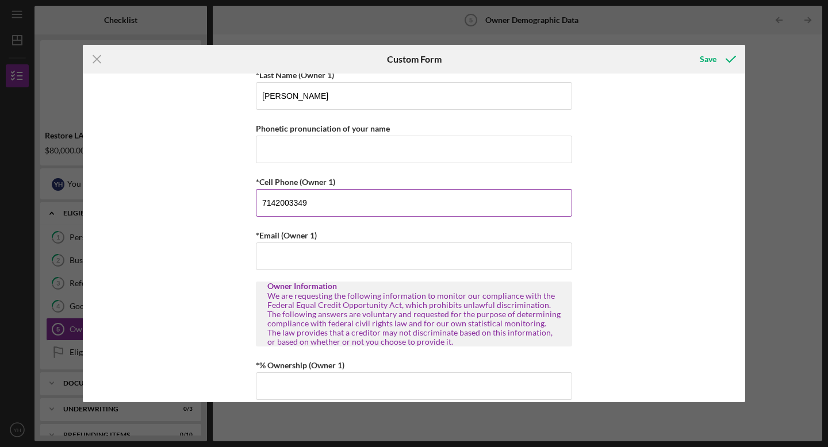
scroll to position [271, 0]
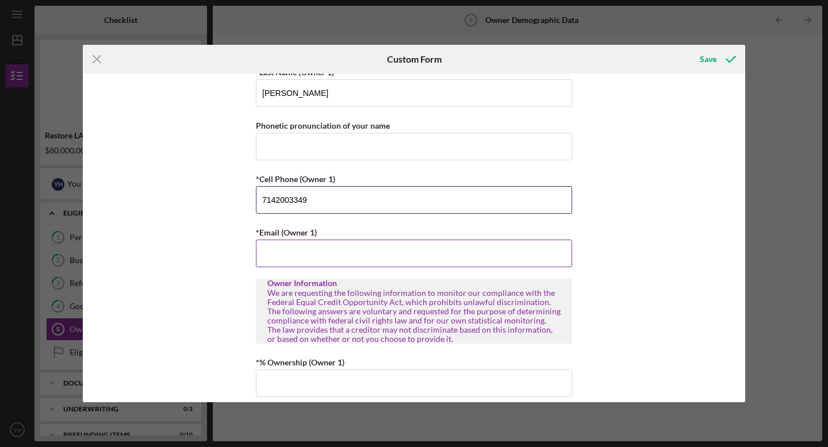
type input "[PHONE_NUMBER]"
click at [267, 255] on input "*Email (Owner 1)" at bounding box center [414, 254] width 316 height 28
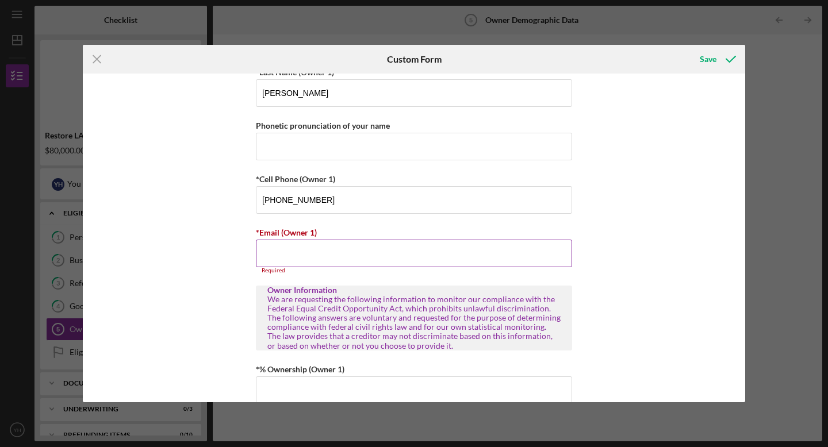
paste input "[EMAIL_ADDRESS][DOMAIN_NAME]"
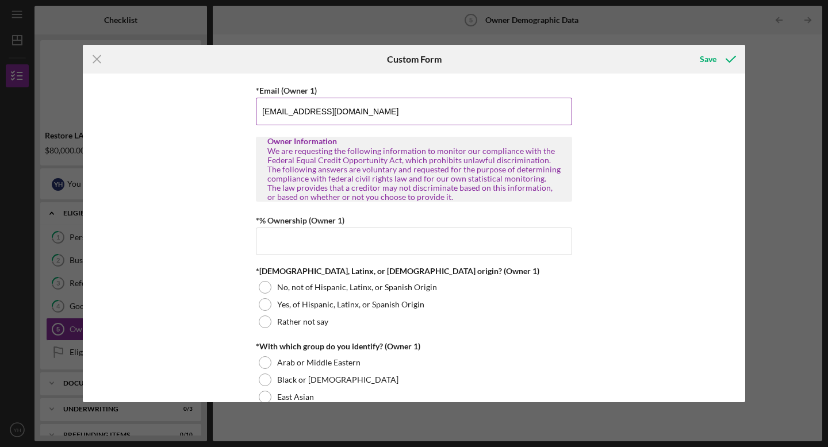
scroll to position [414, 0]
type input "[EMAIL_ADDRESS][DOMAIN_NAME]"
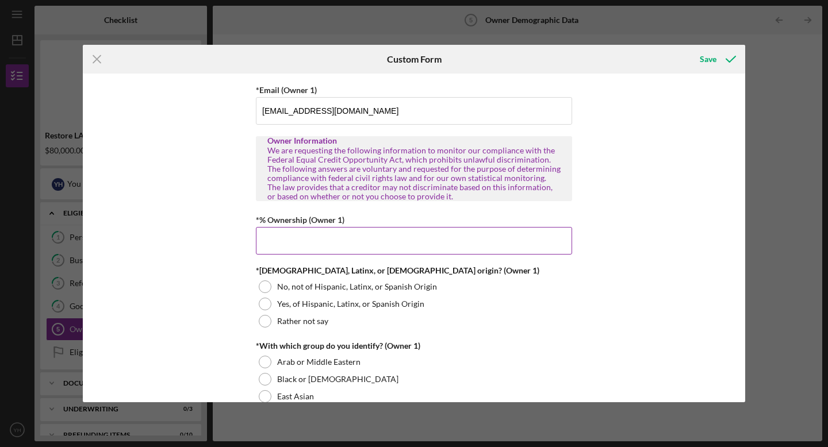
click at [337, 247] on input "*% Ownership (Owner 1)" at bounding box center [414, 241] width 316 height 28
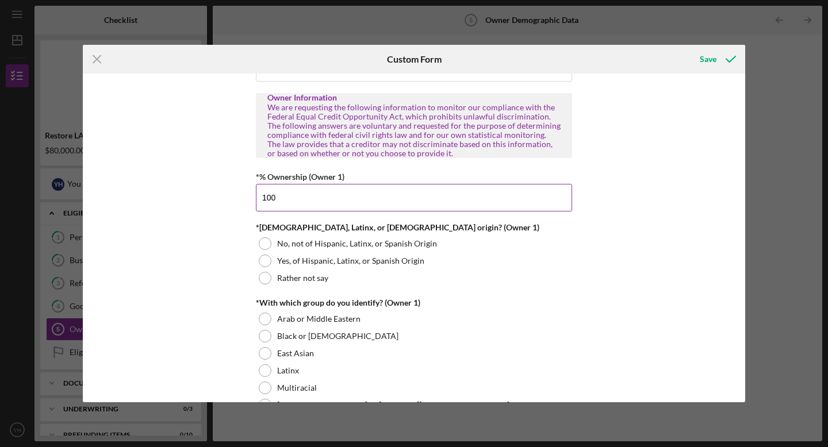
scroll to position [479, 0]
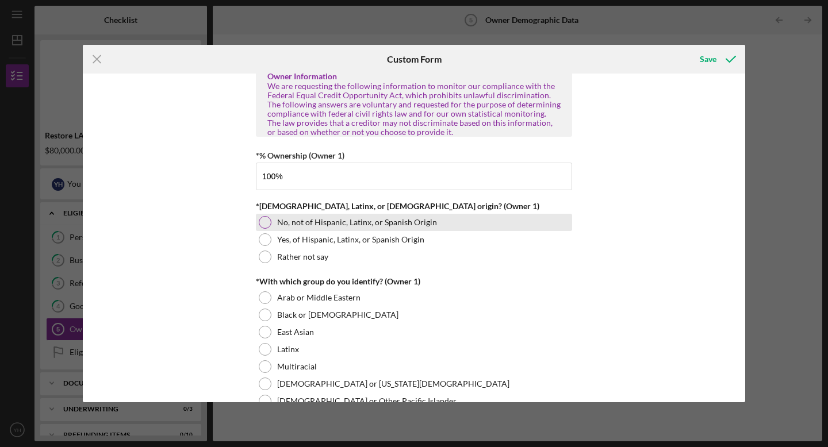
type input "100.00000%"
click at [265, 223] on div at bounding box center [265, 222] width 13 height 13
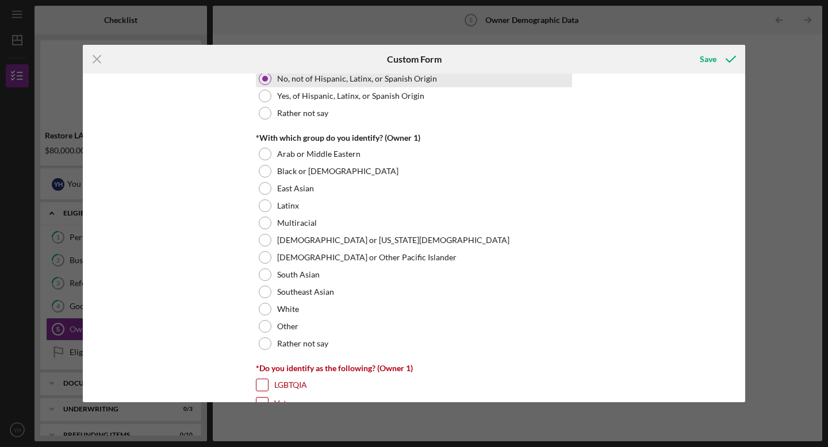
scroll to position [623, 0]
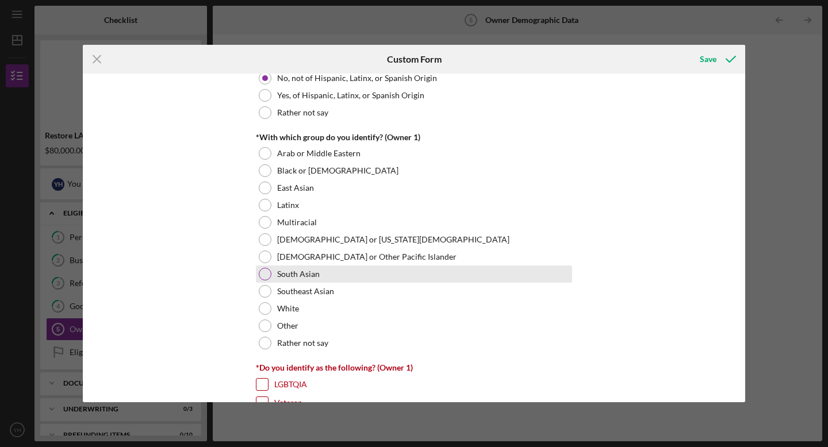
click at [267, 275] on div at bounding box center [265, 274] width 13 height 13
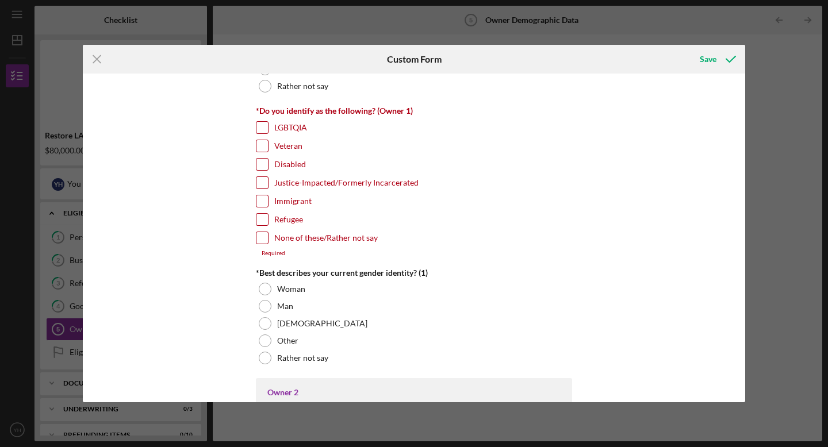
scroll to position [884, 0]
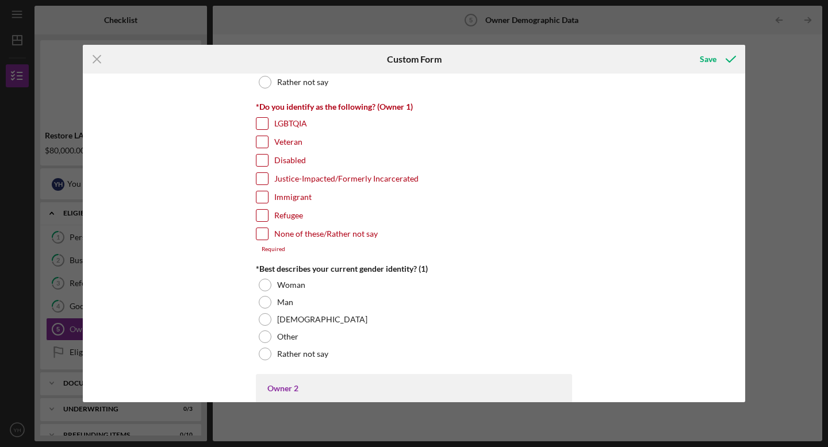
click at [260, 197] on input "Immigrant" at bounding box center [263, 198] width 12 height 12
checkbox input "true"
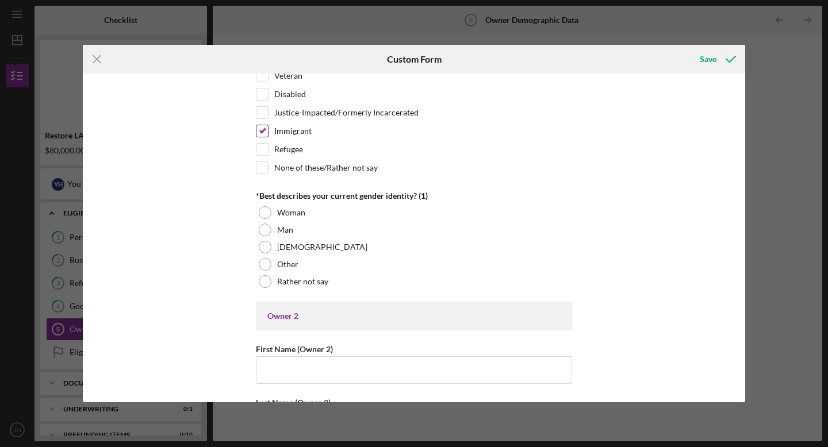
scroll to position [953, 0]
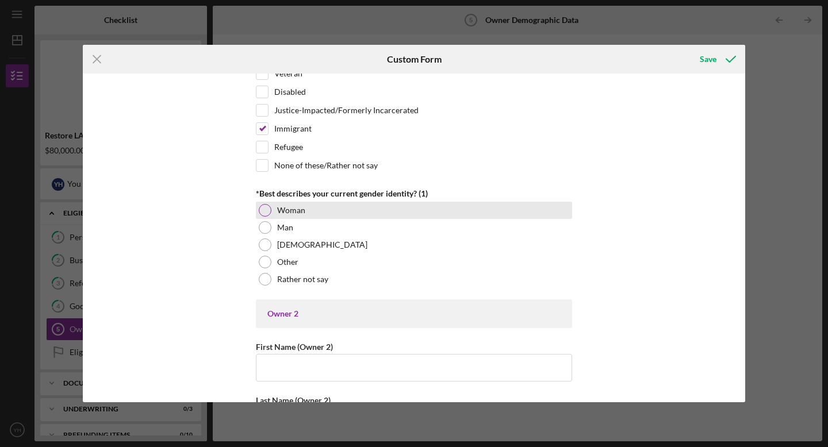
click at [263, 209] on div at bounding box center [265, 210] width 13 height 13
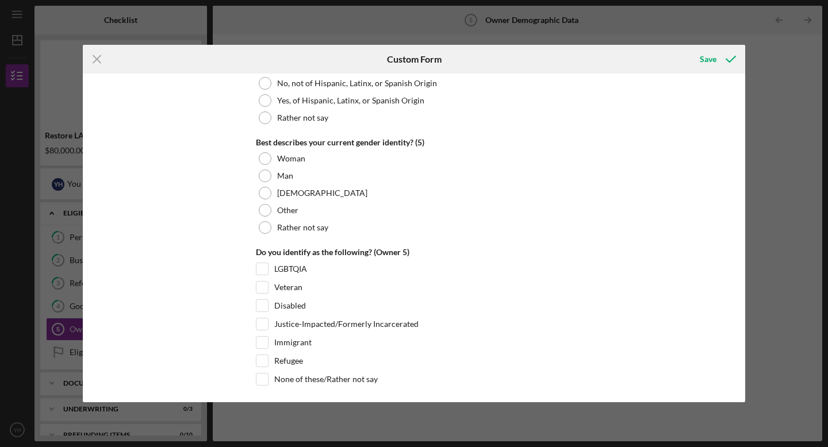
scroll to position [4421, 0]
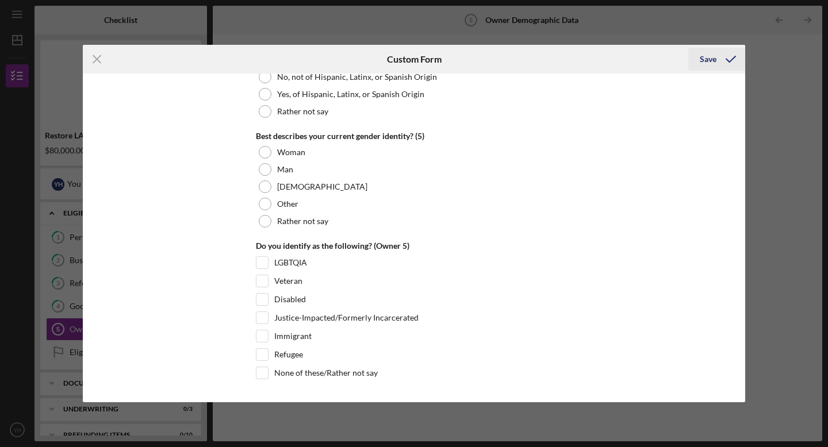
click at [702, 59] on div "Save" at bounding box center [708, 59] width 17 height 23
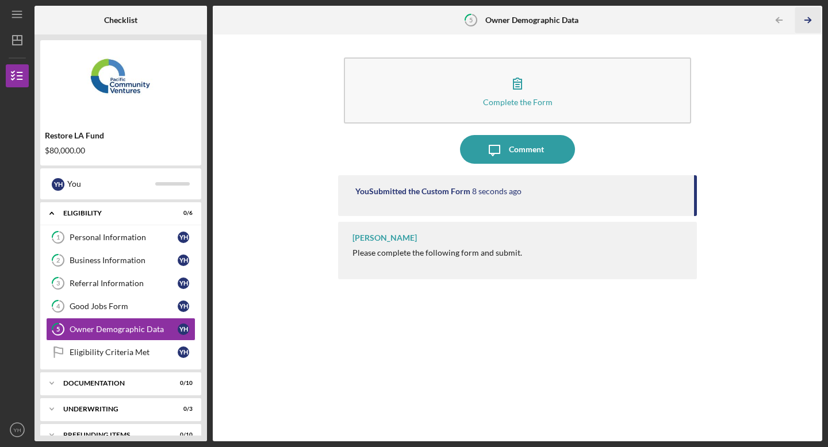
click at [808, 20] on line "button" at bounding box center [808, 20] width 6 height 0
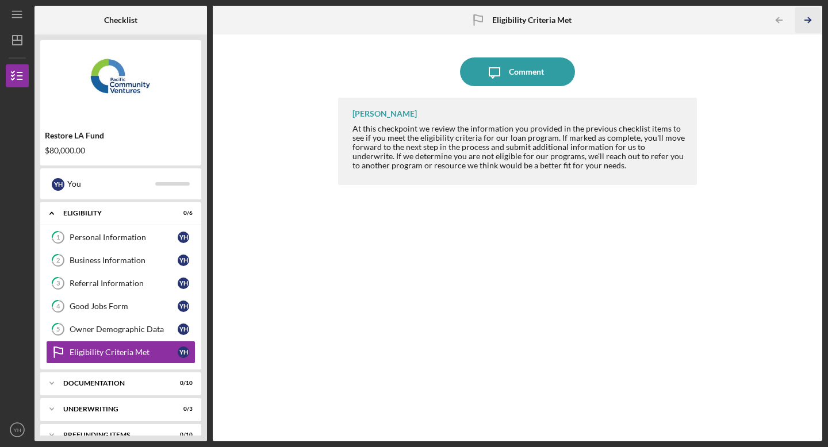
click at [806, 17] on icon "Icon/Table Pagination Arrow" at bounding box center [808, 20] width 26 height 26
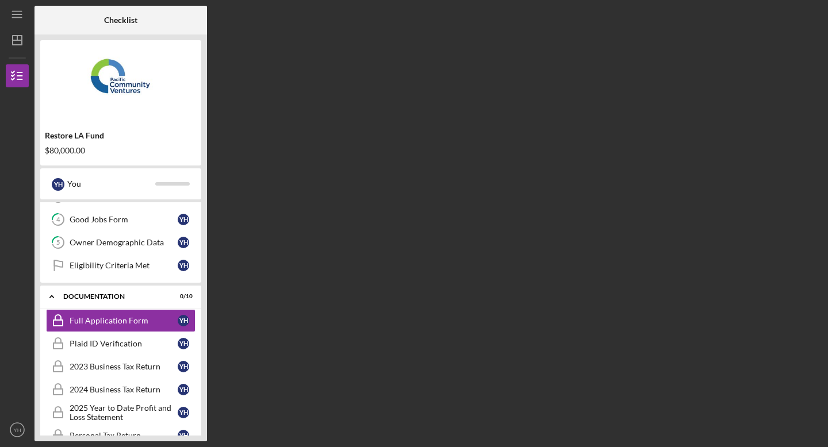
scroll to position [89, 0]
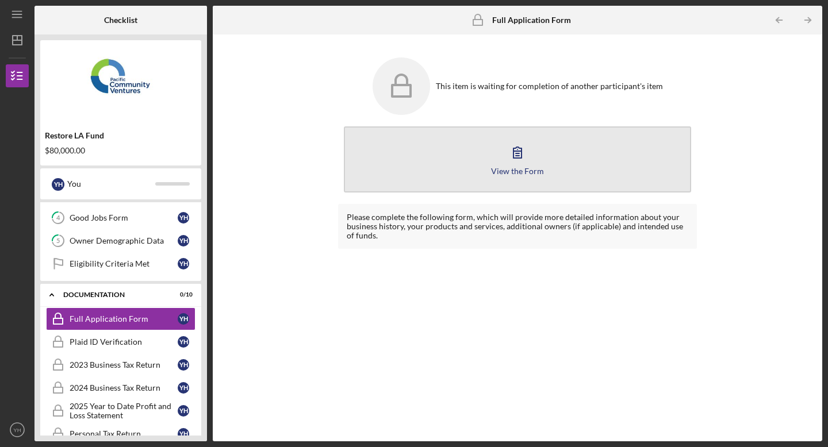
click at [521, 156] on icon "button" at bounding box center [517, 152] width 29 height 29
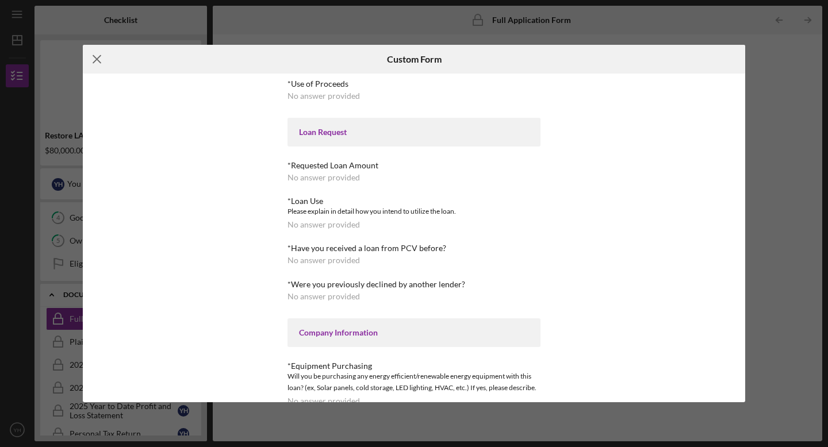
click at [95, 59] on icon "Icon/Menu Close" at bounding box center [97, 59] width 29 height 29
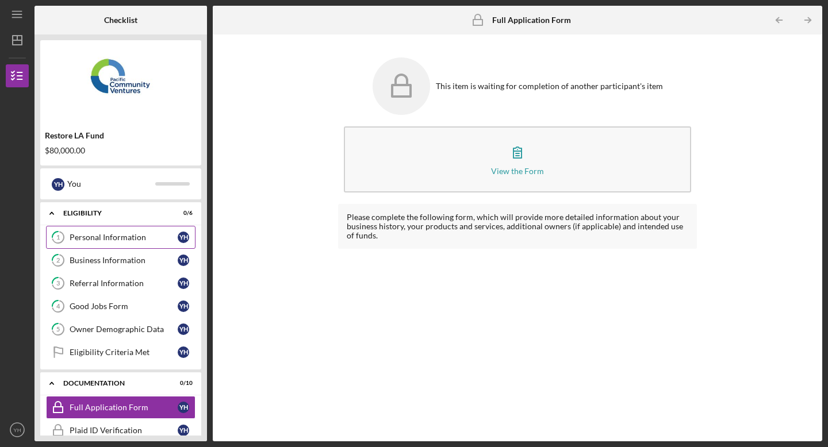
click at [115, 236] on div "Personal Information" at bounding box center [124, 237] width 108 height 9
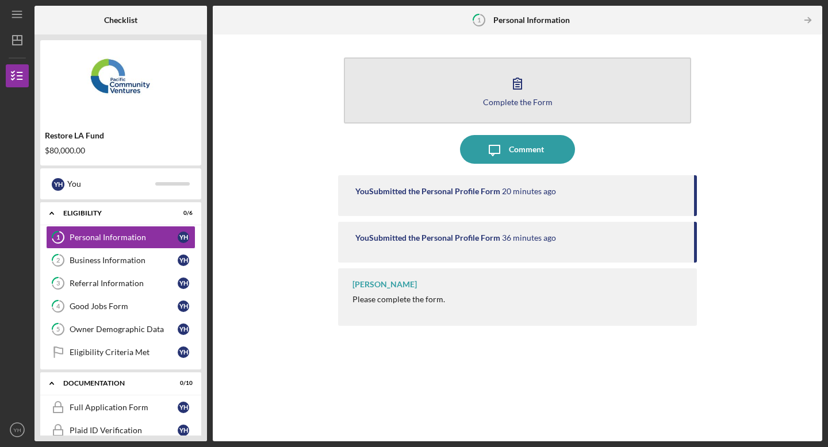
click at [506, 106] on button "Complete the Form Form" at bounding box center [517, 91] width 347 height 66
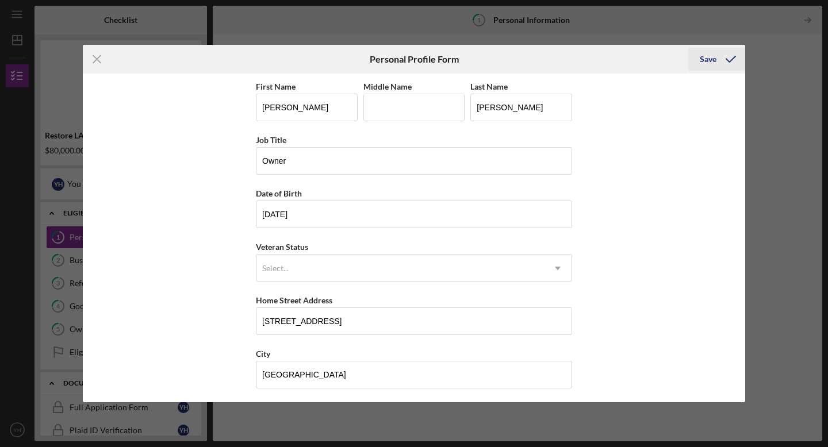
click at [726, 59] on icon "submit" at bounding box center [731, 59] width 29 height 29
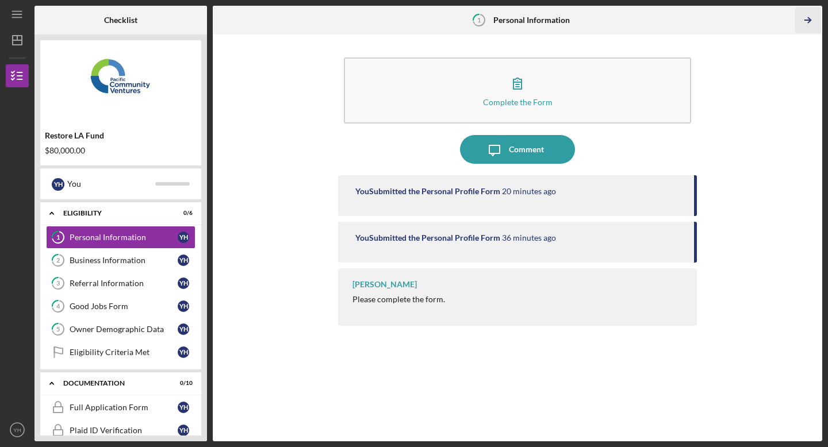
click at [809, 22] on polyline "button" at bounding box center [809, 20] width 3 height 5
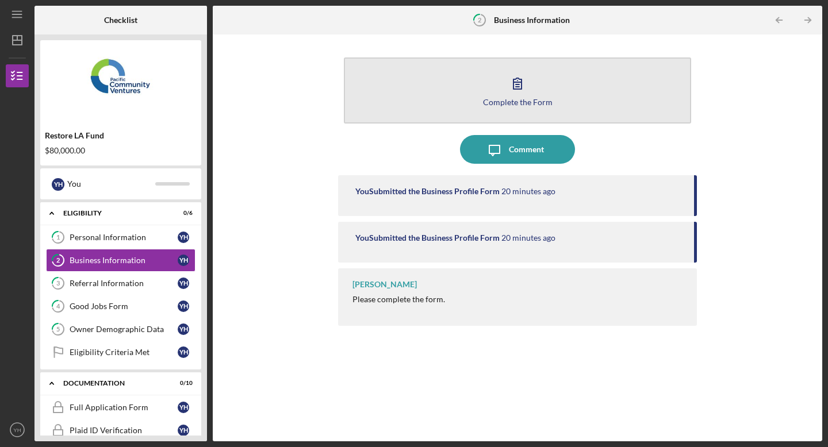
click at [523, 98] on div "Complete the Form" at bounding box center [518, 102] width 70 height 9
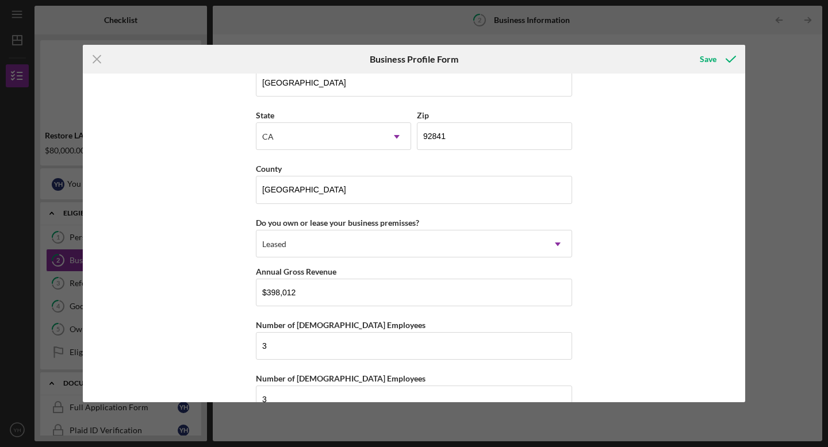
scroll to position [1061, 0]
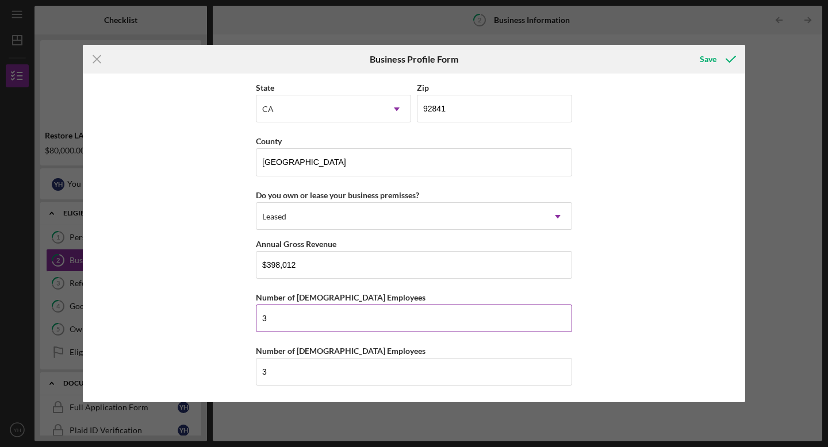
click at [429, 318] on input "3" at bounding box center [414, 319] width 316 height 28
type input "2"
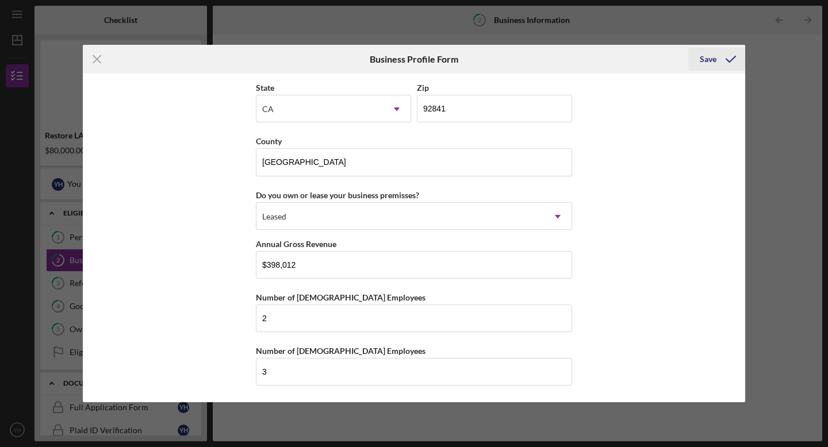
click at [725, 61] on icon "submit" at bounding box center [731, 59] width 29 height 29
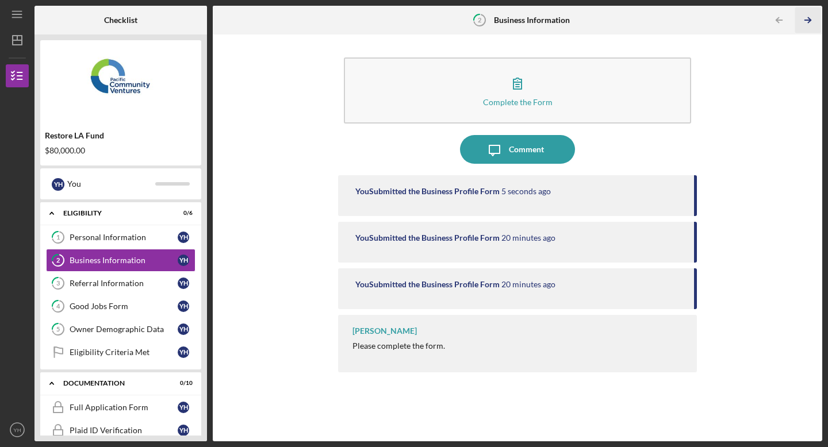
click at [807, 18] on icon "Icon/Table Pagination Arrow" at bounding box center [808, 20] width 26 height 26
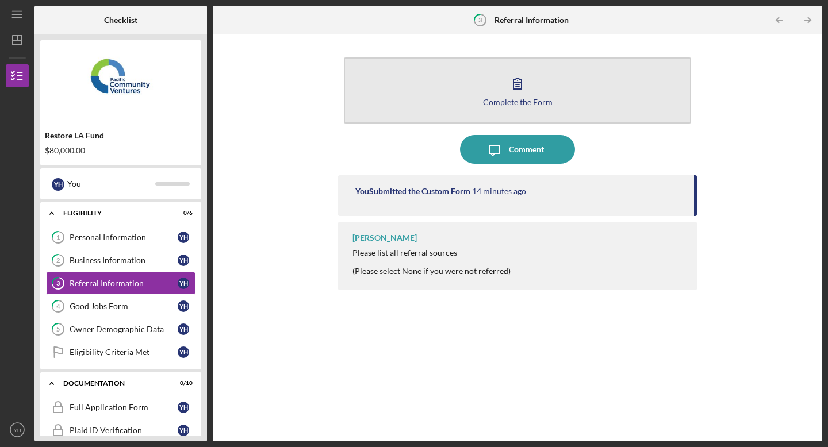
click at [530, 92] on icon "button" at bounding box center [517, 83] width 29 height 29
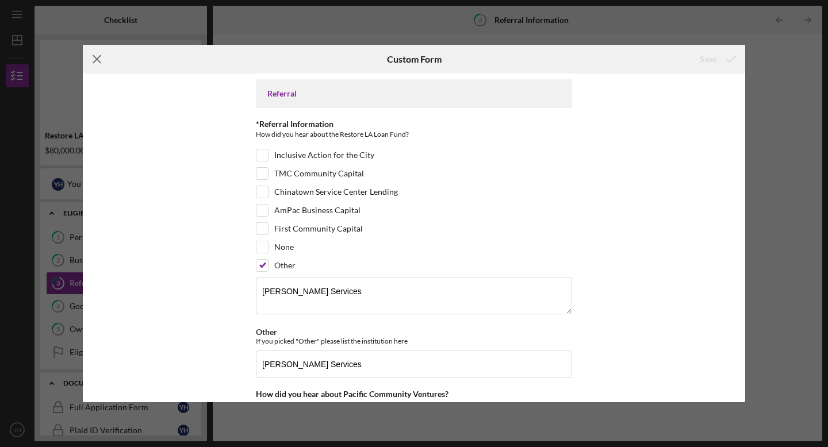
click at [99, 59] on icon "Icon/Menu Close" at bounding box center [97, 59] width 29 height 29
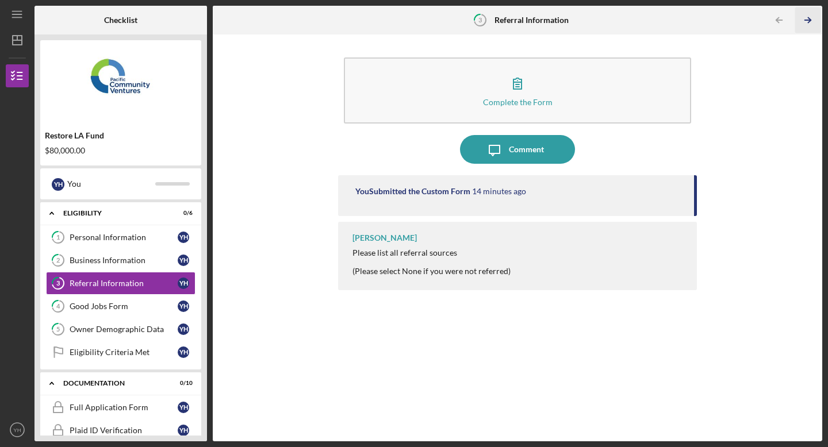
click at [808, 21] on icon "Icon/Table Pagination Arrow" at bounding box center [808, 20] width 26 height 26
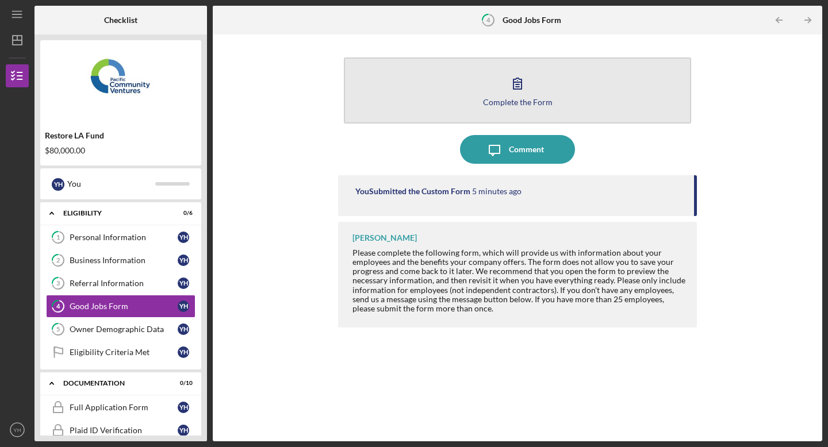
click at [514, 98] on div "Complete the Form" at bounding box center [518, 102] width 70 height 9
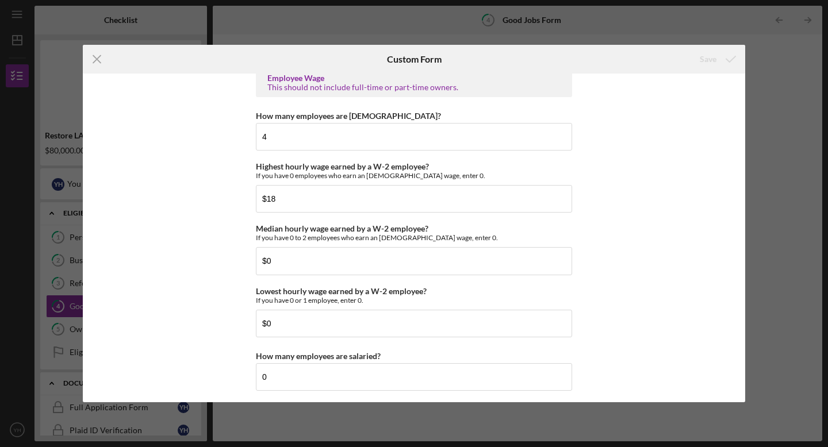
scroll to position [2569, 0]
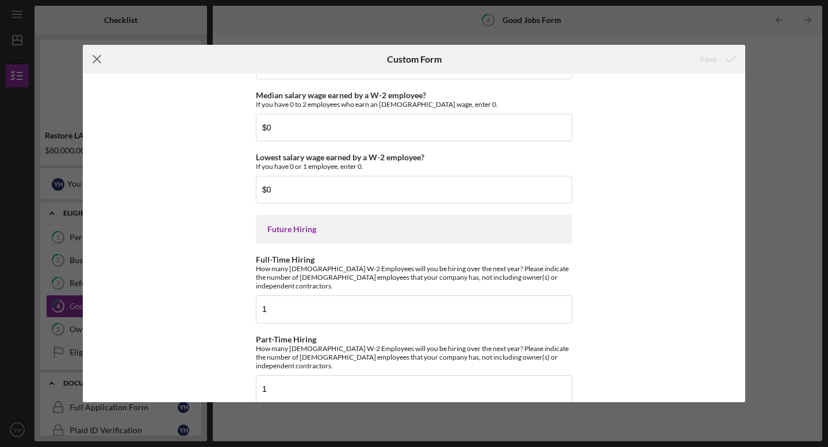
click at [100, 58] on icon "Icon/Menu Close" at bounding box center [97, 59] width 29 height 29
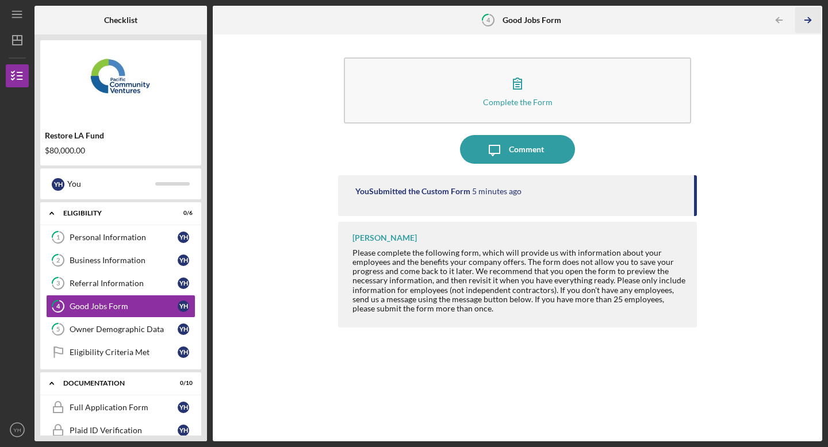
click at [810, 17] on icon "Icon/Table Pagination Arrow" at bounding box center [808, 20] width 26 height 26
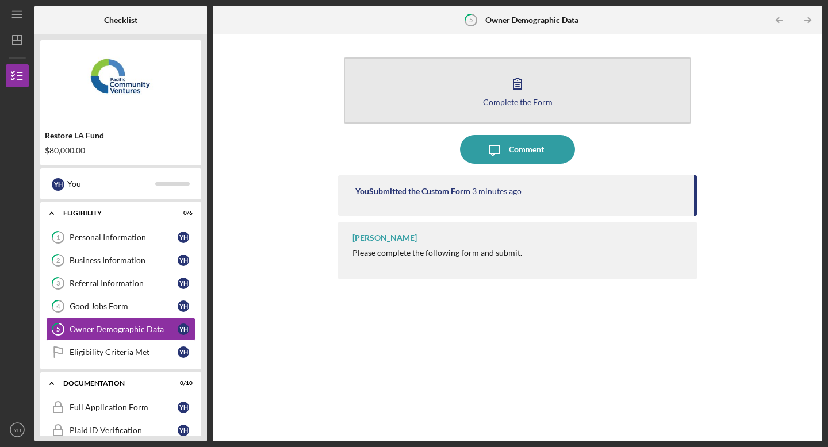
click at [521, 99] on div "Complete the Form" at bounding box center [518, 102] width 70 height 9
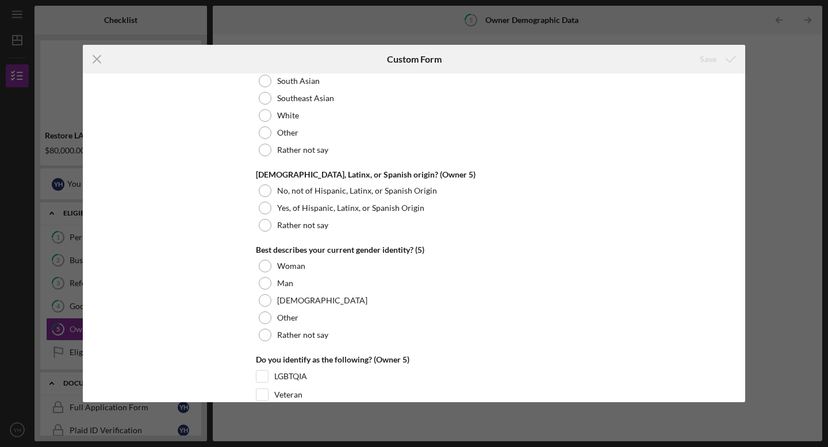
scroll to position [4421, 0]
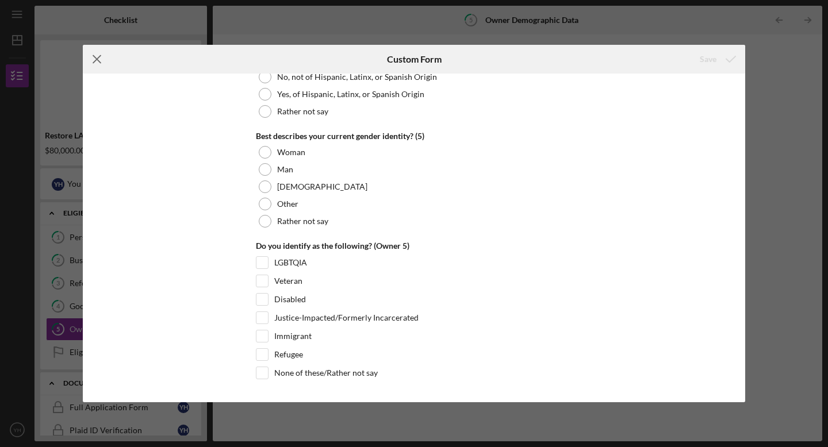
click at [97, 55] on icon "Icon/Menu Close" at bounding box center [97, 59] width 29 height 29
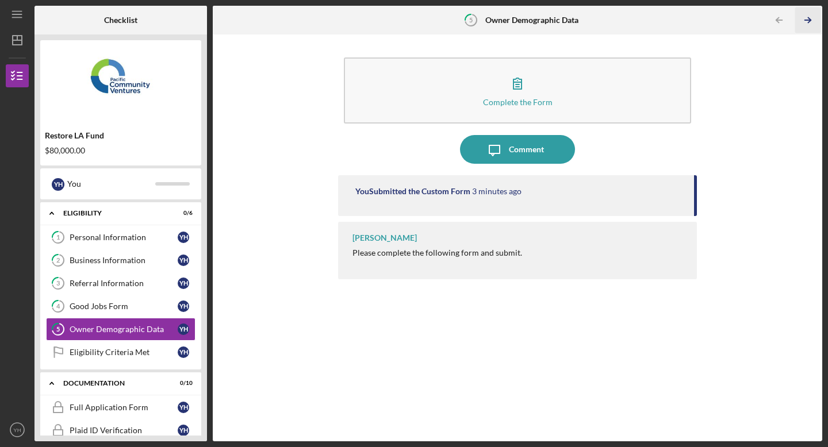
click at [808, 28] on icon "Icon/Table Pagination Arrow" at bounding box center [808, 20] width 26 height 26
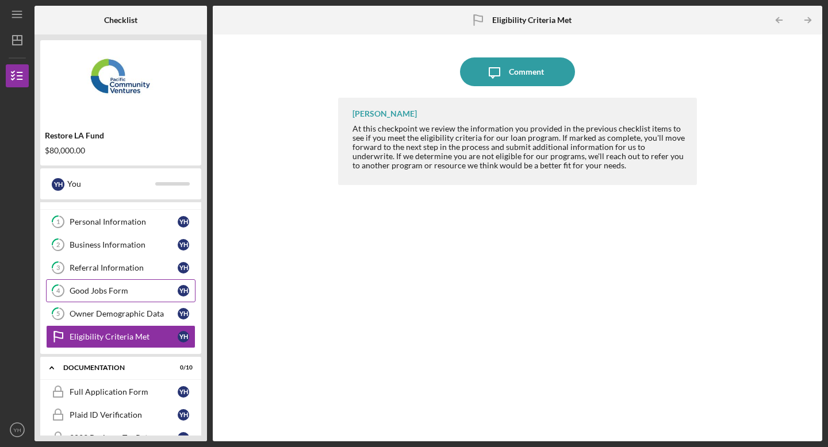
scroll to position [24, 0]
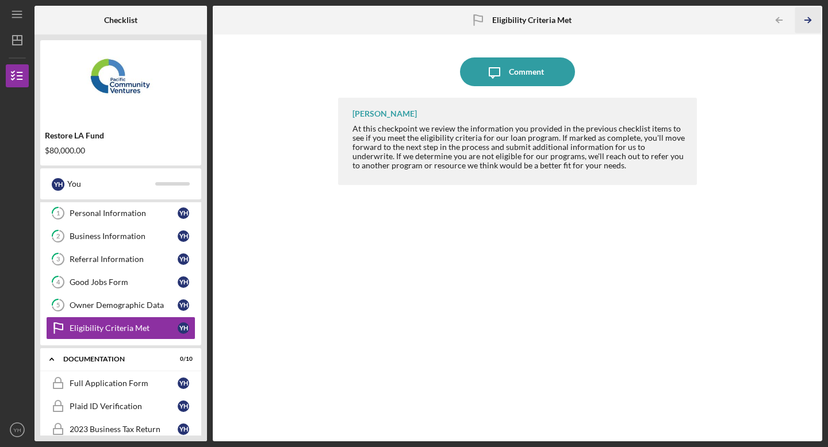
click at [807, 18] on icon "Icon/Table Pagination Arrow" at bounding box center [808, 20] width 26 height 26
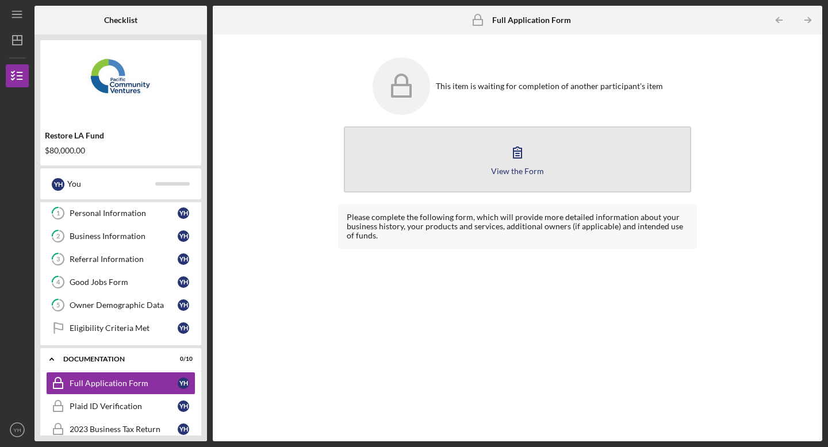
click at [512, 153] on icon "button" at bounding box center [517, 152] width 29 height 29
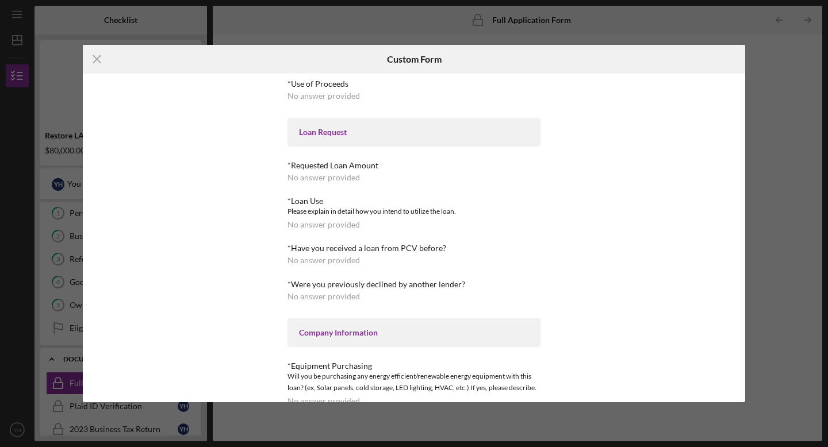
click at [501, 129] on div "Loan Request" at bounding box center [414, 132] width 230 height 9
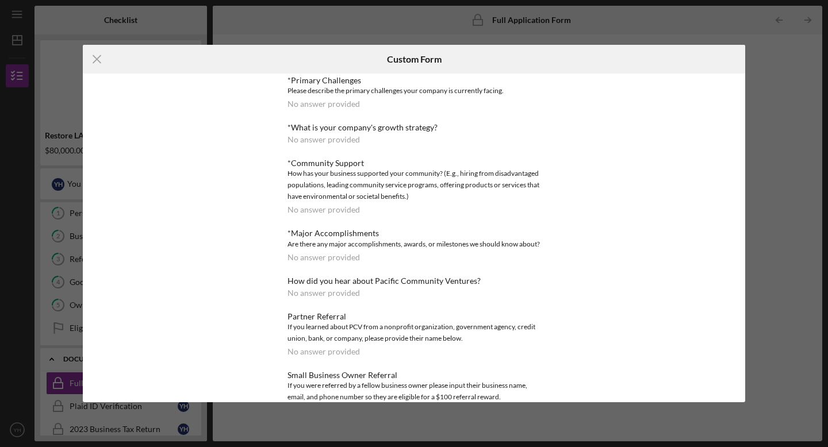
scroll to position [741, 0]
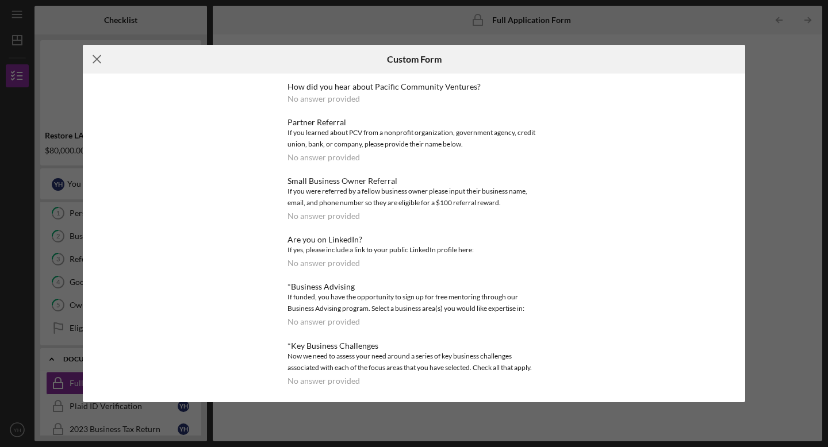
click at [92, 62] on icon "Icon/Menu Close" at bounding box center [97, 59] width 29 height 29
